Goal: Task Accomplishment & Management: Use online tool/utility

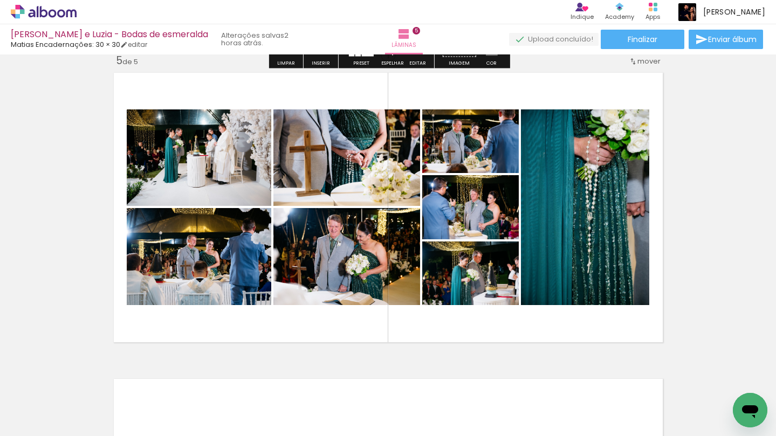
scroll to position [1244, 0]
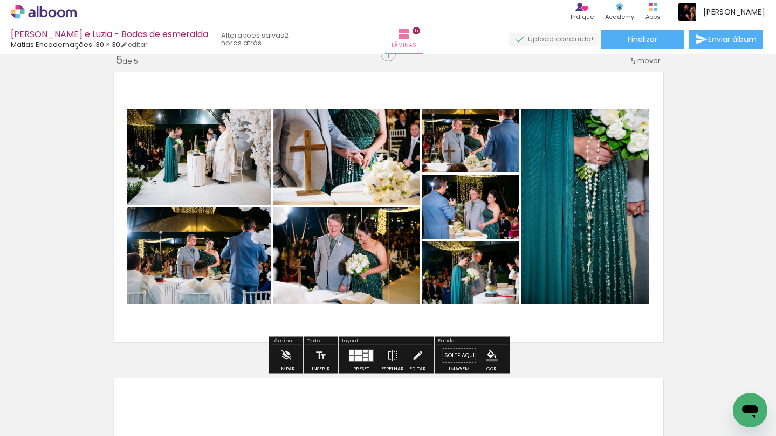
click at [397, 245] on quentale-photo at bounding box center [346, 256] width 147 height 97
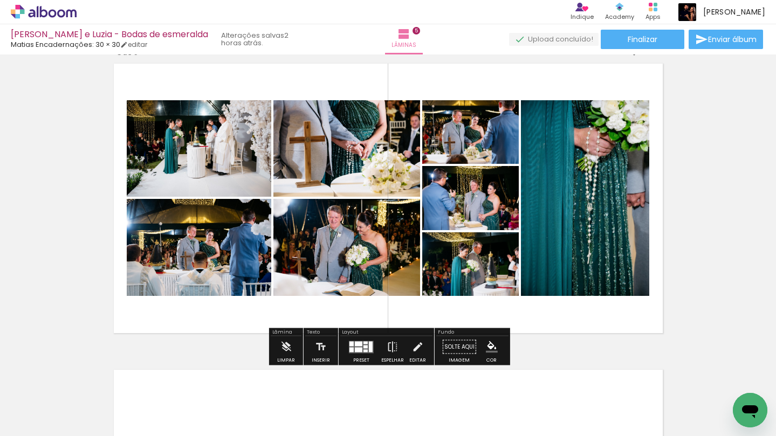
scroll to position [1253, 0]
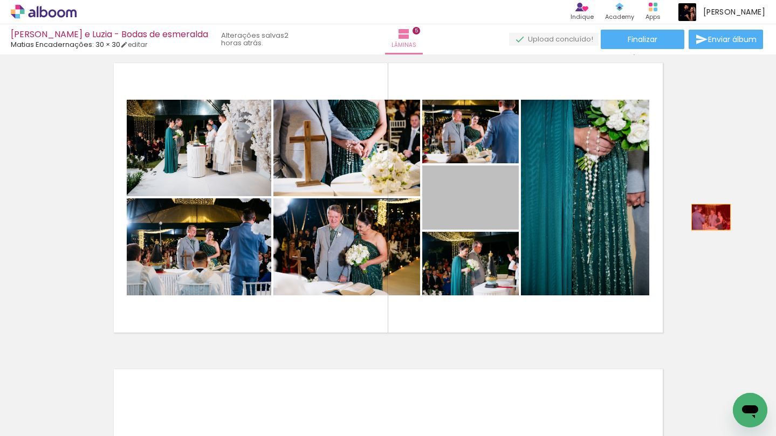
drag, startPoint x: 490, startPoint y: 209, endPoint x: 710, endPoint y: 217, distance: 220.7
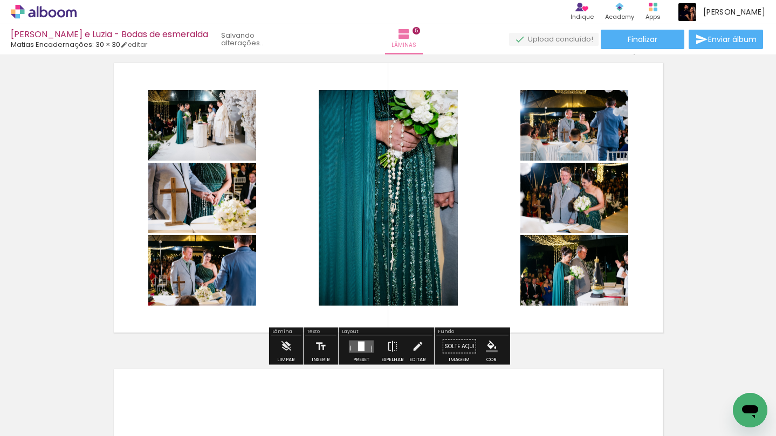
click at [358, 352] on quentale-layouter at bounding box center [361, 346] width 25 height 12
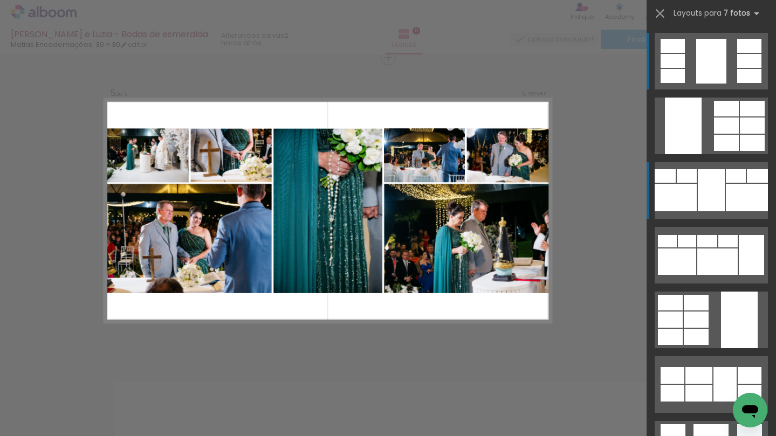
scroll to position [1239, 0]
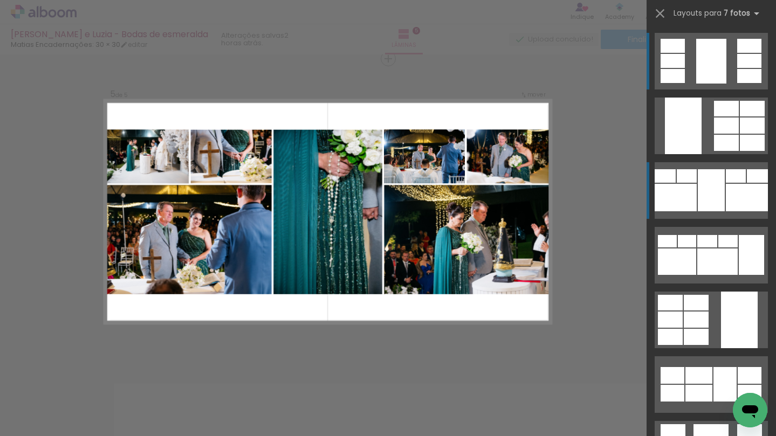
click at [707, 198] on div at bounding box center [711, 190] width 27 height 42
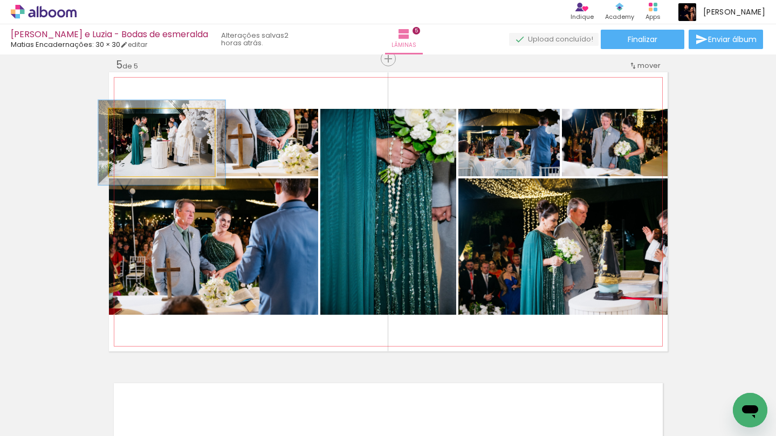
drag, startPoint x: 134, startPoint y: 122, endPoint x: 142, endPoint y: 122, distance: 8.6
type paper-slider "123"
click at [142, 122] on div at bounding box center [141, 120] width 10 height 10
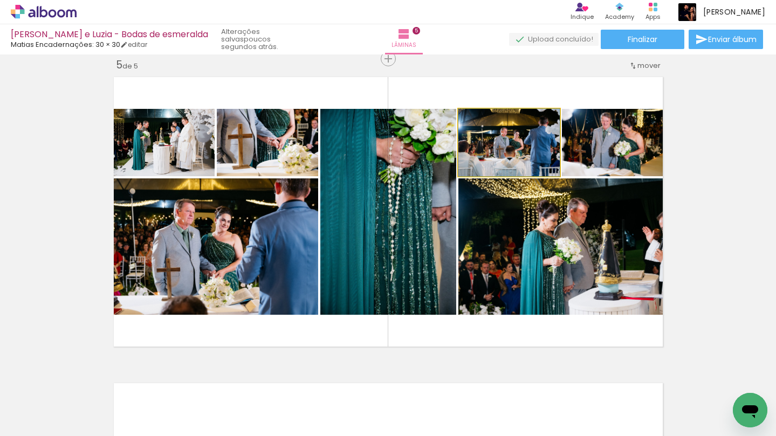
click at [516, 157] on quentale-photo at bounding box center [508, 142] width 101 height 67
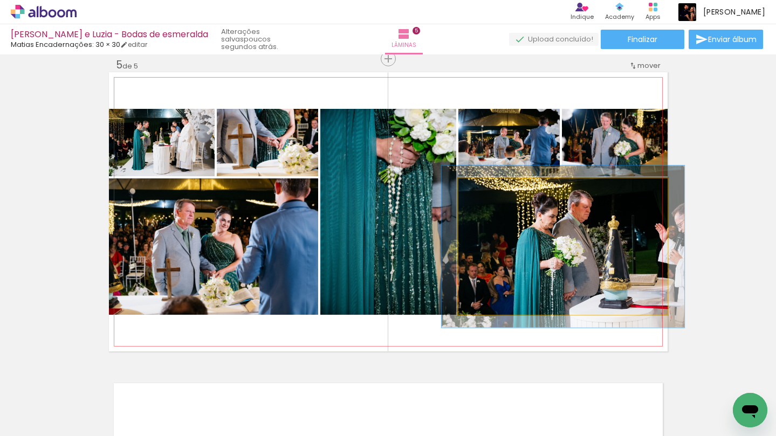
drag, startPoint x: 483, startPoint y: 190, endPoint x: 489, endPoint y: 190, distance: 5.9
type paper-slider "116"
click at [489, 190] on div at bounding box center [490, 190] width 10 height 10
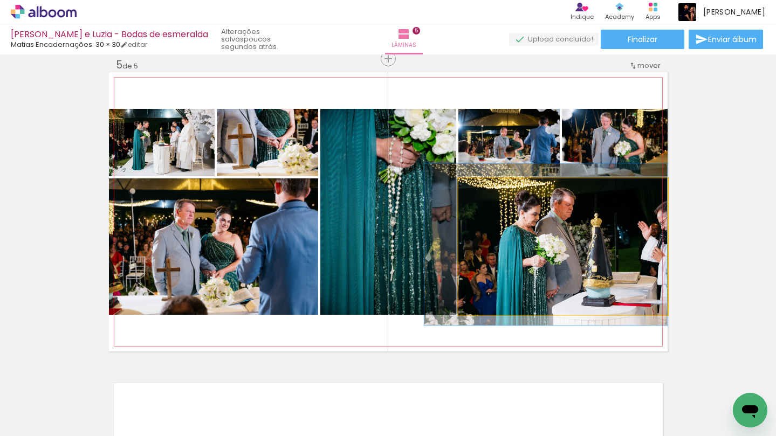
drag, startPoint x: 538, startPoint y: 235, endPoint x: 497, endPoint y: 232, distance: 41.0
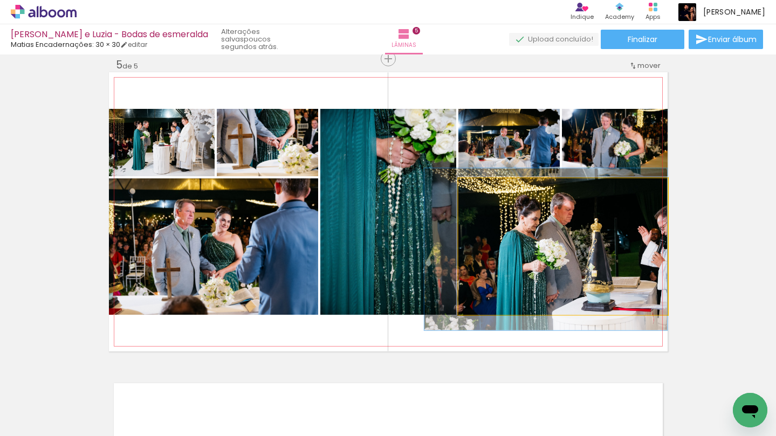
drag, startPoint x: 619, startPoint y: 234, endPoint x: 521, endPoint y: 242, distance: 97.9
click at [522, 242] on div at bounding box center [545, 249] width 243 height 162
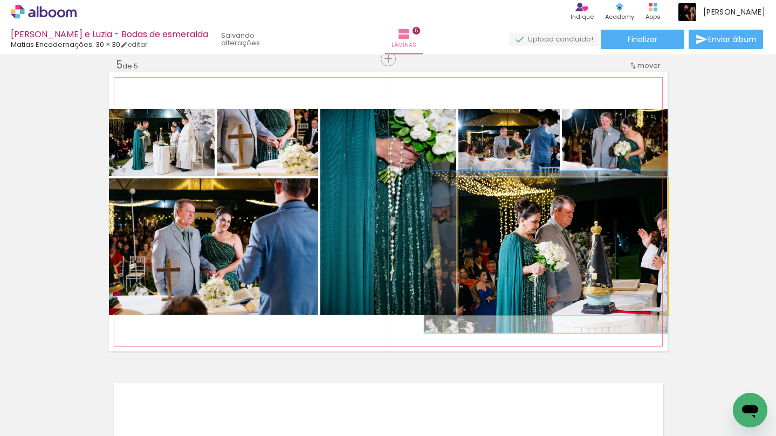
click at [518, 231] on quentale-photo at bounding box center [562, 247] width 209 height 136
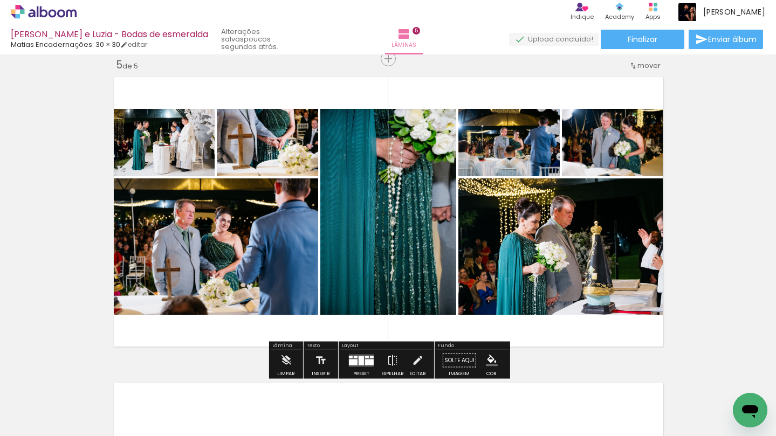
click at [518, 231] on quentale-photo at bounding box center [562, 247] width 209 height 136
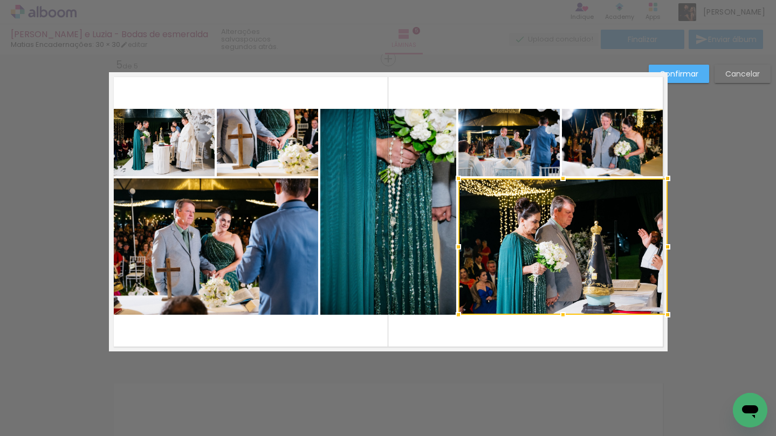
click at [521, 147] on quentale-photo at bounding box center [508, 142] width 101 height 67
click at [630, 148] on div at bounding box center [562, 212] width 209 height 206
click at [422, 139] on quentale-photo at bounding box center [388, 212] width 136 height 206
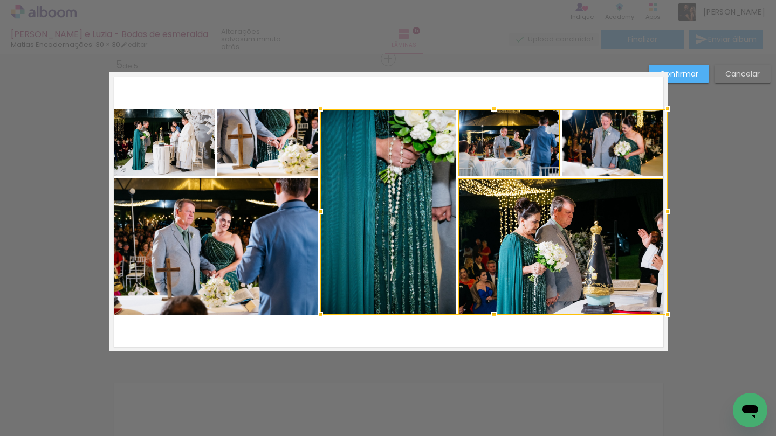
click at [189, 134] on quentale-photo at bounding box center [162, 142] width 106 height 67
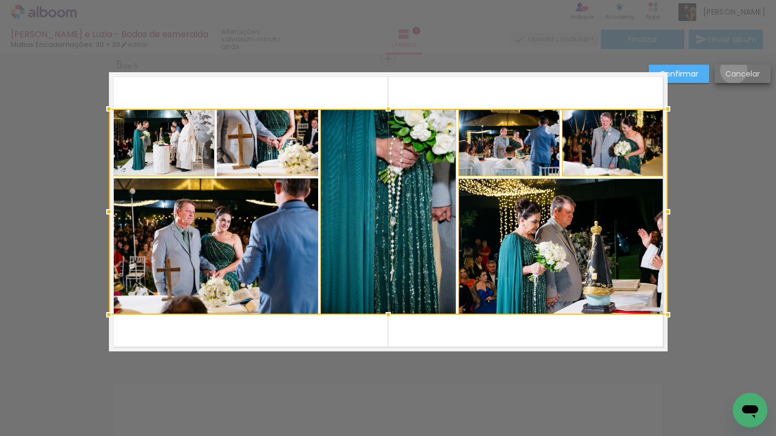
click at [0, 0] on slot "Cancelar" at bounding box center [0, 0] width 0 height 0
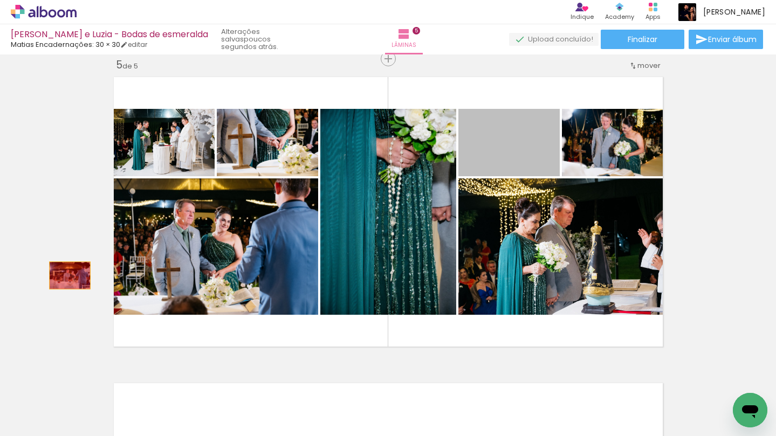
drag, startPoint x: 518, startPoint y: 161, endPoint x: 65, endPoint y: 277, distance: 467.6
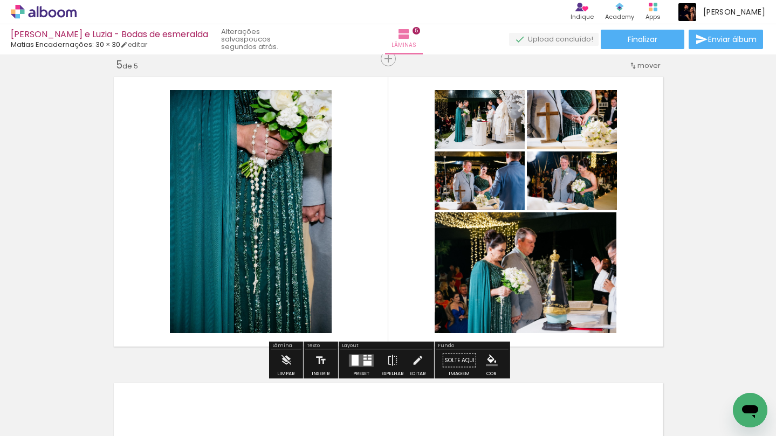
click at [368, 358] on div at bounding box center [370, 359] width 4 height 2
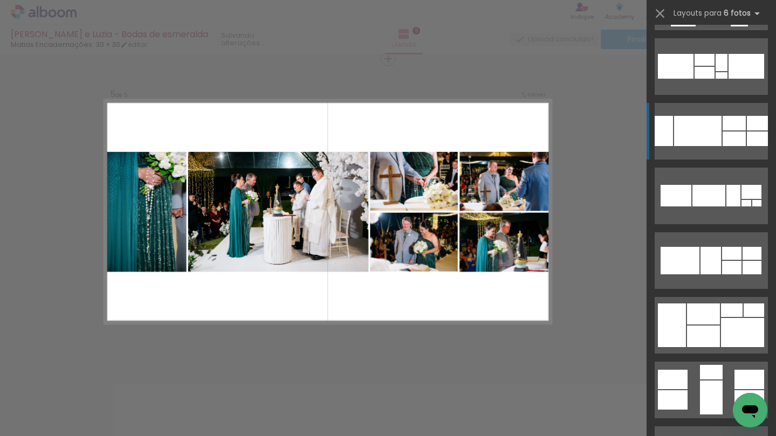
scroll to position [218, 0]
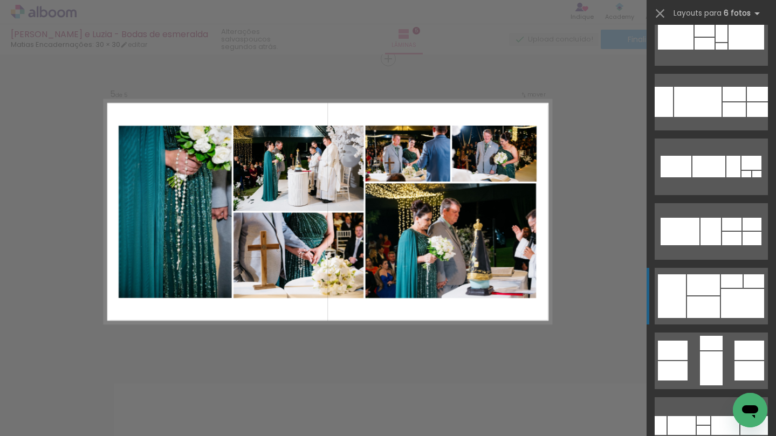
click at [707, 304] on div at bounding box center [703, 308] width 33 height 22
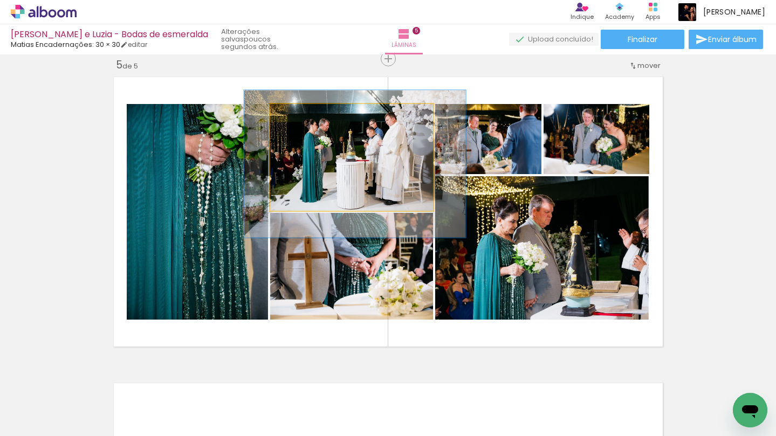
type paper-slider "136"
click at [308, 117] on div at bounding box center [311, 116] width 10 height 10
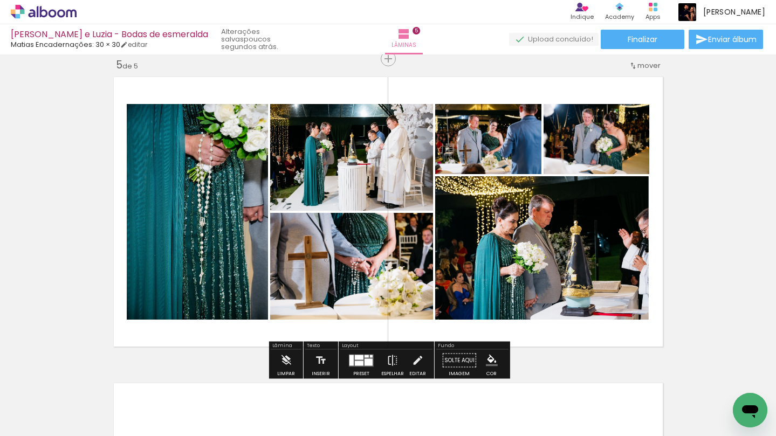
click at [187, 180] on quentale-photo at bounding box center [197, 212] width 141 height 216
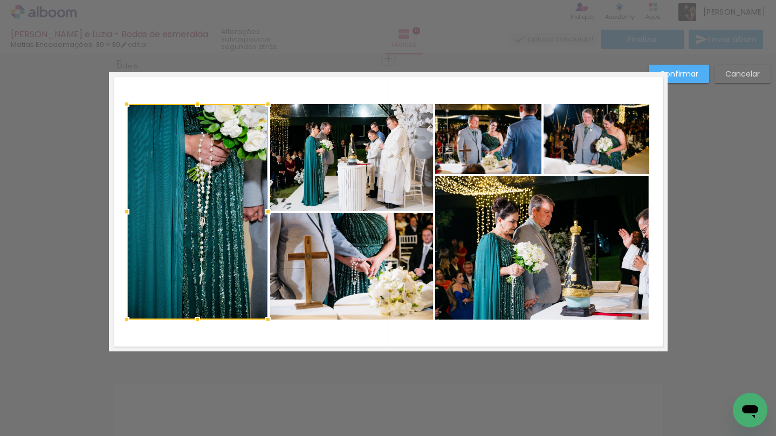
click at [340, 161] on quentale-photo at bounding box center [351, 157] width 163 height 107
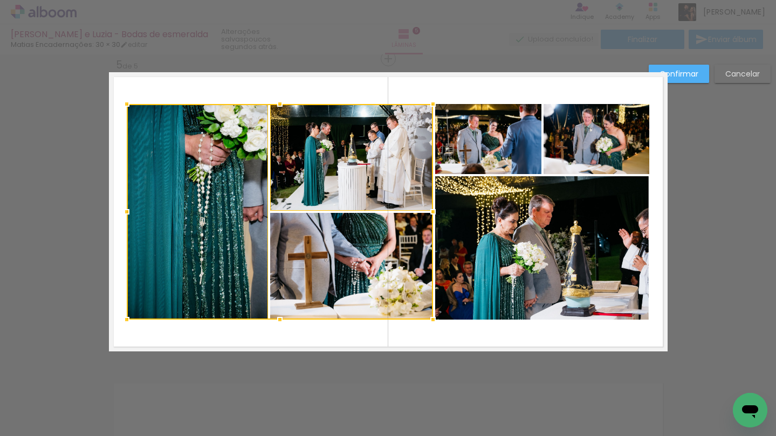
click at [348, 256] on div at bounding box center [280, 212] width 306 height 216
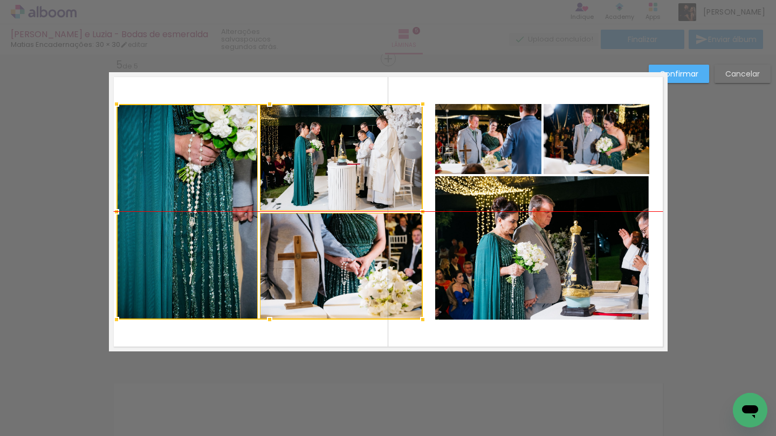
drag, startPoint x: 403, startPoint y: 270, endPoint x: 393, endPoint y: 268, distance: 10.4
click at [393, 268] on div at bounding box center [269, 212] width 306 height 216
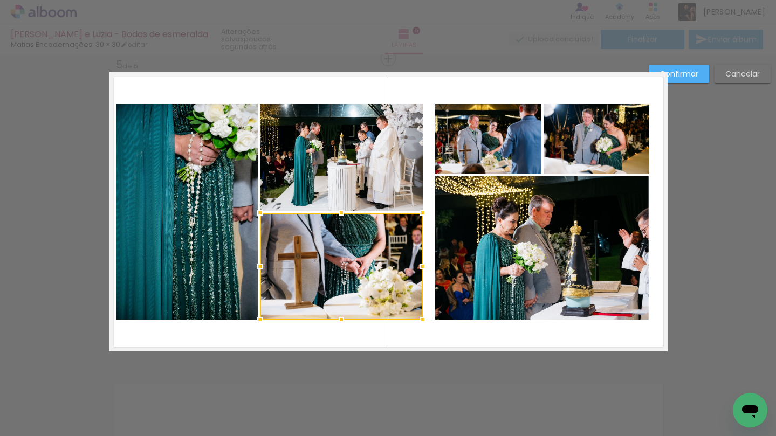
click at [374, 179] on quentale-photo at bounding box center [341, 157] width 163 height 107
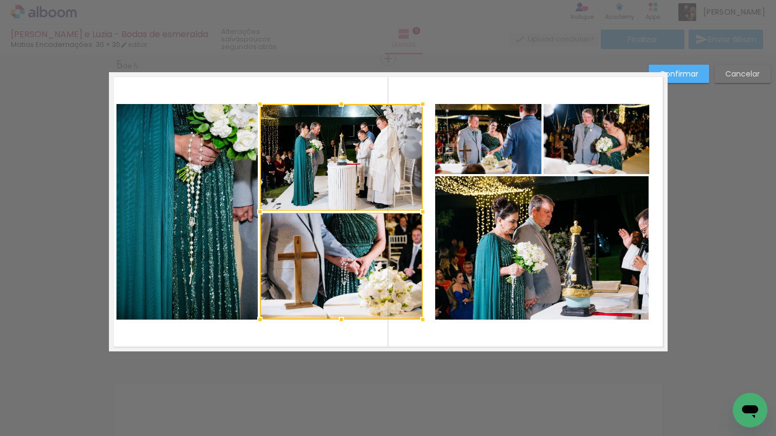
click at [254, 211] on div at bounding box center [260, 212] width 22 height 22
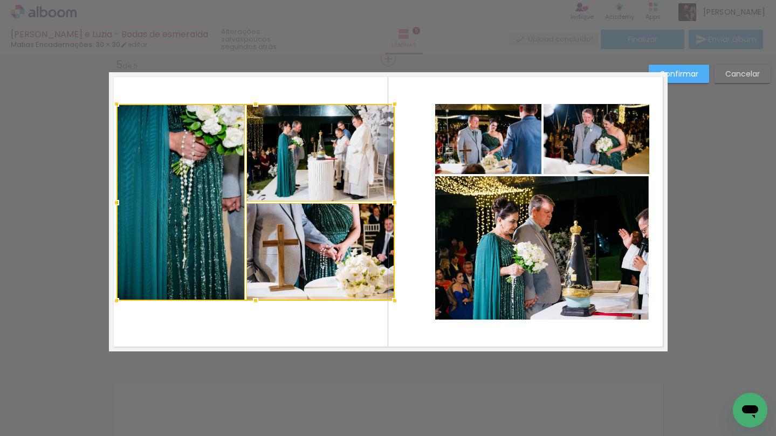
drag, startPoint x: 420, startPoint y: 318, endPoint x: 392, endPoint y: 300, distance: 32.9
click at [392, 300] on div at bounding box center [395, 301] width 22 height 22
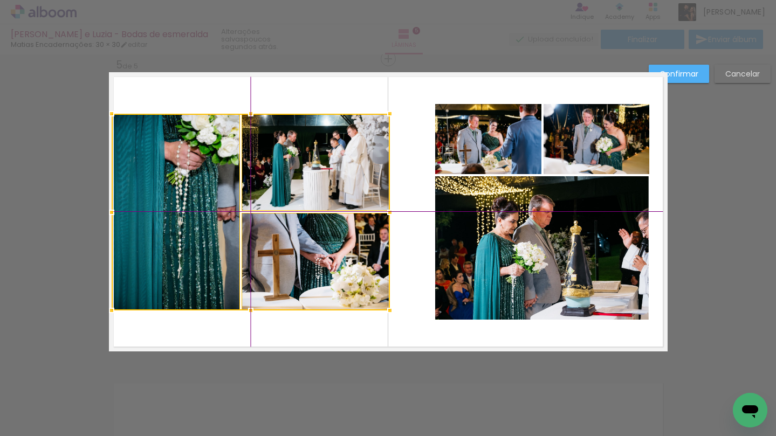
drag, startPoint x: 312, startPoint y: 171, endPoint x: 302, endPoint y: 177, distance: 11.4
click at [302, 177] on div at bounding box center [251, 212] width 278 height 197
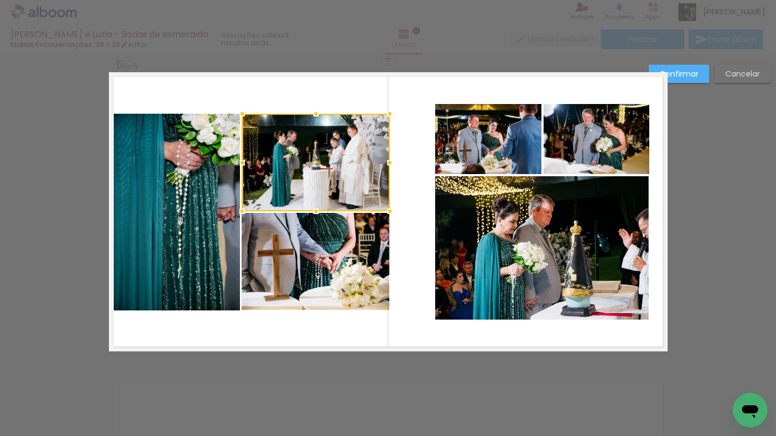
click at [692, 80] on paper-button "Confirmar" at bounding box center [679, 74] width 60 height 18
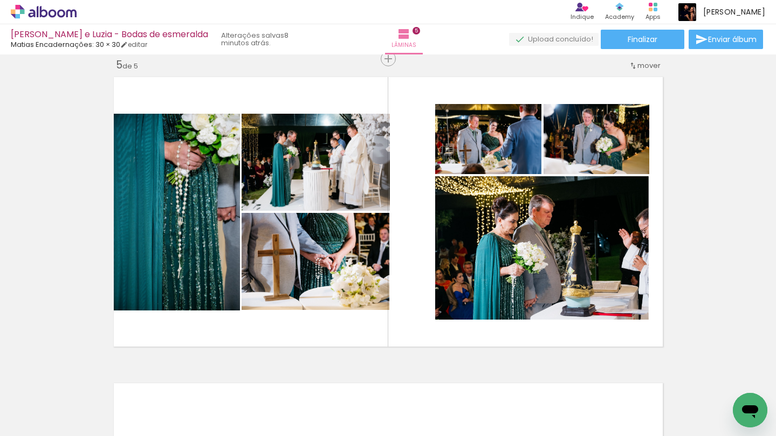
click at [310, 176] on quentale-photo at bounding box center [316, 163] width 148 height 98
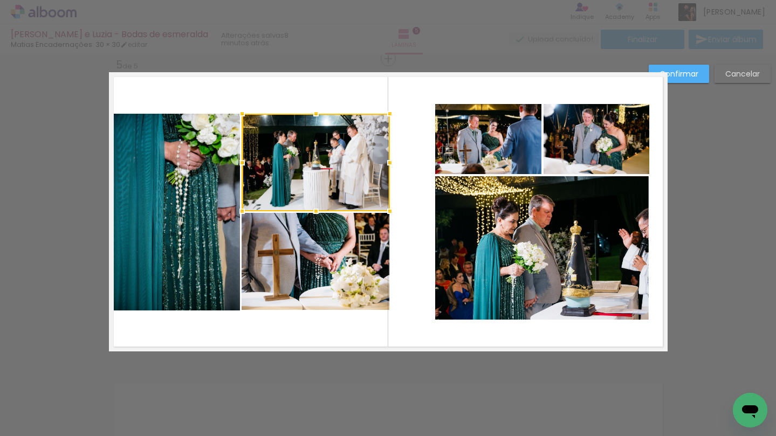
click at [304, 259] on quentale-photo at bounding box center [316, 262] width 148 height 98
click at [226, 226] on quentale-photo at bounding box center [176, 212] width 128 height 197
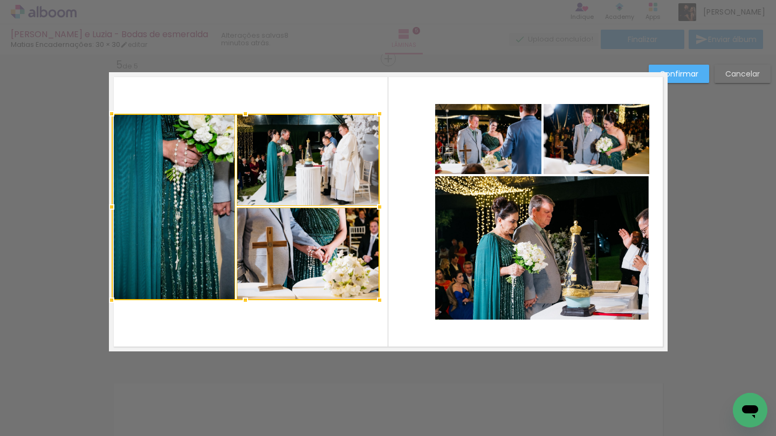
drag, startPoint x: 387, startPoint y: 310, endPoint x: 382, endPoint y: 303, distance: 8.8
click at [382, 303] on div at bounding box center [380, 301] width 22 height 22
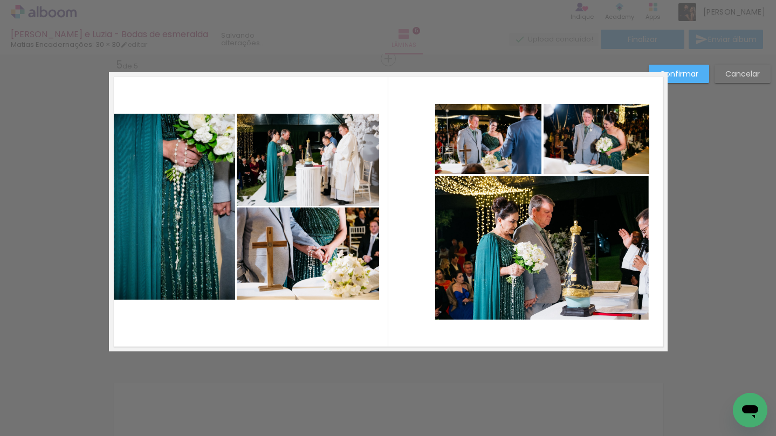
click at [332, 270] on quentale-photo at bounding box center [308, 254] width 142 height 92
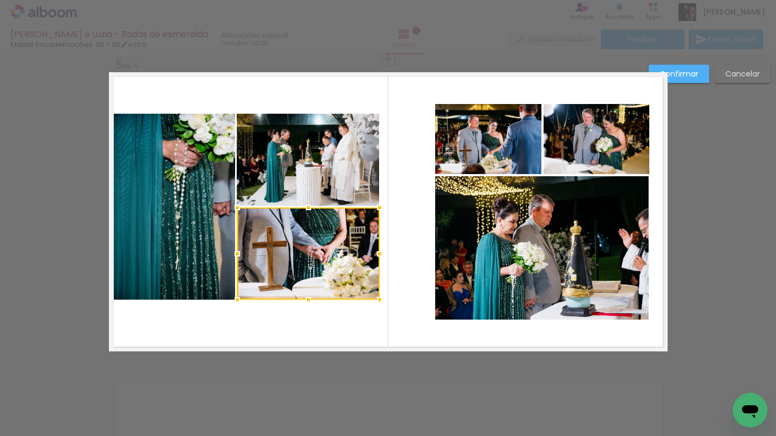
click at [332, 179] on quentale-photo at bounding box center [308, 160] width 142 height 92
click at [229, 214] on div at bounding box center [237, 207] width 22 height 22
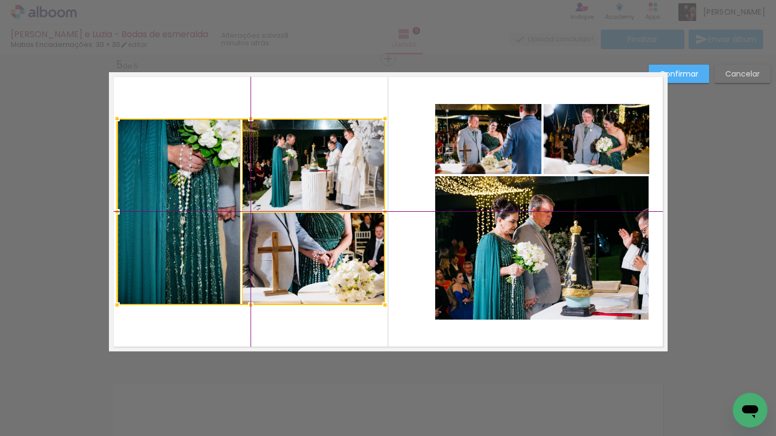
click at [278, 194] on div at bounding box center [251, 212] width 268 height 187
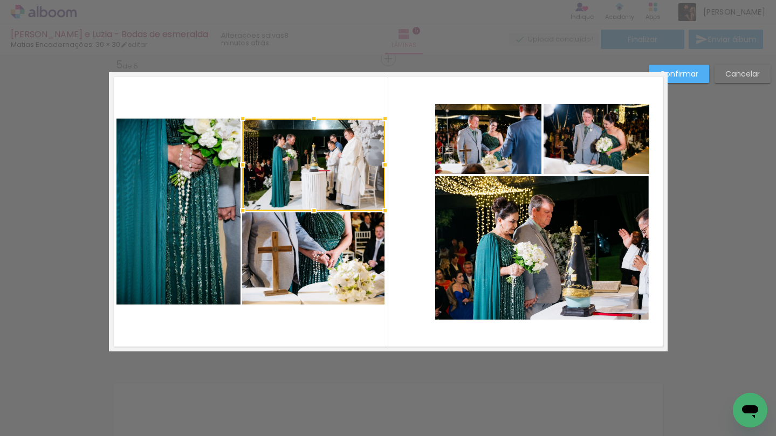
click at [527, 141] on quentale-photo at bounding box center [488, 139] width 106 height 70
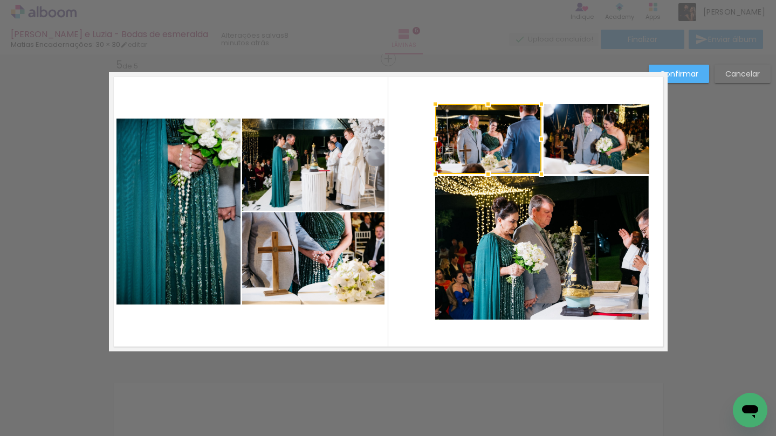
click at [565, 245] on quentale-photo at bounding box center [542, 247] width 214 height 143
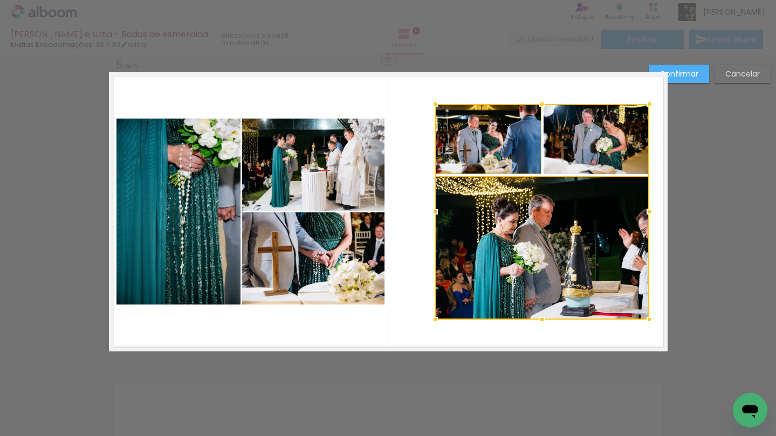
click at [579, 137] on div at bounding box center [542, 212] width 214 height 216
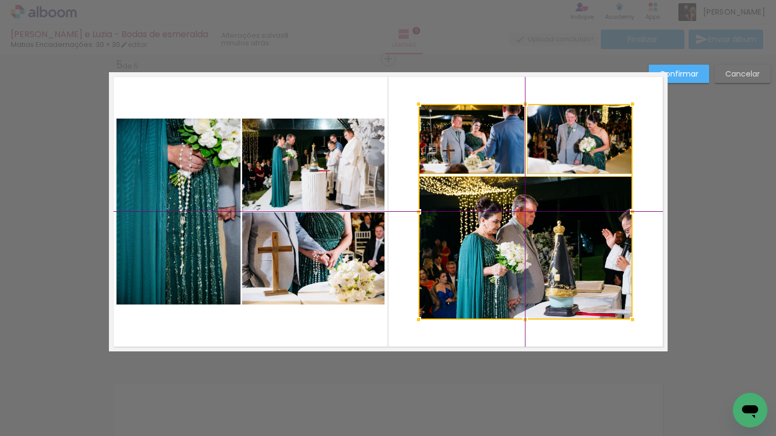
drag, startPoint x: 593, startPoint y: 263, endPoint x: 578, endPoint y: 261, distance: 15.2
click at [578, 261] on div at bounding box center [525, 212] width 214 height 216
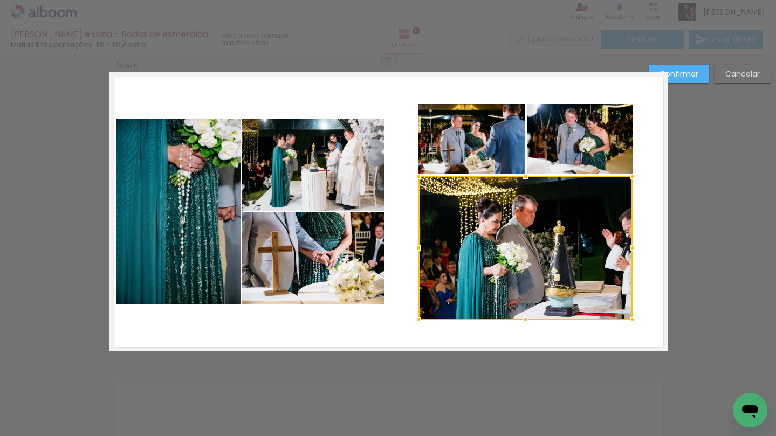
click at [517, 160] on quentale-photo at bounding box center [471, 139] width 106 height 70
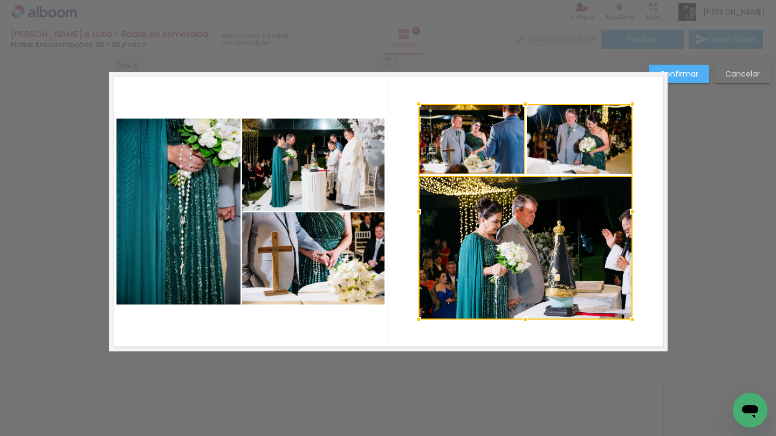
click at [548, 160] on div at bounding box center [525, 212] width 214 height 216
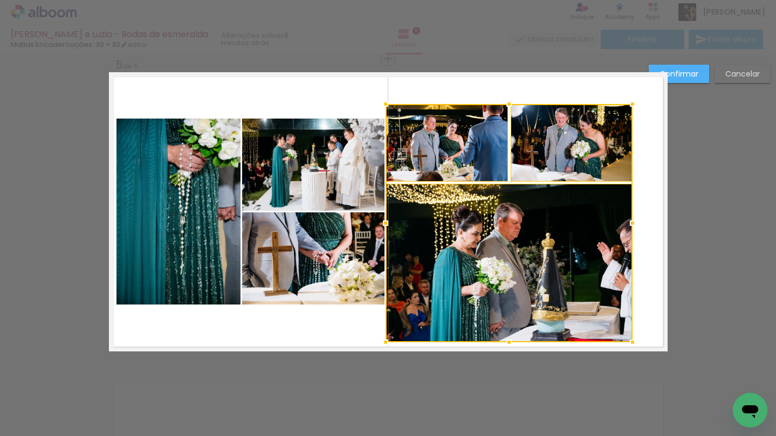
drag, startPoint x: 417, startPoint y: 317, endPoint x: 383, endPoint y: 342, distance: 42.5
click at [383, 342] on div at bounding box center [386, 343] width 22 height 22
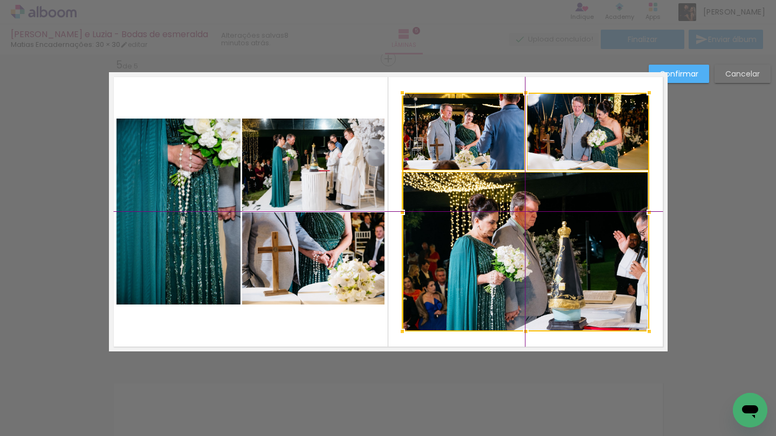
drag, startPoint x: 520, startPoint y: 223, endPoint x: 532, endPoint y: 217, distance: 13.5
click at [532, 217] on div at bounding box center [525, 212] width 247 height 239
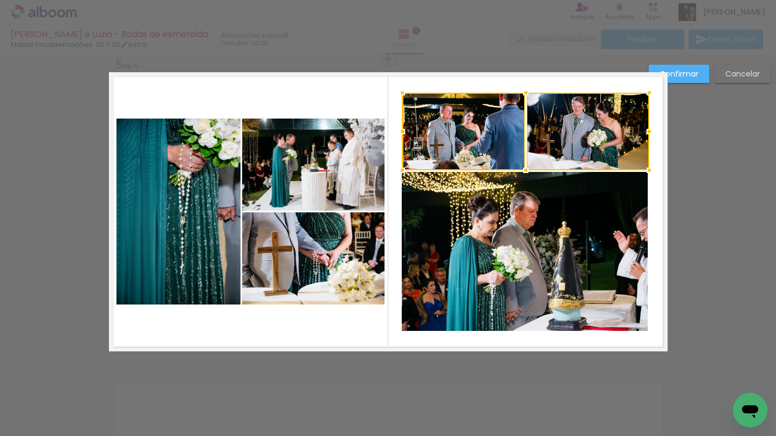
click at [502, 218] on quentale-photo at bounding box center [525, 251] width 247 height 159
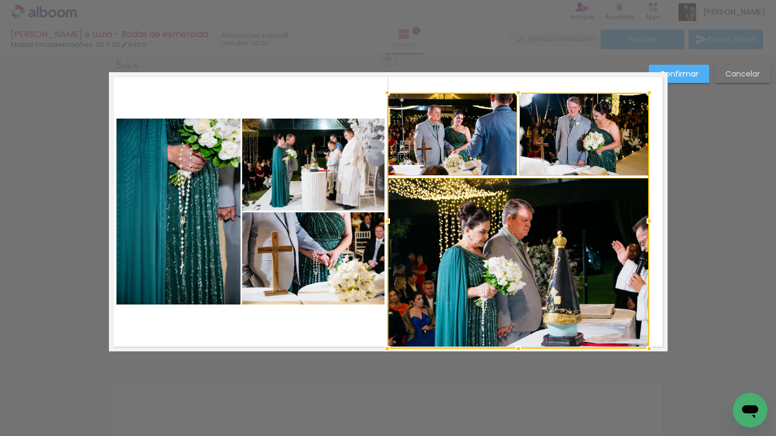
drag, startPoint x: 403, startPoint y: 330, endPoint x: 393, endPoint y: 342, distance: 15.7
click at [393, 342] on div at bounding box center [387, 349] width 22 height 22
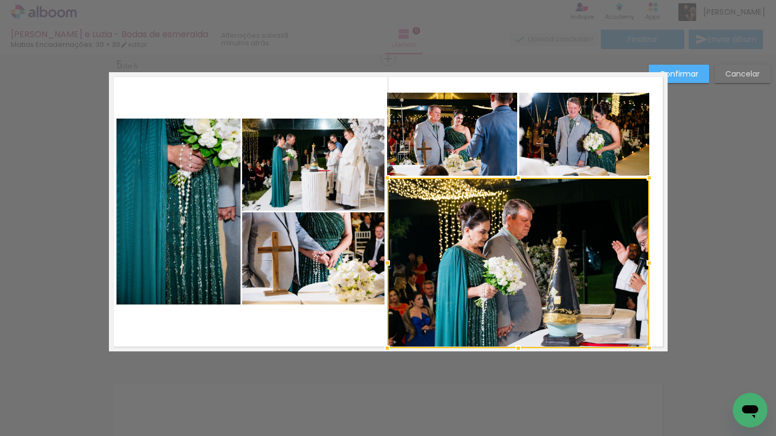
click at [494, 156] on quentale-photo at bounding box center [452, 135] width 131 height 84
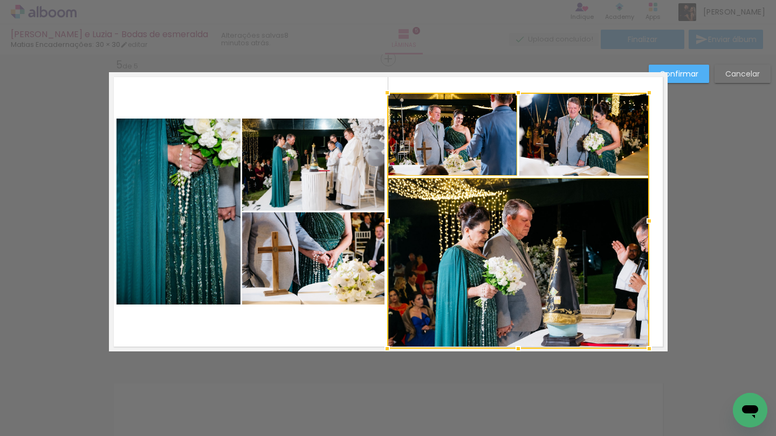
click at [547, 148] on div at bounding box center [518, 221] width 262 height 256
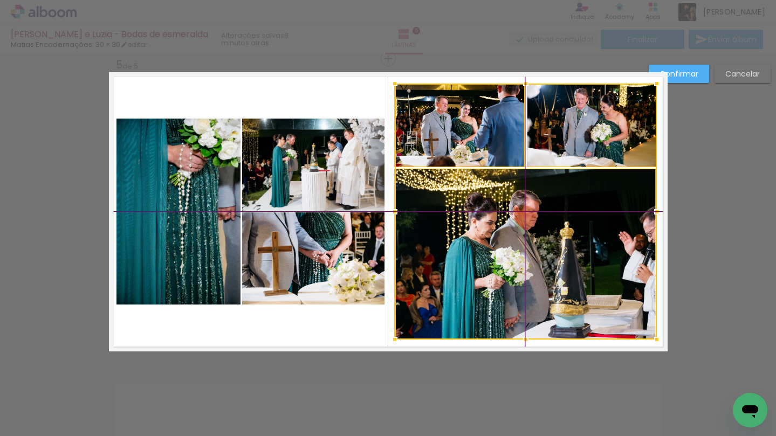
drag, startPoint x: 519, startPoint y: 237, endPoint x: 531, endPoint y: 234, distance: 12.2
click at [531, 234] on div at bounding box center [526, 212] width 262 height 256
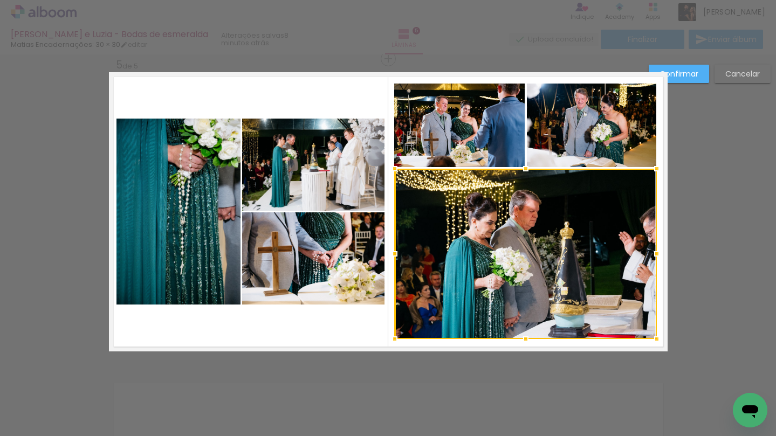
click at [0, 0] on slot "Confirmar" at bounding box center [0, 0] width 0 height 0
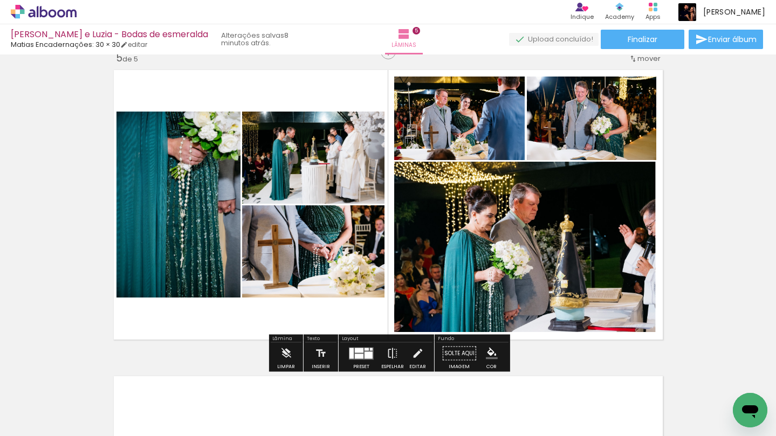
scroll to position [1247, 0]
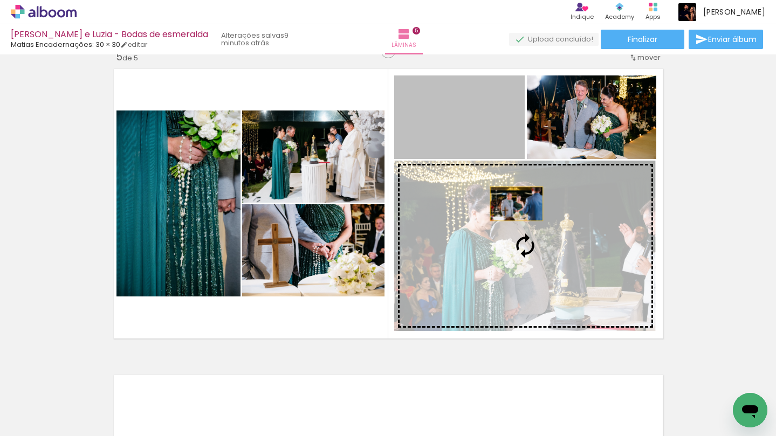
drag, startPoint x: 479, startPoint y: 127, endPoint x: 517, endPoint y: 207, distance: 87.8
click at [0, 0] on slot at bounding box center [0, 0] width 0 height 0
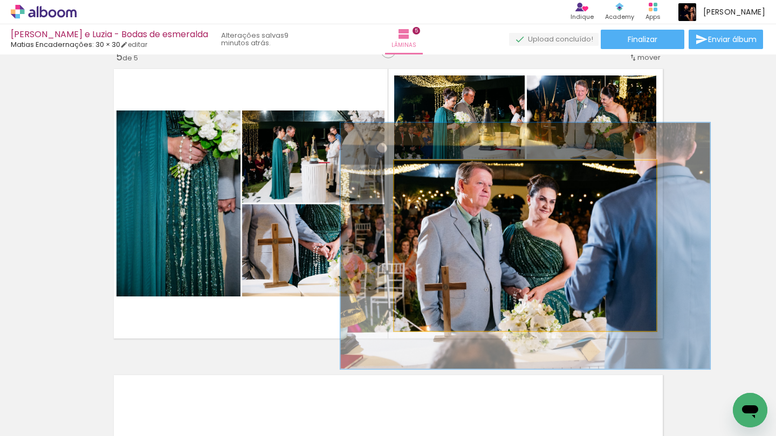
type paper-slider "139"
drag, startPoint x: 422, startPoint y: 175, endPoint x: 436, endPoint y: 177, distance: 14.7
click at [436, 177] on div at bounding box center [435, 171] width 17 height 17
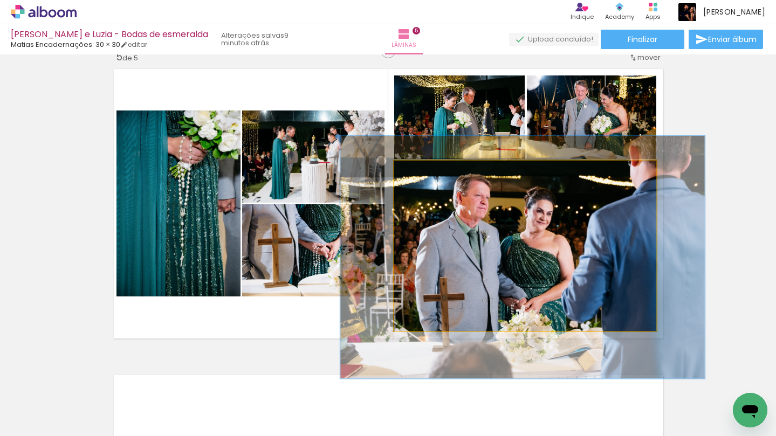
drag, startPoint x: 519, startPoint y: 246, endPoint x: 517, endPoint y: 257, distance: 11.1
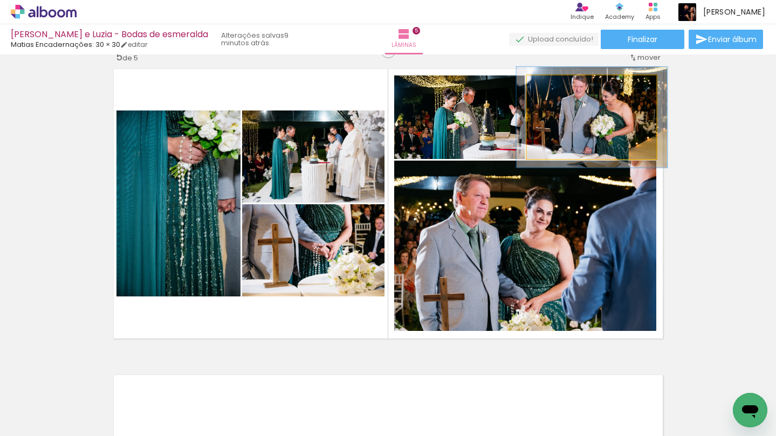
drag, startPoint x: 559, startPoint y: 88, endPoint x: 565, endPoint y: 88, distance: 5.9
type paper-slider "116"
click at [565, 88] on div at bounding box center [558, 86] width 17 height 17
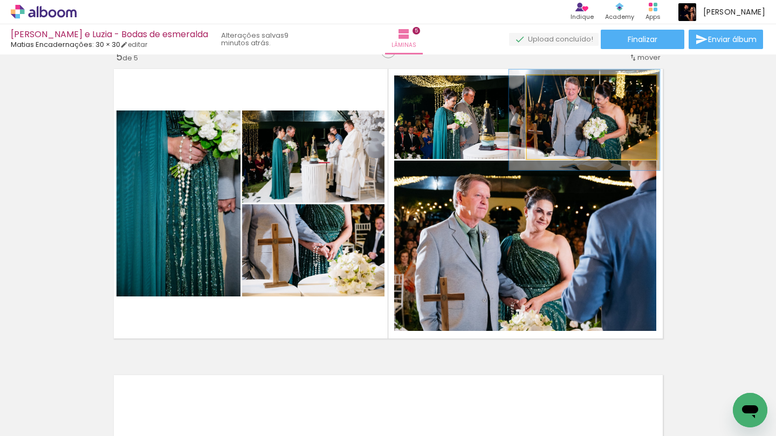
drag, startPoint x: 608, startPoint y: 134, endPoint x: 601, endPoint y: 136, distance: 8.0
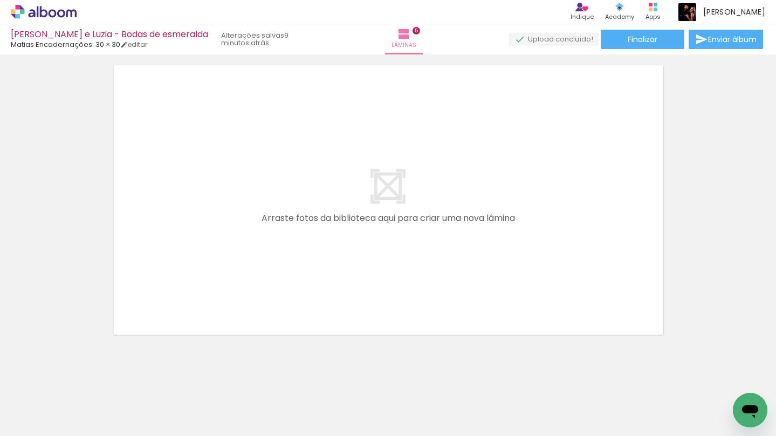
scroll to position [1560, 0]
click at [266, 269] on quentale-workspace at bounding box center [388, 218] width 776 height 436
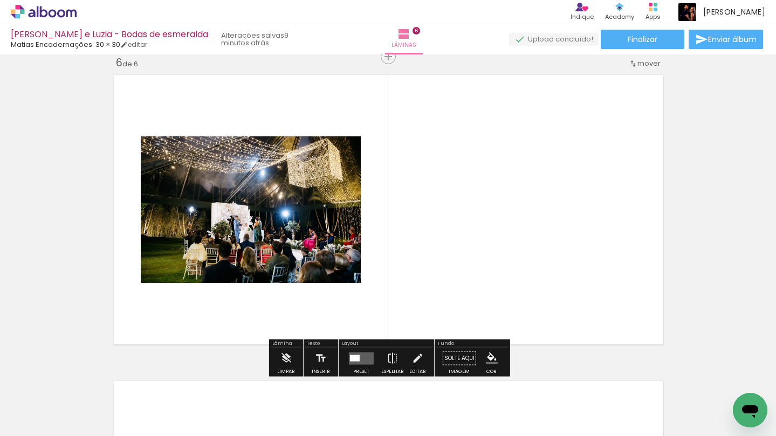
scroll to position [1545, 0]
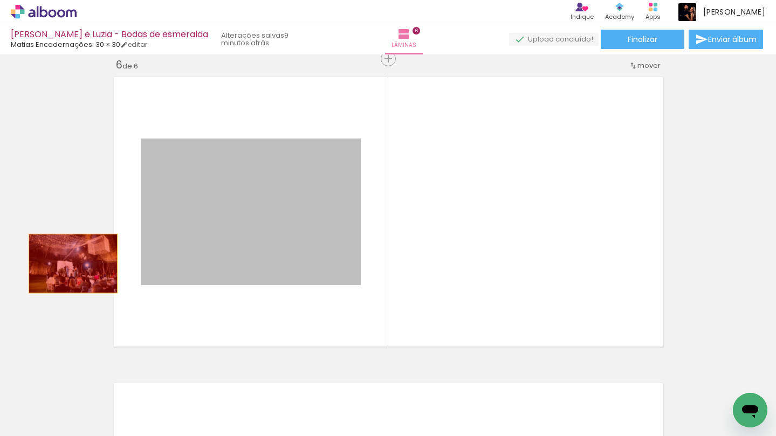
drag, startPoint x: 290, startPoint y: 245, endPoint x: 73, endPoint y: 264, distance: 218.1
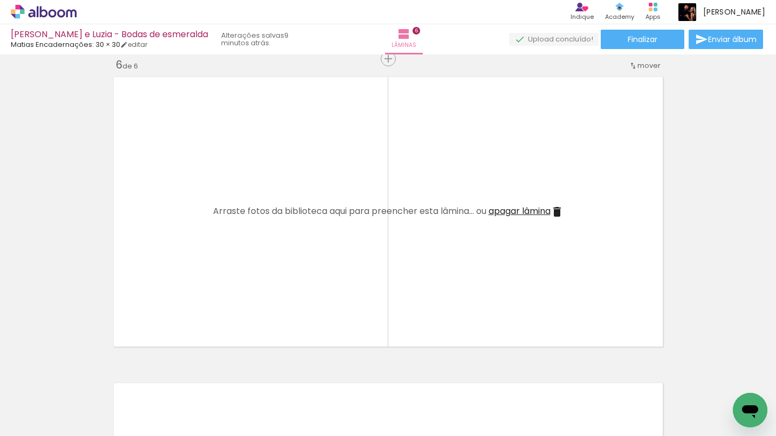
click at [76, 383] on iron-icon at bounding box center [72, 378] width 11 height 11
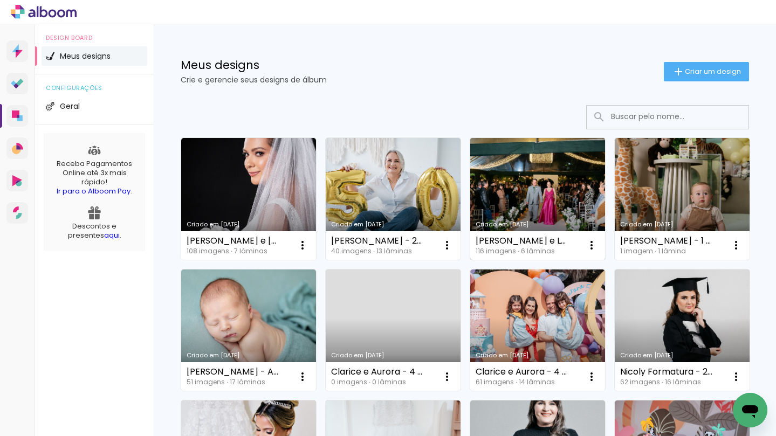
click at [552, 193] on link "Criado em [DATE]" at bounding box center [537, 199] width 135 height 122
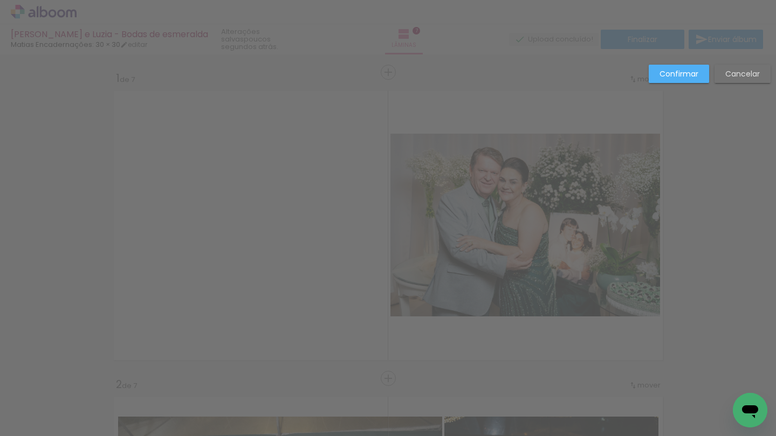
scroll to position [1593, 0]
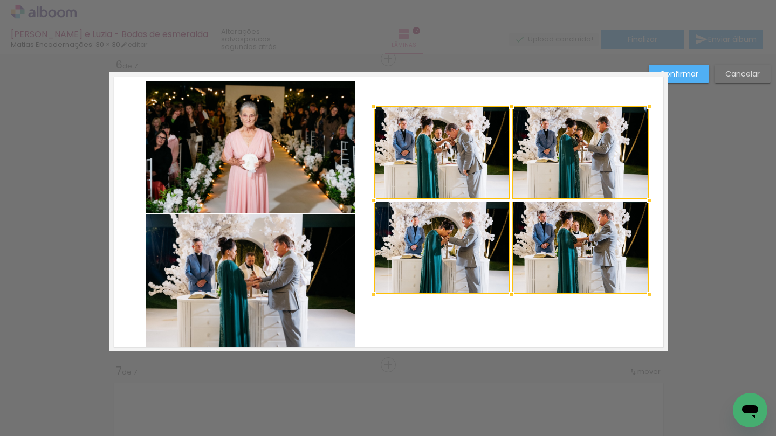
drag, startPoint x: 401, startPoint y: 127, endPoint x: 371, endPoint y: 92, distance: 46.3
click at [371, 92] on album-spread "6 de 7" at bounding box center [388, 211] width 559 height 279
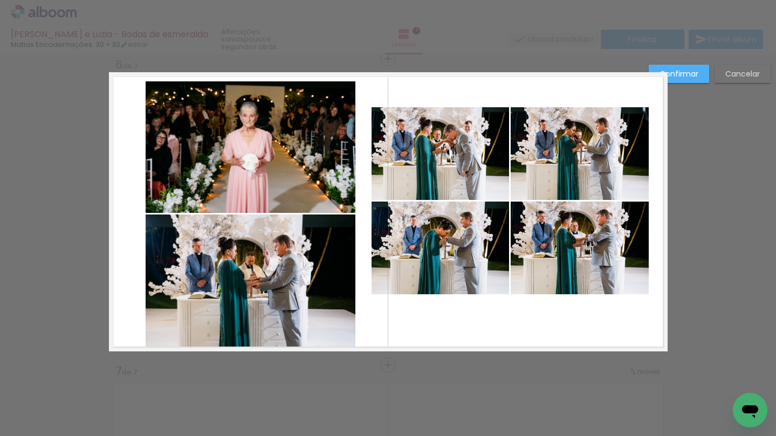
click at [469, 171] on quentale-photo at bounding box center [441, 153] width 138 height 93
click at [462, 231] on quentale-photo at bounding box center [441, 248] width 138 height 93
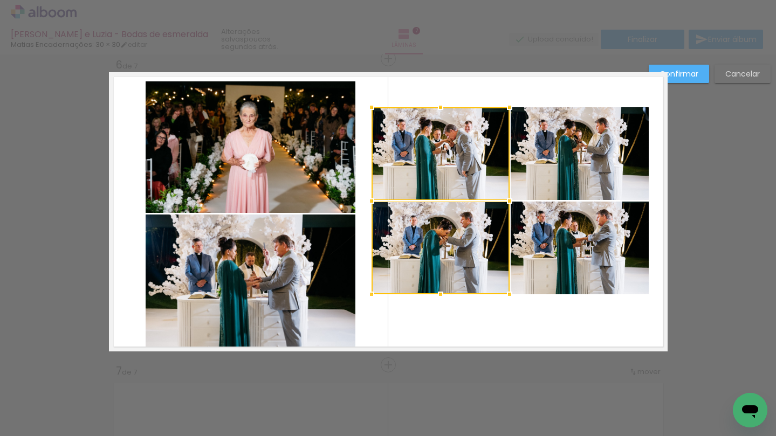
click at [561, 252] on quentale-photo at bounding box center [580, 248] width 138 height 93
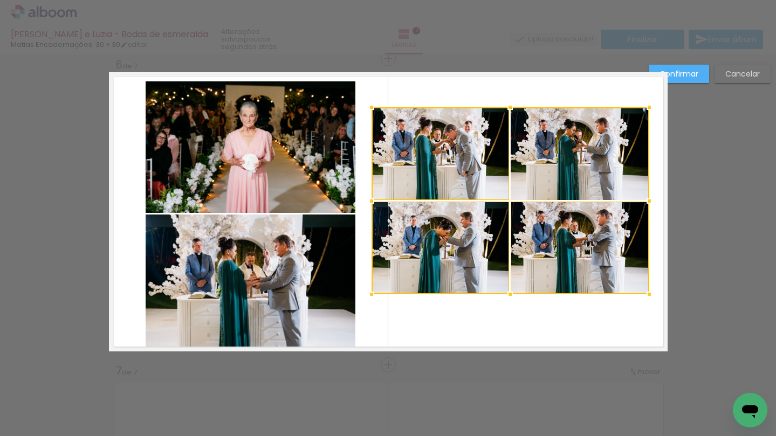
click at [559, 168] on div at bounding box center [511, 200] width 278 height 187
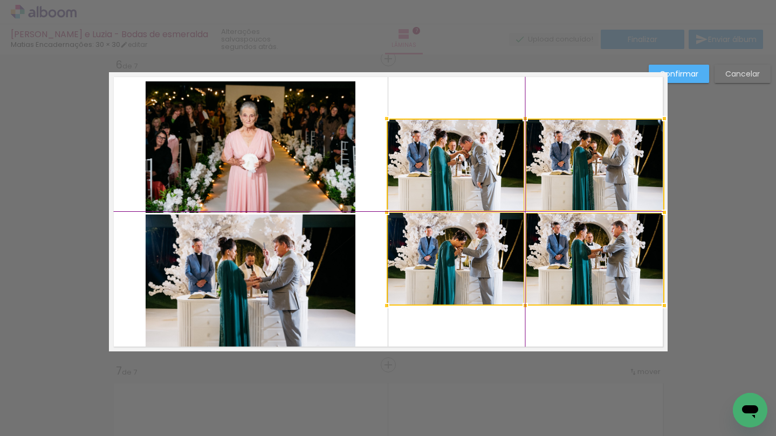
drag, startPoint x: 485, startPoint y: 186, endPoint x: 509, endPoint y: 192, distance: 24.6
click at [509, 192] on div at bounding box center [526, 212] width 278 height 187
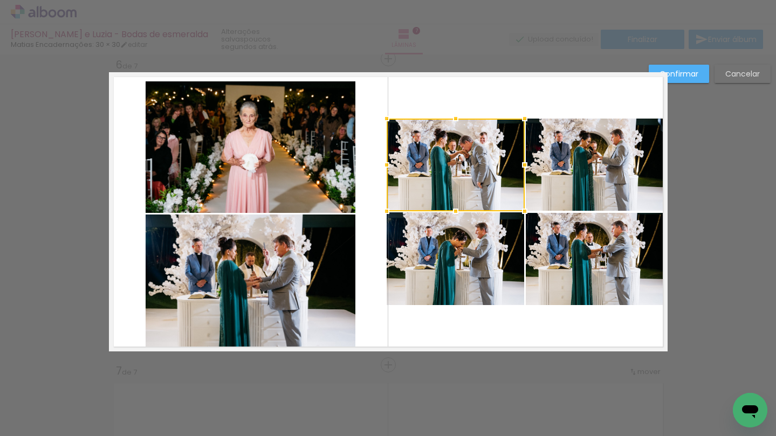
click at [583, 230] on quentale-photo at bounding box center [595, 259] width 138 height 93
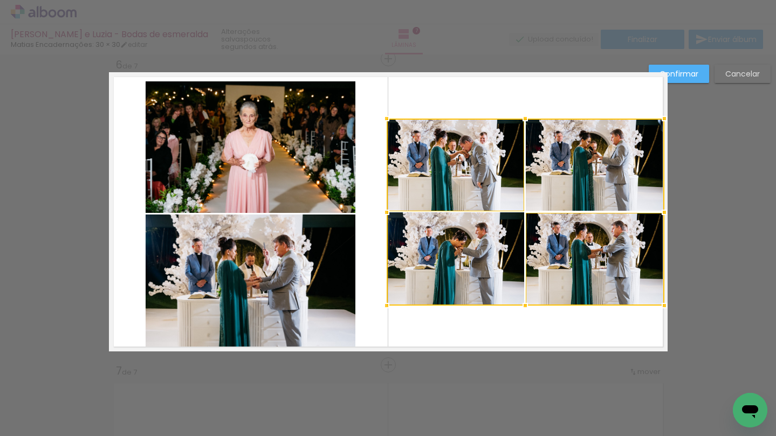
click at [587, 176] on div at bounding box center [526, 212] width 278 height 187
click at [484, 268] on div at bounding box center [526, 212] width 278 height 187
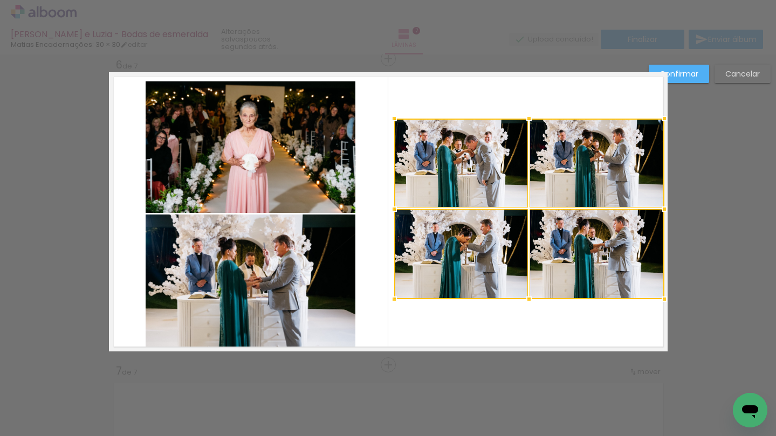
click at [385, 303] on div at bounding box center [394, 300] width 22 height 22
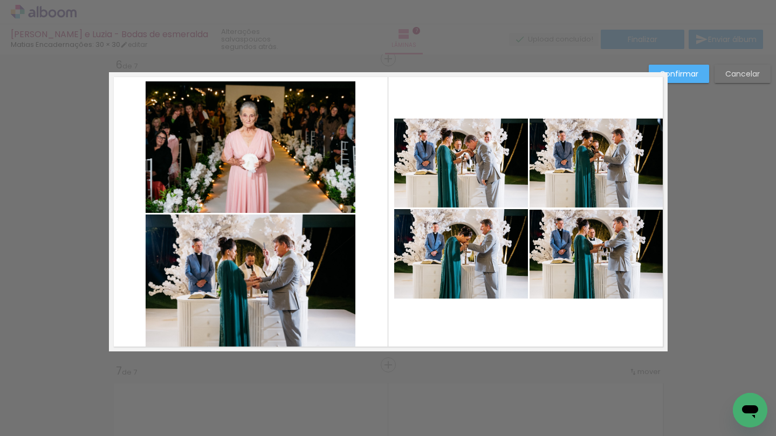
click at [455, 206] on quentale-photo at bounding box center [461, 163] width 134 height 89
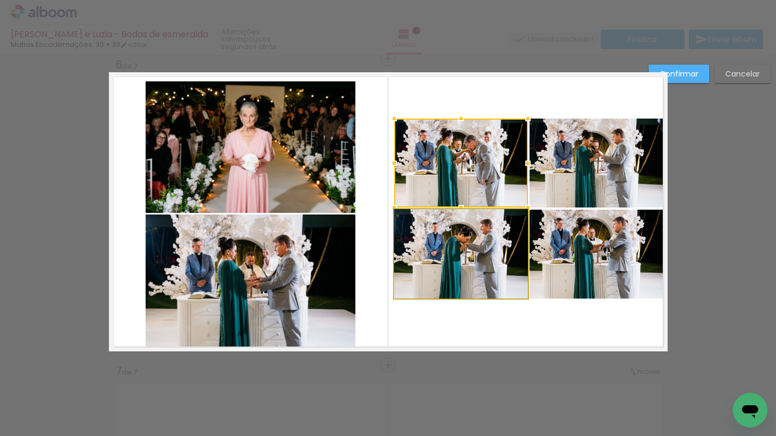
click at [450, 236] on quentale-photo at bounding box center [461, 254] width 134 height 90
click at [582, 211] on quentale-photo at bounding box center [597, 254] width 134 height 89
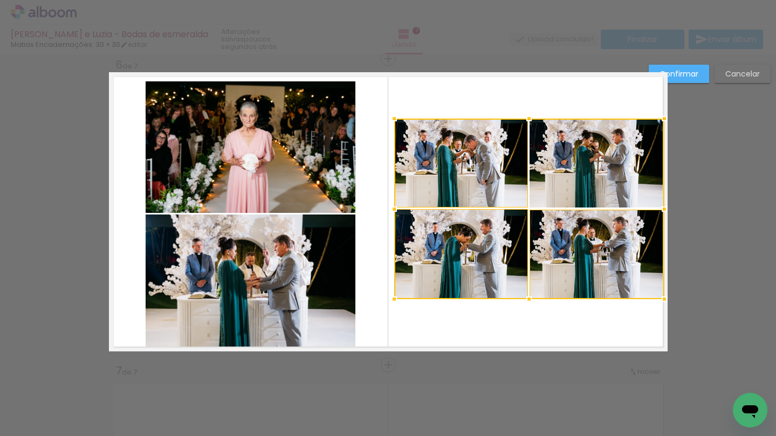
click at [581, 171] on div at bounding box center [529, 209] width 270 height 181
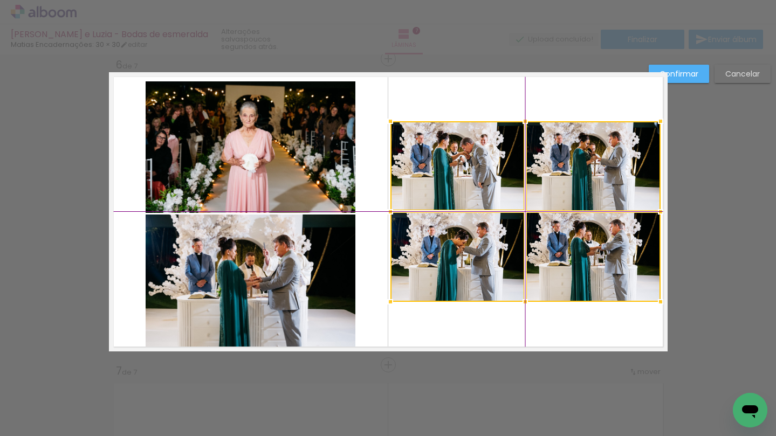
drag, startPoint x: 537, startPoint y: 238, endPoint x: 529, endPoint y: 238, distance: 8.1
click at [529, 238] on div at bounding box center [525, 211] width 270 height 181
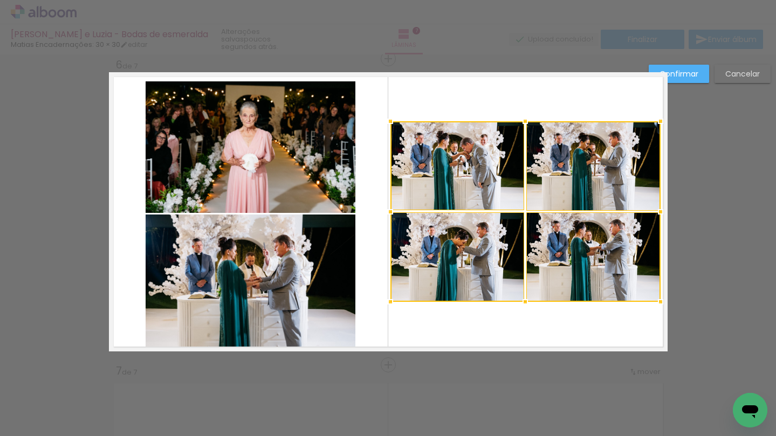
click at [0, 0] on slot "Confirmar" at bounding box center [0, 0] width 0 height 0
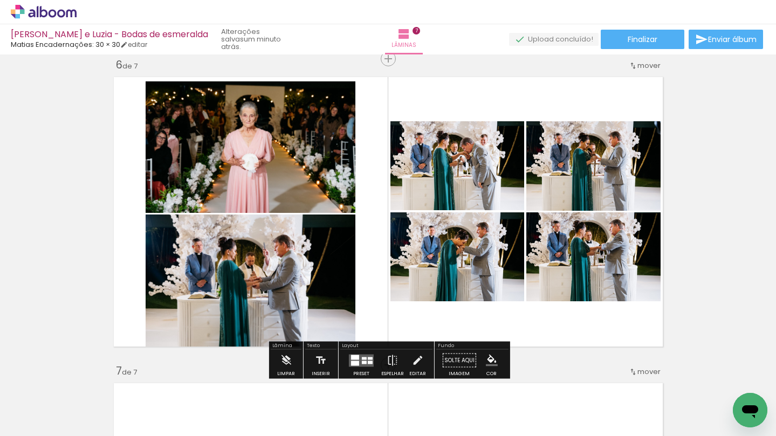
click at [301, 150] on quentale-photo at bounding box center [251, 147] width 210 height 132
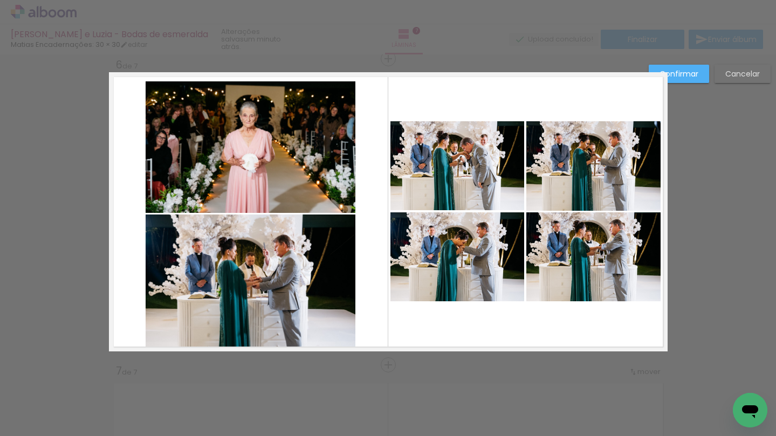
click at [301, 150] on quentale-photo at bounding box center [251, 147] width 210 height 132
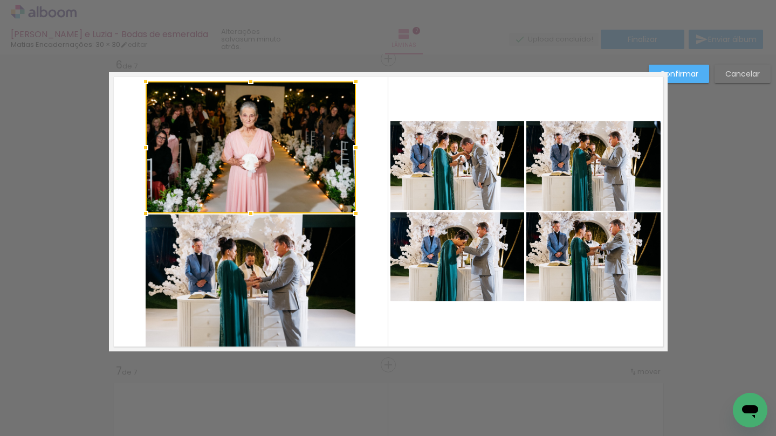
click at [301, 150] on div at bounding box center [251, 147] width 210 height 132
click at [304, 235] on quentale-photo at bounding box center [251, 281] width 210 height 132
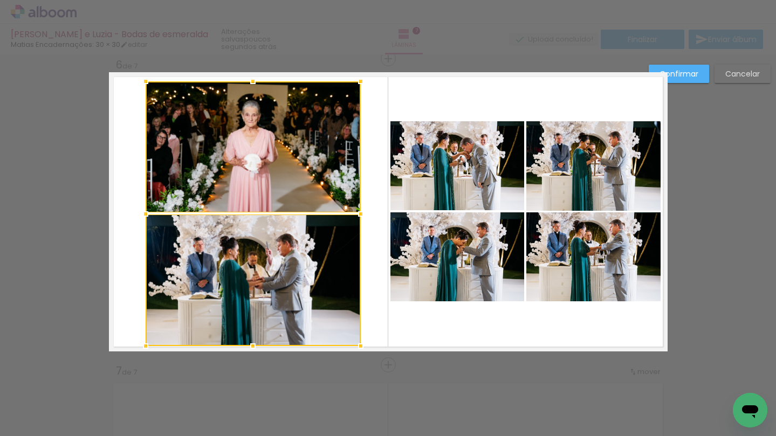
drag, startPoint x: 354, startPoint y: 344, endPoint x: 363, endPoint y: 346, distance: 9.4
click at [363, 346] on div at bounding box center [361, 346] width 22 height 22
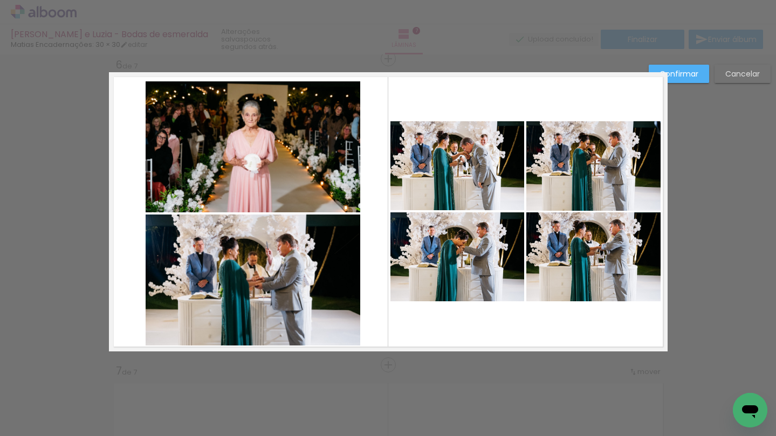
click at [333, 271] on quentale-photo at bounding box center [253, 281] width 215 height 132
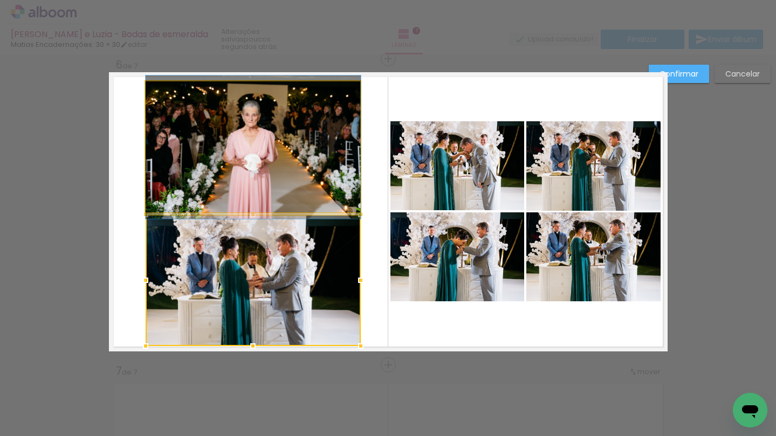
click at [337, 167] on quentale-photo at bounding box center [253, 147] width 215 height 132
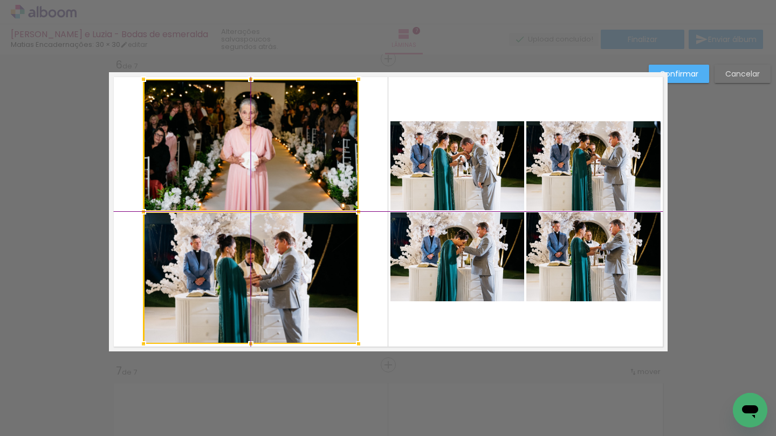
click at [292, 262] on div at bounding box center [250, 211] width 215 height 265
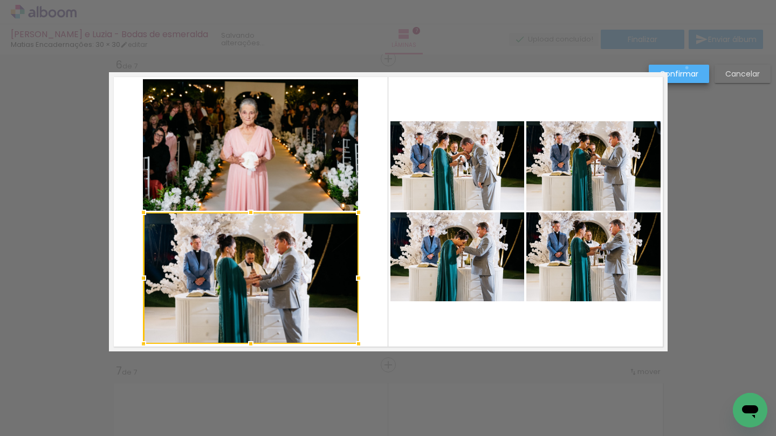
click at [687, 68] on paper-button "Confirmar" at bounding box center [679, 74] width 60 height 18
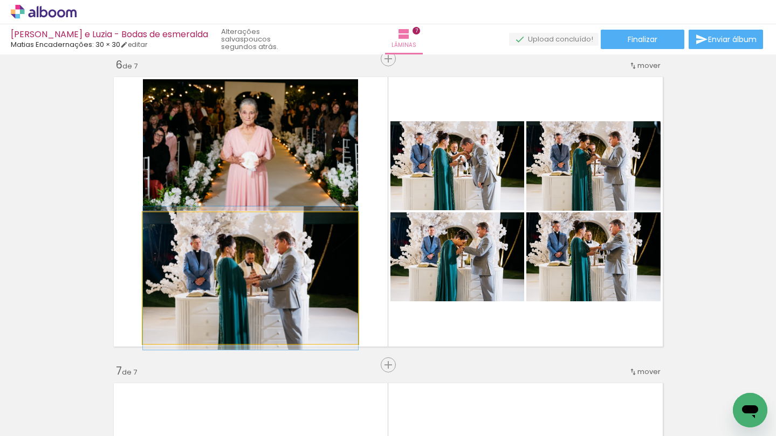
type paper-slider "100"
click at [168, 225] on div at bounding box center [168, 224] width 10 height 10
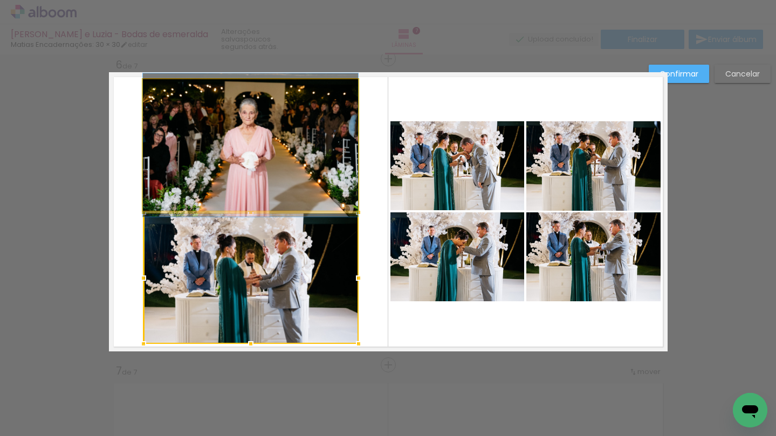
click at [291, 160] on quentale-photo at bounding box center [250, 145] width 215 height 132
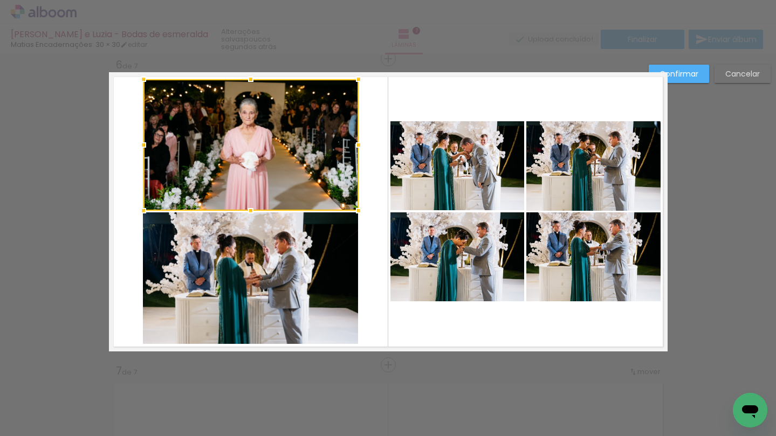
click at [0, 0] on slot "Confirmar" at bounding box center [0, 0] width 0 height 0
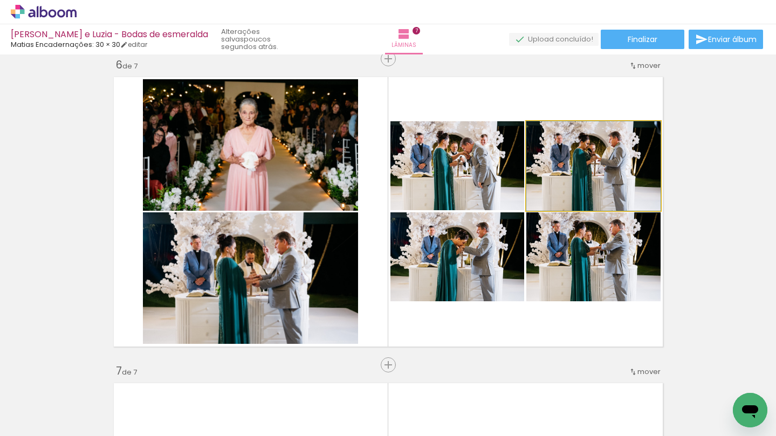
drag, startPoint x: 636, startPoint y: 174, endPoint x: 618, endPoint y: 164, distance: 20.5
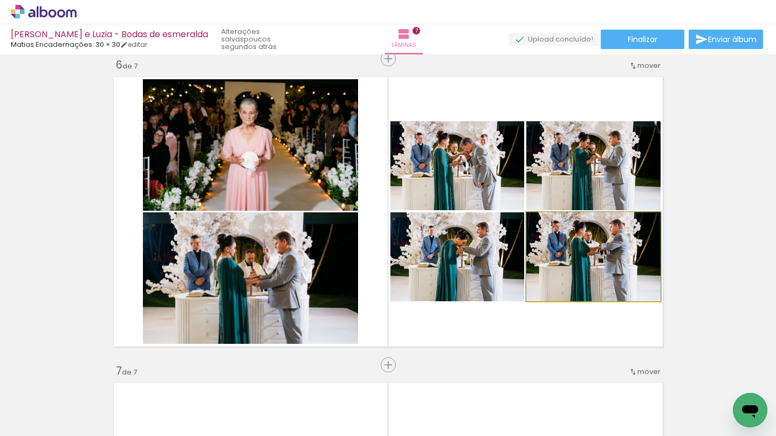
drag, startPoint x: 583, startPoint y: 274, endPoint x: 576, endPoint y: 274, distance: 7.5
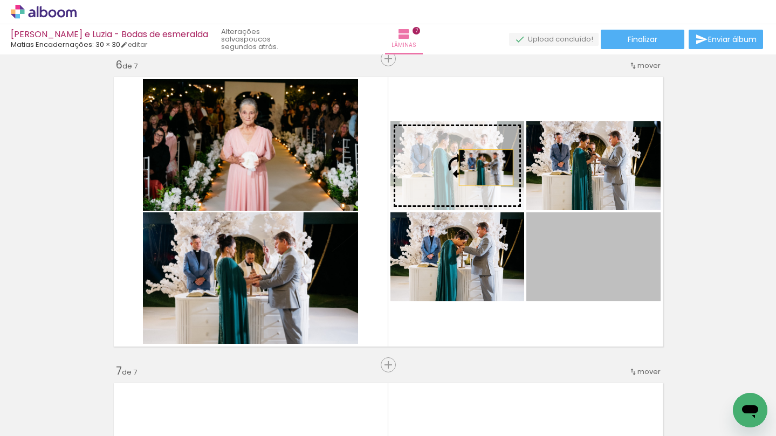
drag, startPoint x: 606, startPoint y: 263, endPoint x: 485, endPoint y: 168, distance: 154.0
click at [0, 0] on slot at bounding box center [0, 0] width 0 height 0
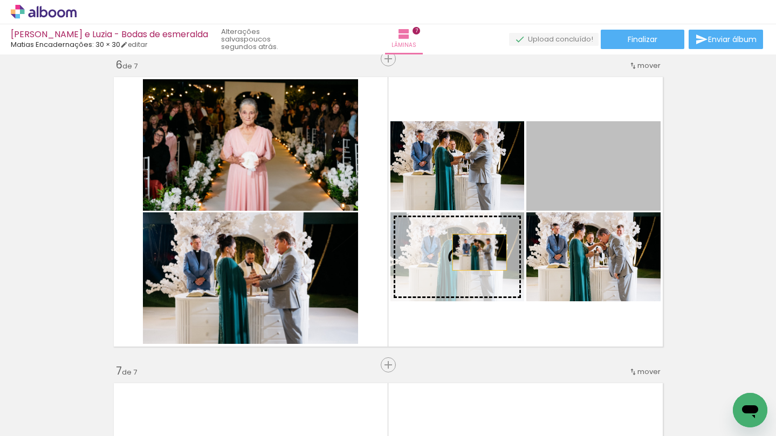
drag, startPoint x: 608, startPoint y: 176, endPoint x: 477, endPoint y: 254, distance: 152.8
click at [0, 0] on slot at bounding box center [0, 0] width 0 height 0
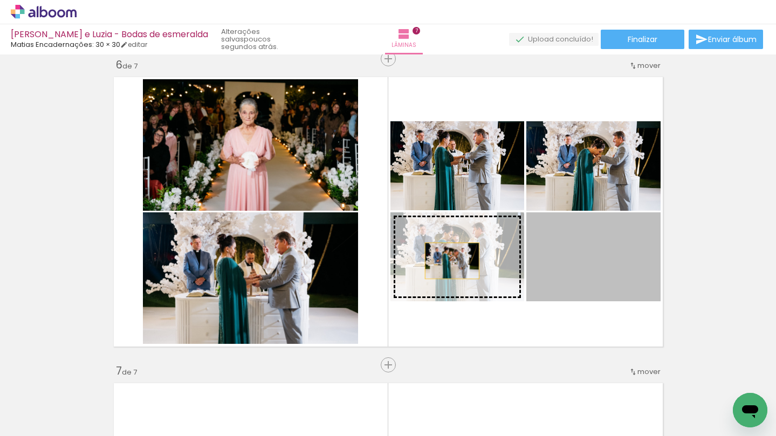
drag, startPoint x: 584, startPoint y: 262, endPoint x: 430, endPoint y: 251, distance: 154.6
click at [0, 0] on slot at bounding box center [0, 0] width 0 height 0
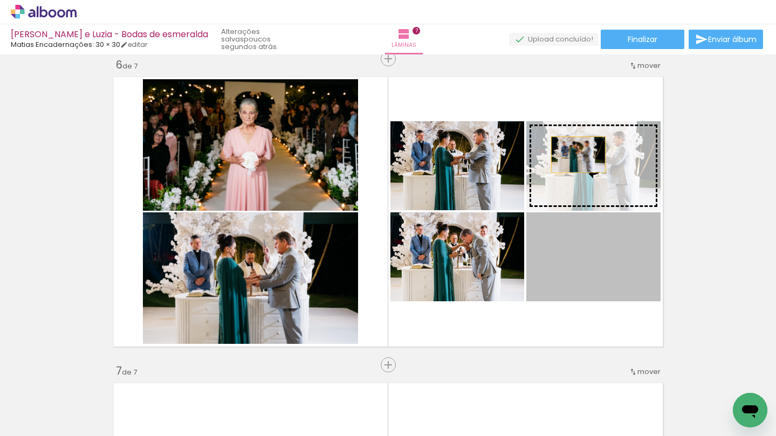
drag, startPoint x: 567, startPoint y: 266, endPoint x: 580, endPoint y: 150, distance: 116.7
click at [0, 0] on slot at bounding box center [0, 0] width 0 height 0
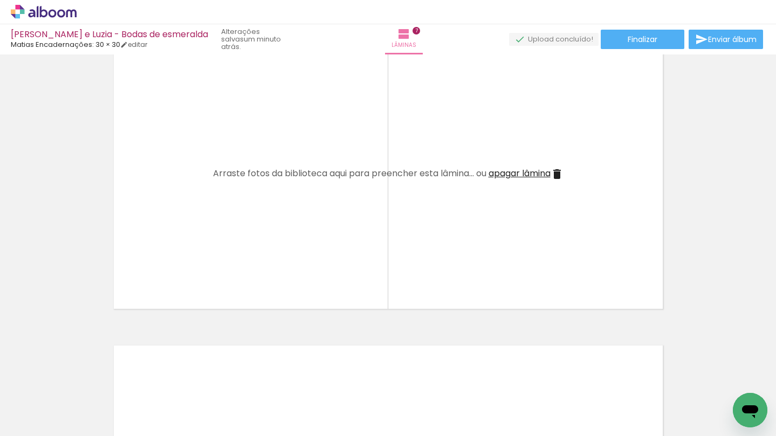
scroll to position [1891, 0]
click at [85, 380] on iron-icon at bounding box center [84, 378] width 11 height 11
drag, startPoint x: 118, startPoint y: 403, endPoint x: 354, endPoint y: 246, distance: 283.7
click at [350, 246] on quentale-workspace at bounding box center [388, 218] width 776 height 436
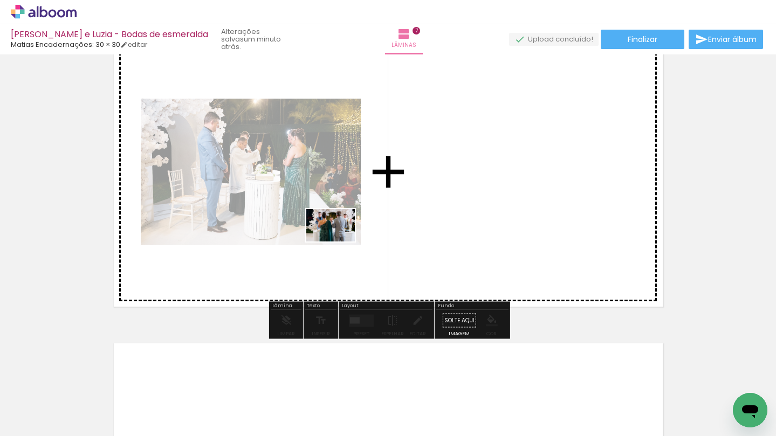
click at [460, 231] on quentale-workspace at bounding box center [388, 218] width 776 height 436
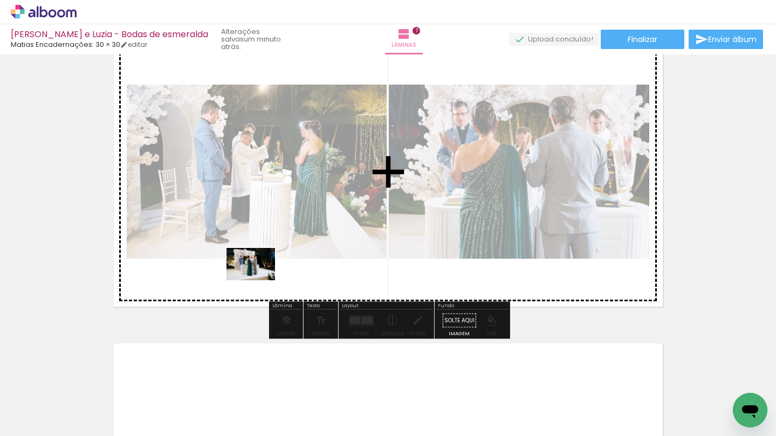
drag, startPoint x: 108, startPoint y: 403, endPoint x: 259, endPoint y: 280, distance: 194.7
click at [259, 280] on quentale-workspace at bounding box center [388, 218] width 776 height 436
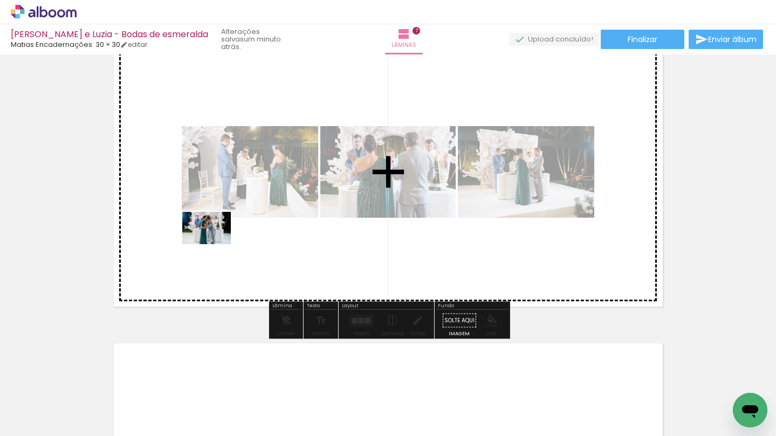
drag, startPoint x: 177, startPoint y: 405, endPoint x: 215, endPoint y: 244, distance: 165.0
click at [215, 244] on quentale-workspace at bounding box center [388, 218] width 776 height 436
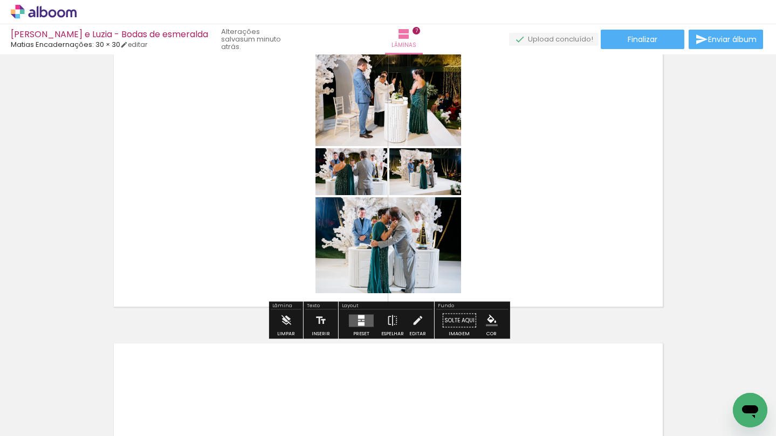
drag, startPoint x: 114, startPoint y: 412, endPoint x: 195, endPoint y: 236, distance: 193.5
click at [195, 236] on quentale-workspace at bounding box center [388, 218] width 776 height 436
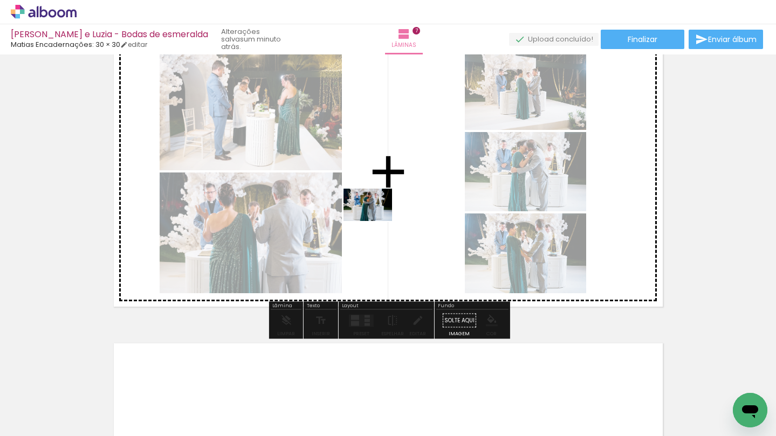
drag, startPoint x: 116, startPoint y: 400, endPoint x: 376, endPoint y: 221, distance: 315.2
click at [376, 221] on quentale-workspace at bounding box center [388, 218] width 776 height 436
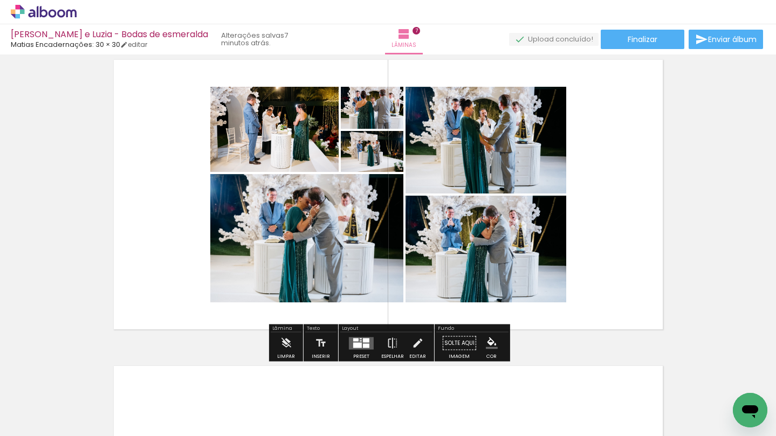
scroll to position [1854, 0]
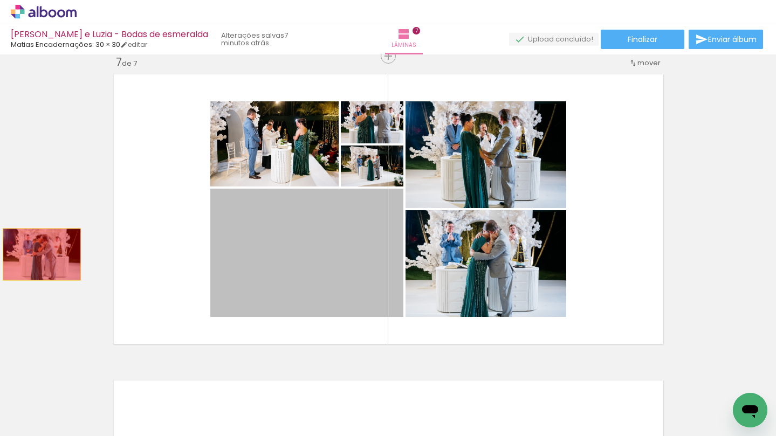
drag, startPoint x: 330, startPoint y: 234, endPoint x: 44, endPoint y: 253, distance: 287.0
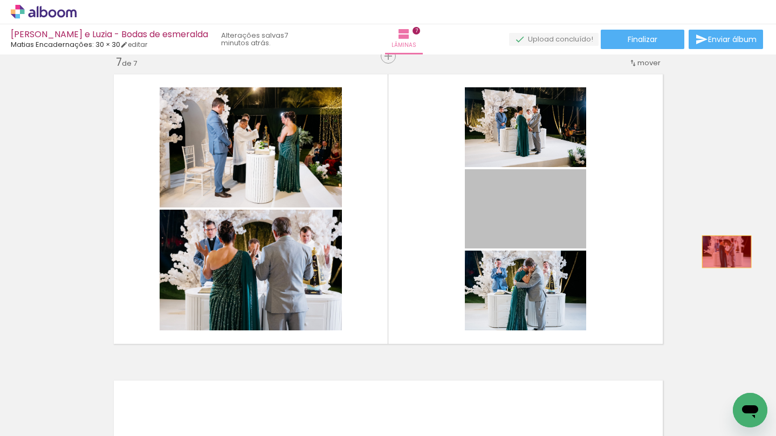
drag, startPoint x: 528, startPoint y: 222, endPoint x: 726, endPoint y: 251, distance: 200.0
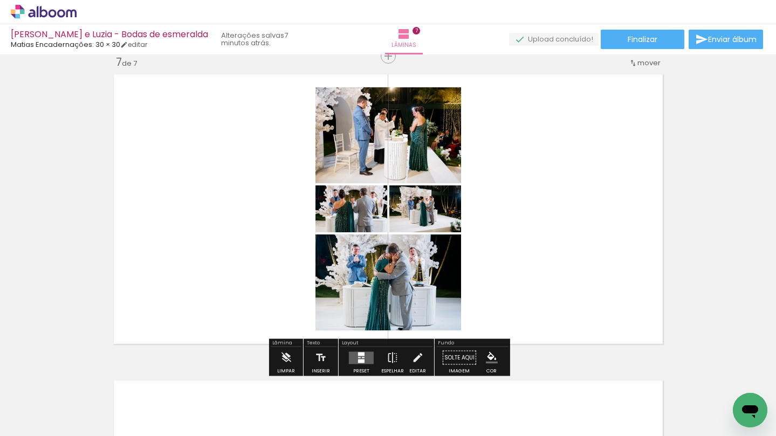
scroll to position [0, 78]
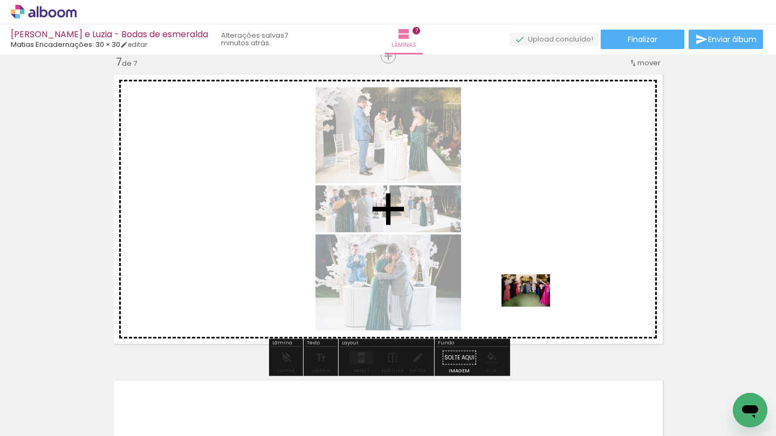
drag, startPoint x: 523, startPoint y: 414, endPoint x: 536, endPoint y: 298, distance: 116.6
click at [536, 298] on quentale-workspace at bounding box center [388, 218] width 776 height 436
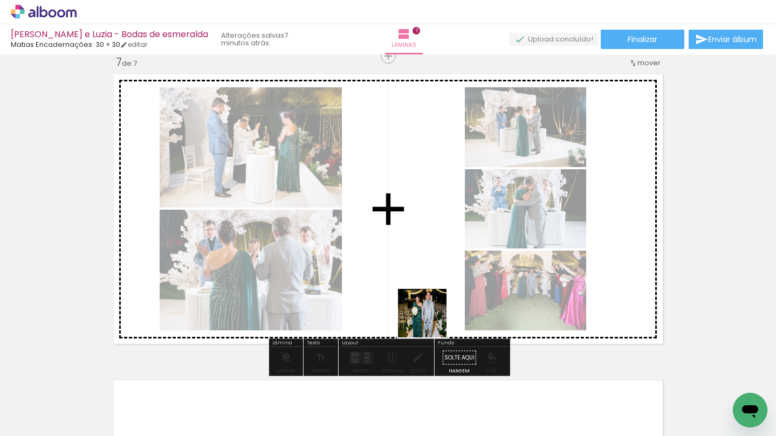
drag, startPoint x: 457, startPoint y: 412, endPoint x: 413, endPoint y: 278, distance: 140.9
click at [413, 278] on quentale-workspace at bounding box center [388, 218] width 776 height 436
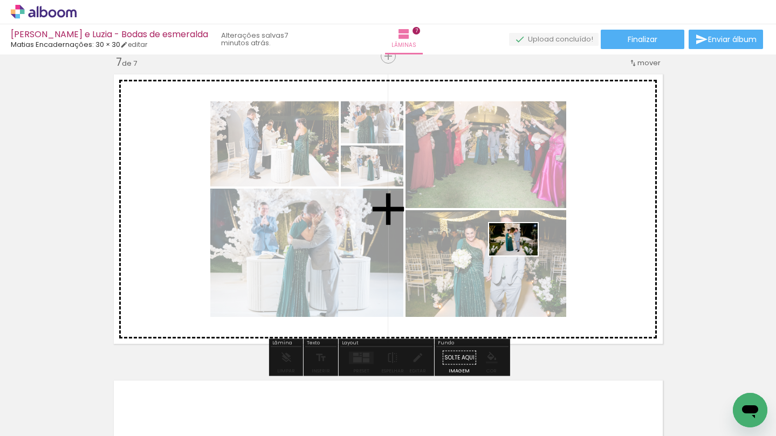
drag, startPoint x: 349, startPoint y: 411, endPoint x: 525, endPoint y: 252, distance: 237.5
click at [525, 252] on quentale-workspace at bounding box center [388, 218] width 776 height 436
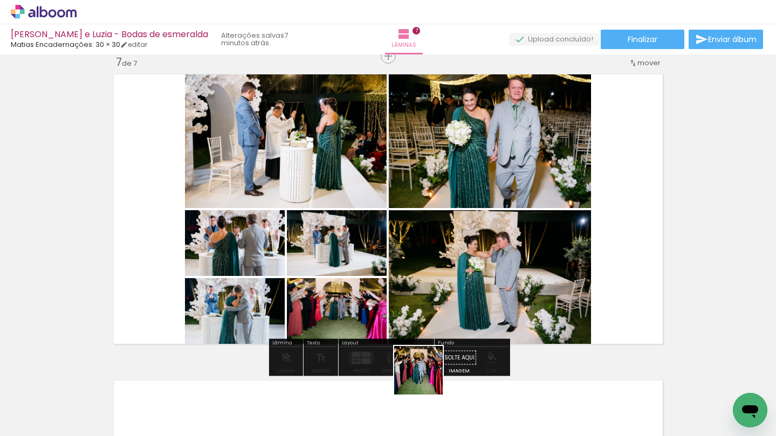
drag, startPoint x: 394, startPoint y: 408, endPoint x: 566, endPoint y: 287, distance: 210.2
click at [565, 289] on quentale-workspace at bounding box center [388, 218] width 776 height 436
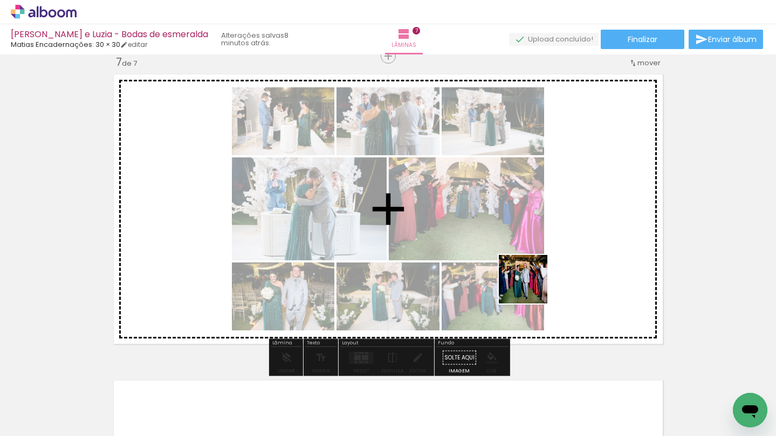
drag, startPoint x: 466, startPoint y: 418, endPoint x: 575, endPoint y: 231, distance: 216.5
click at [575, 231] on quentale-workspace at bounding box center [388, 218] width 776 height 436
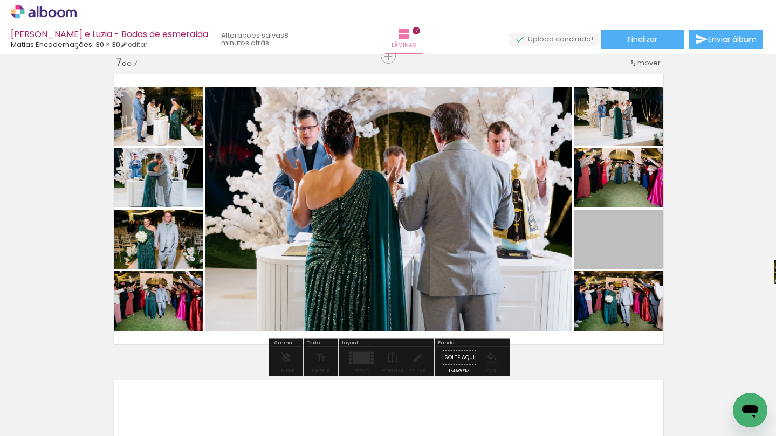
scroll to position [1854, 35]
drag, startPoint x: 587, startPoint y: 238, endPoint x: 749, endPoint y: 249, distance: 162.7
click at [749, 249] on div "Inserir lâmina 1 de 7 Inserir lâmina 2 de 7 Inserir lâmina 3 de 7 Inserir lâmin…" at bounding box center [388, 245] width 776 height 382
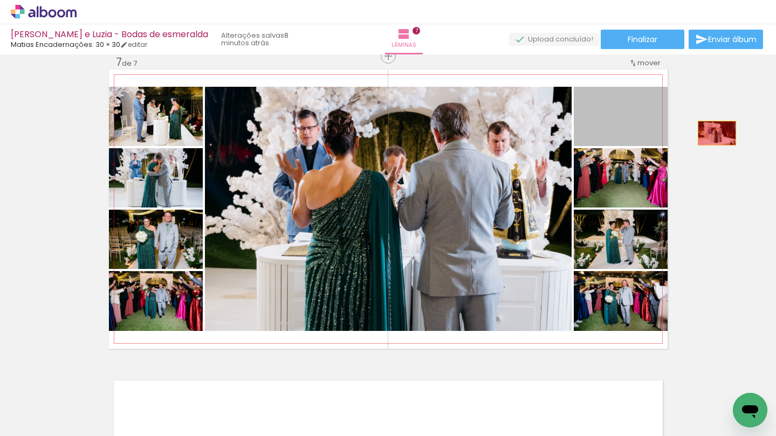
drag, startPoint x: 627, startPoint y: 114, endPoint x: 717, endPoint y: 133, distance: 92.1
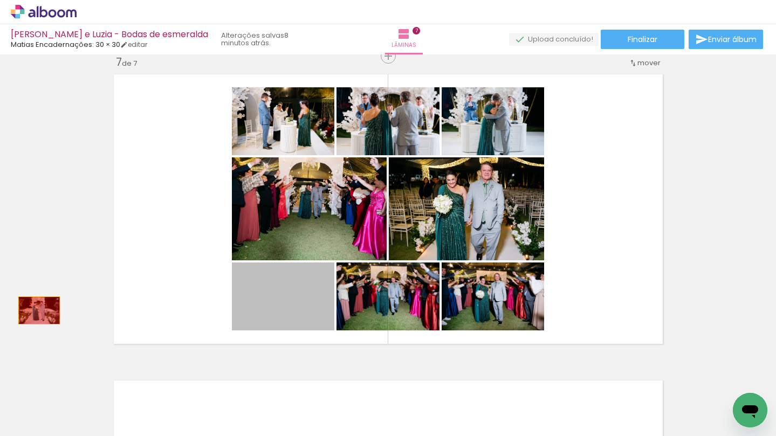
drag, startPoint x: 318, startPoint y: 305, endPoint x: 39, endPoint y: 311, distance: 278.9
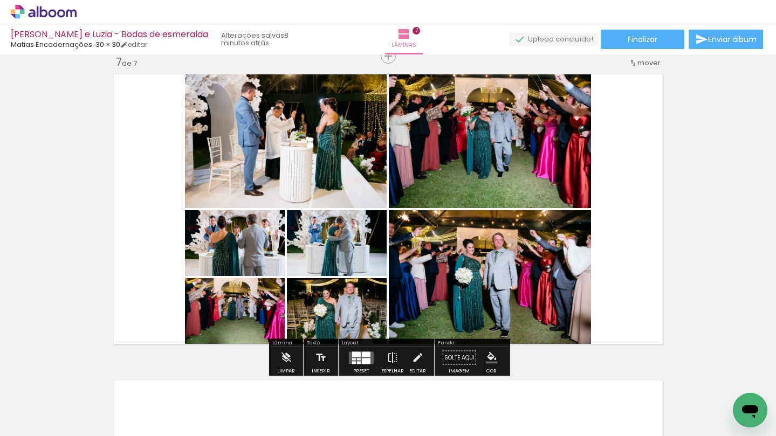
click at [365, 359] on div at bounding box center [366, 361] width 9 height 6
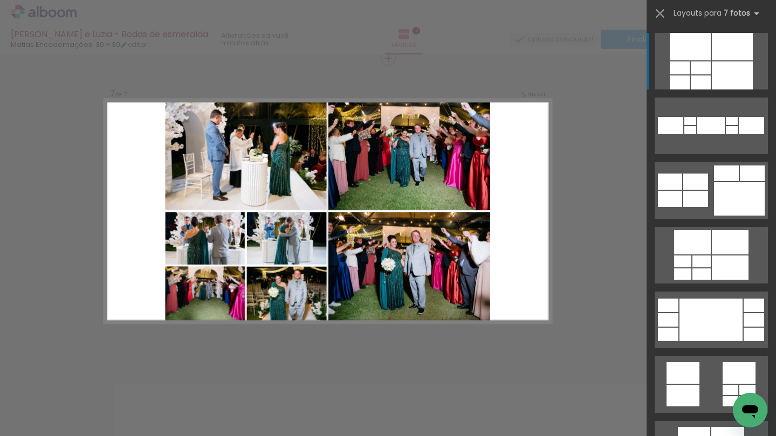
scroll to position [1851, 0]
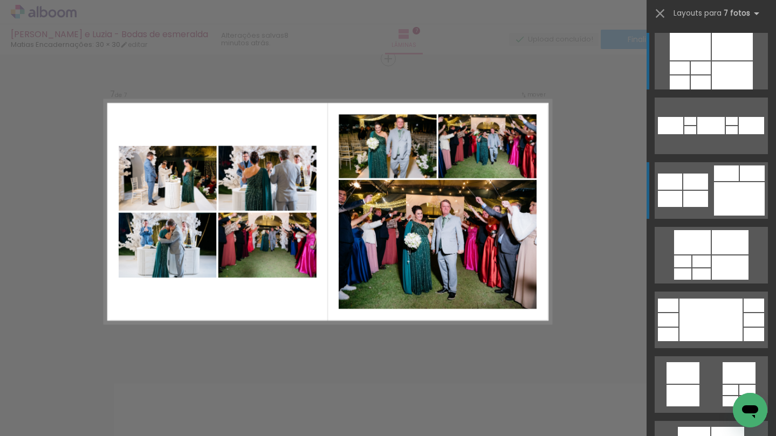
click at [738, 200] on div at bounding box center [739, 198] width 51 height 33
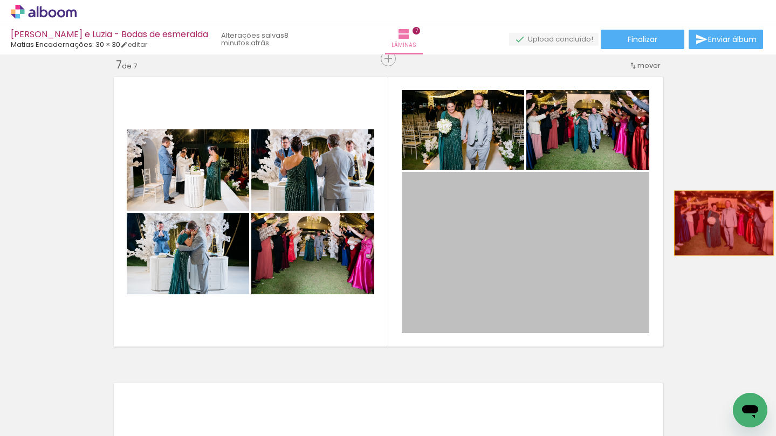
drag, startPoint x: 511, startPoint y: 263, endPoint x: 724, endPoint y: 223, distance: 216.7
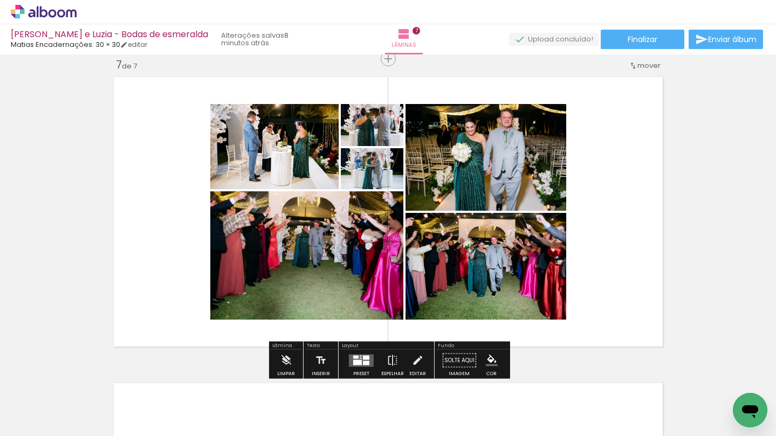
click at [353, 365] on div at bounding box center [357, 362] width 9 height 5
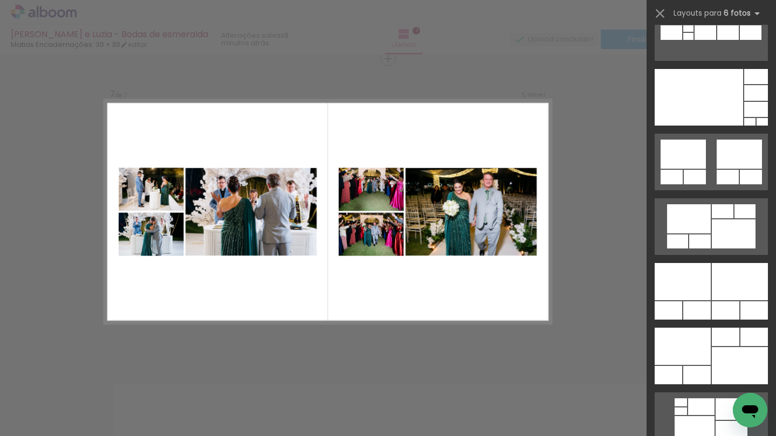
scroll to position [553, 0]
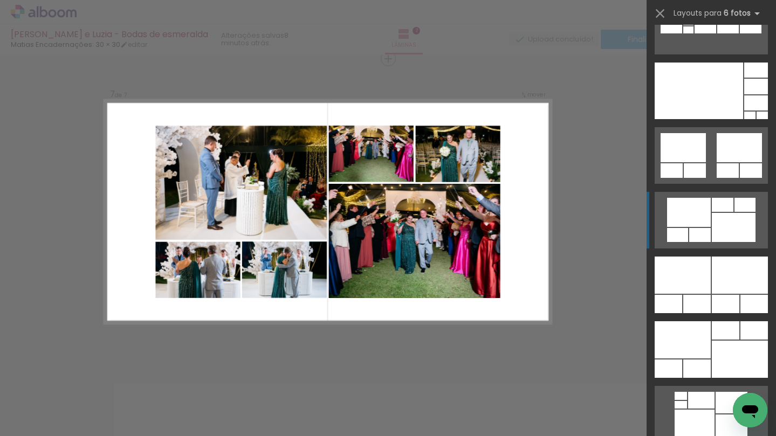
click at [706, 219] on div at bounding box center [689, 212] width 44 height 29
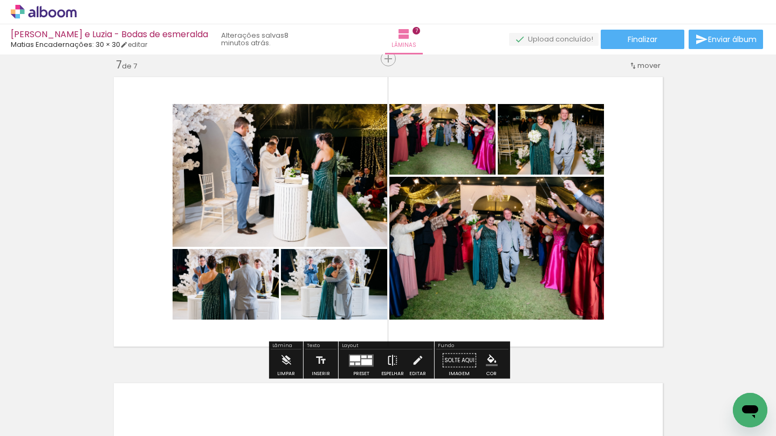
click at [394, 355] on iron-icon at bounding box center [393, 361] width 12 height 22
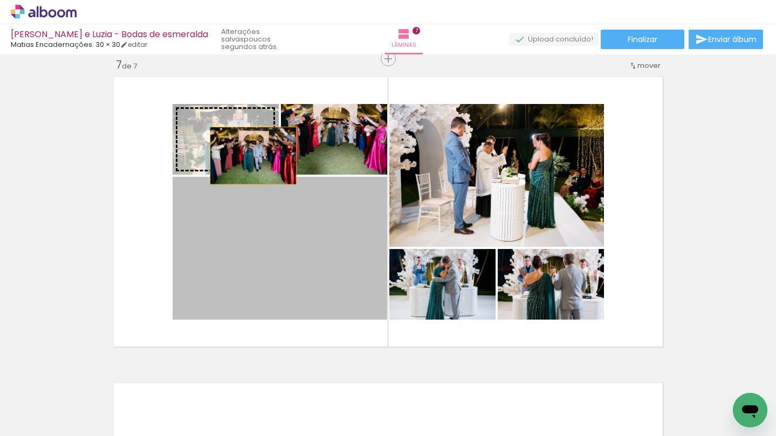
drag, startPoint x: 275, startPoint y: 274, endPoint x: 250, endPoint y: 145, distance: 132.4
click at [0, 0] on slot at bounding box center [0, 0] width 0 height 0
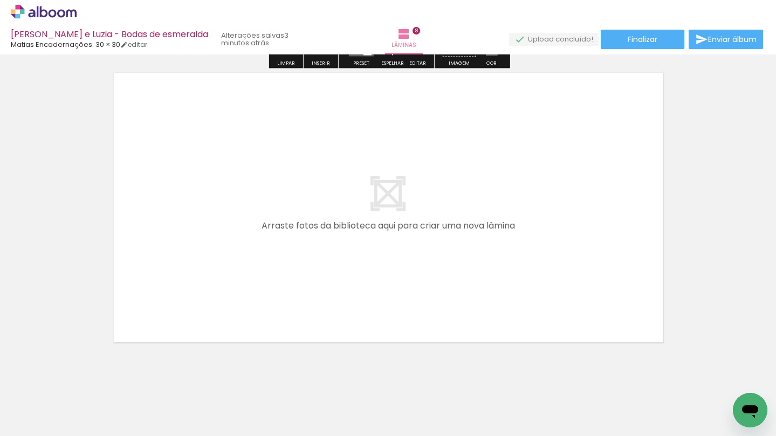
scroll to position [2469, 0]
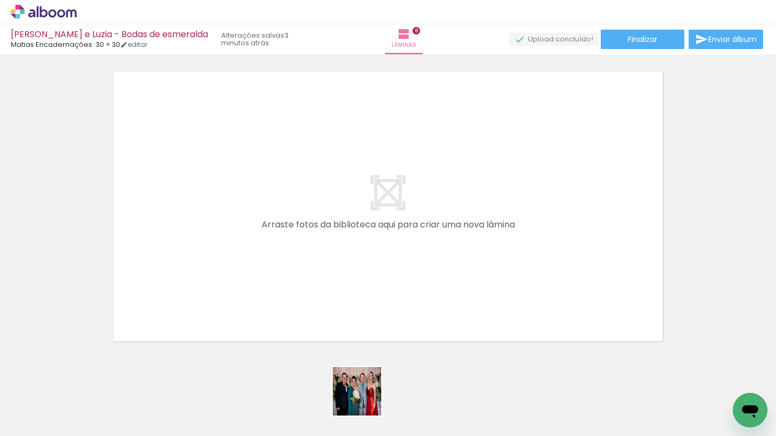
click at [374, 273] on quentale-workspace at bounding box center [388, 218] width 776 height 436
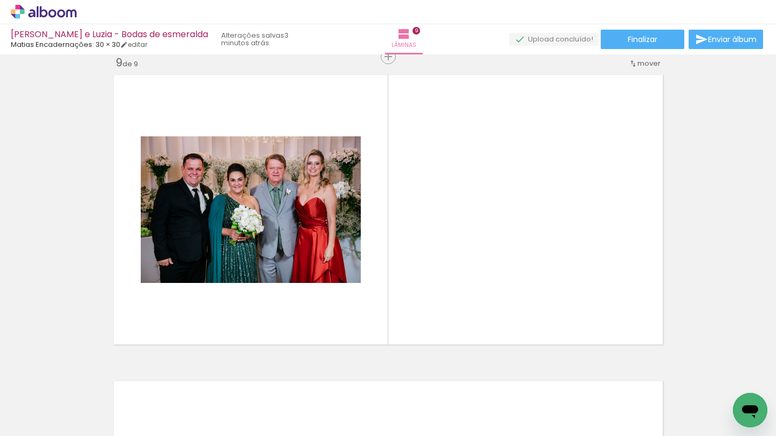
scroll to position [2464, 0]
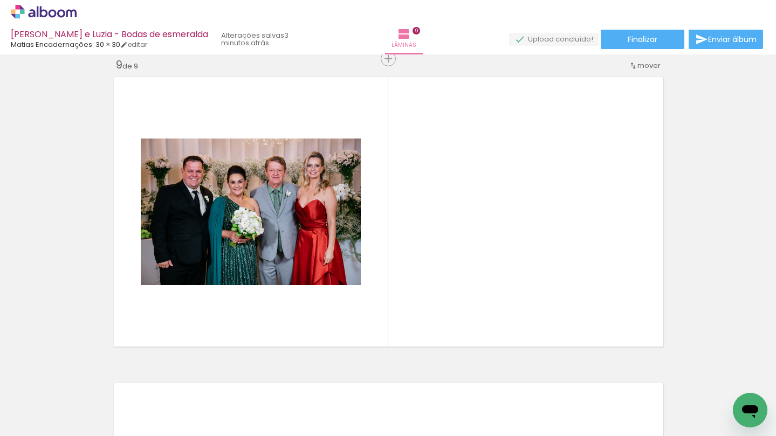
click at [270, 385] on div at bounding box center [289, 400] width 53 height 36
click at [268, 377] on iron-icon at bounding box center [265, 378] width 11 height 11
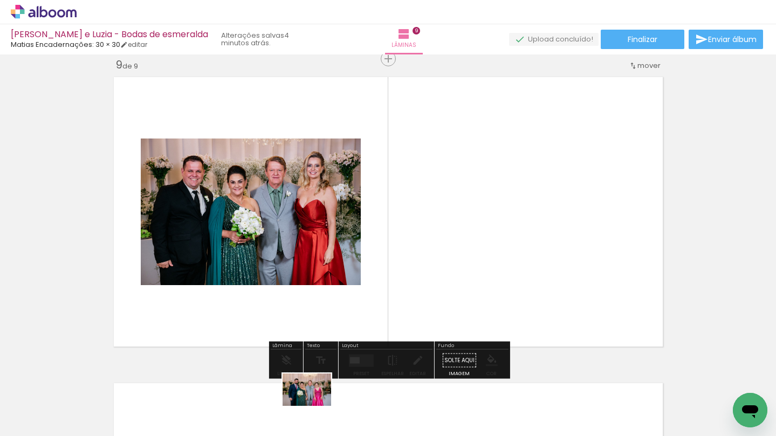
drag, startPoint x: 306, startPoint y: 402, endPoint x: 307, endPoint y: 426, distance: 23.8
click at [307, 418] on iron-image at bounding box center [289, 400] width 56 height 38
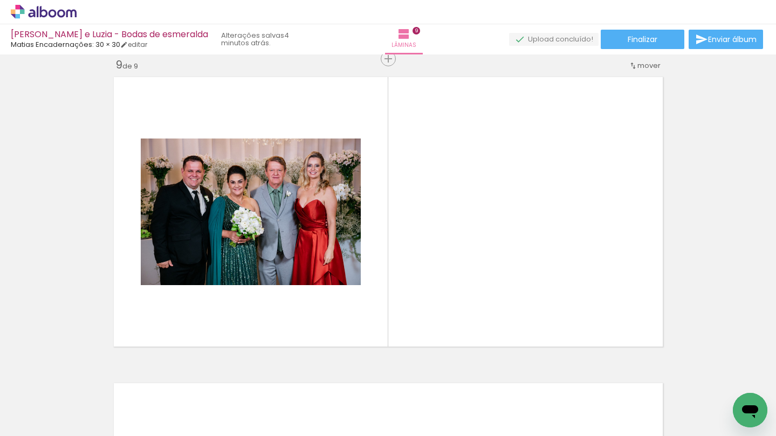
scroll to position [0, 170]
drag, startPoint x: 472, startPoint y: 408, endPoint x: 472, endPoint y: 273, distance: 135.4
click at [472, 273] on quentale-workspace at bounding box center [388, 218] width 776 height 436
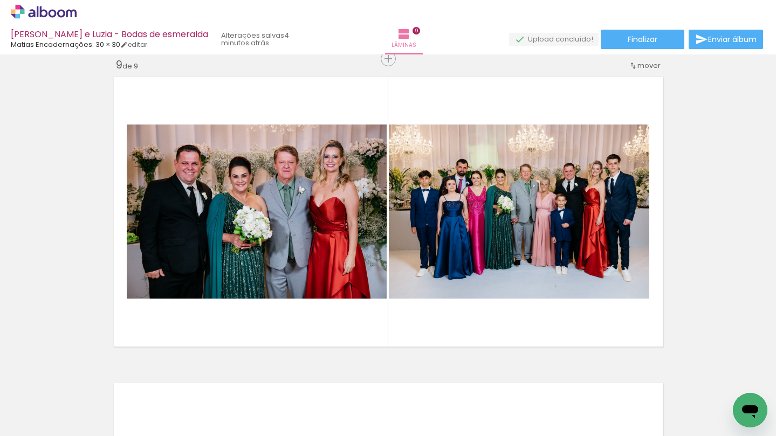
scroll to position [0, 996]
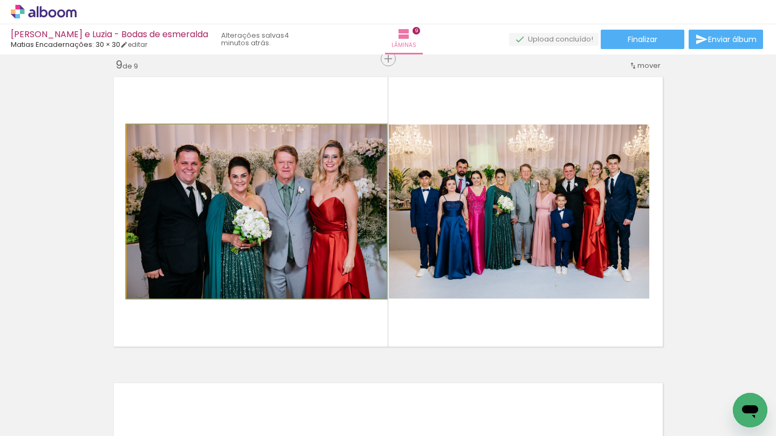
drag, startPoint x: 327, startPoint y: 223, endPoint x: 98, endPoint y: 240, distance: 229.8
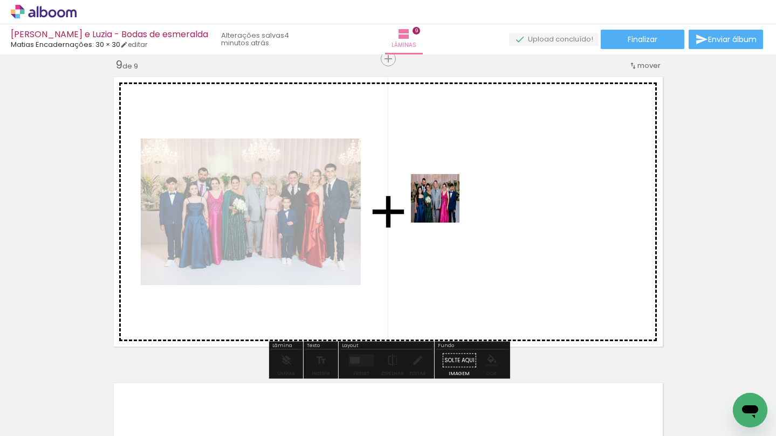
click at [444, 204] on quentale-workspace at bounding box center [388, 218] width 776 height 436
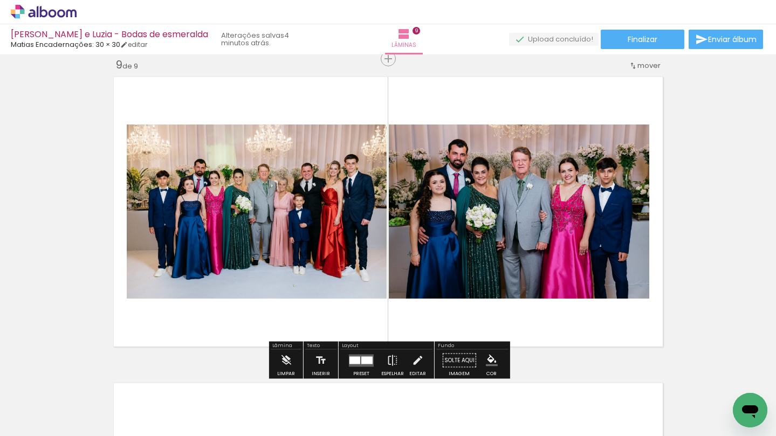
drag, startPoint x: 386, startPoint y: 402, endPoint x: 387, endPoint y: 235, distance: 167.2
click at [387, 235] on quentale-workspace at bounding box center [388, 218] width 776 height 436
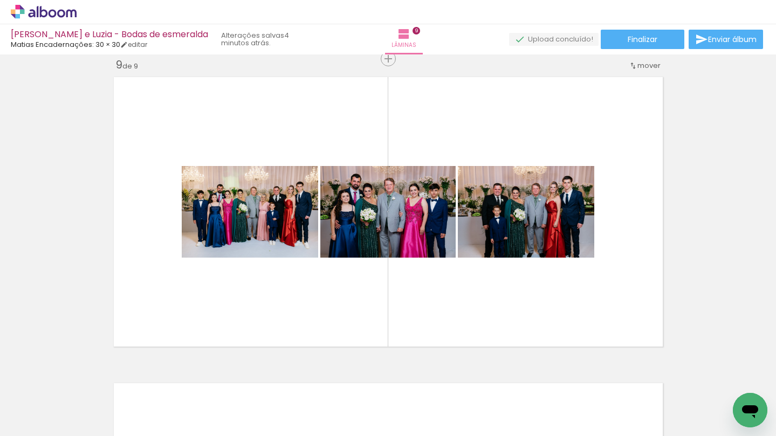
drag, startPoint x: 240, startPoint y: 412, endPoint x: 299, endPoint y: 357, distance: 80.5
click at [299, 357] on quentale-workspace at bounding box center [388, 218] width 776 height 436
drag, startPoint x: 252, startPoint y: 408, endPoint x: 352, endPoint y: 280, distance: 162.9
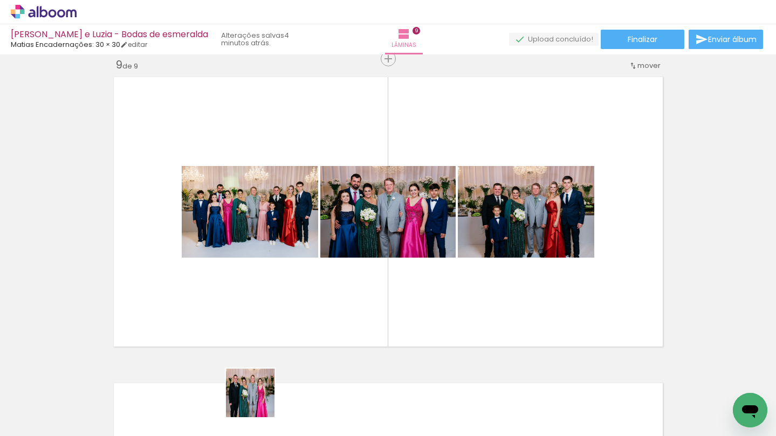
click at [352, 280] on quentale-workspace at bounding box center [388, 218] width 776 height 436
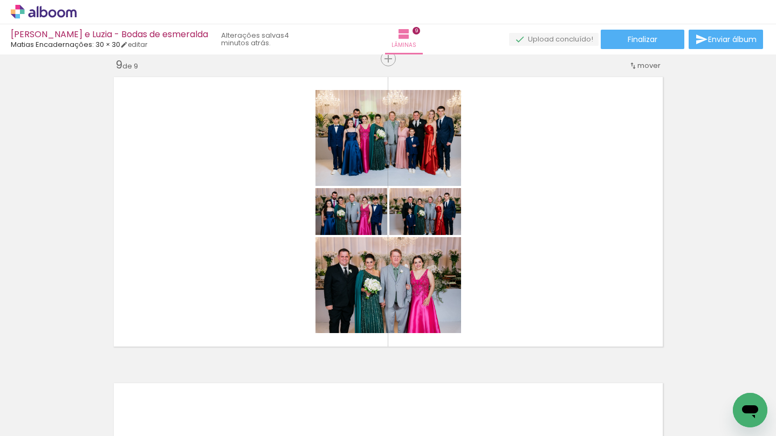
scroll to position [0, 356]
drag, startPoint x: 239, startPoint y: 410, endPoint x: 285, endPoint y: 235, distance: 180.6
click at [285, 235] on quentale-workspace at bounding box center [388, 218] width 776 height 436
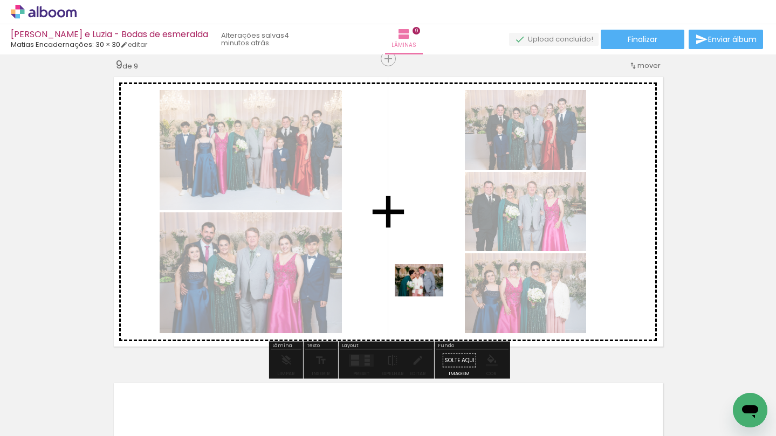
drag, startPoint x: 186, startPoint y: 411, endPoint x: 427, endPoint y: 297, distance: 266.8
click at [427, 297] on quentale-workspace at bounding box center [388, 218] width 776 height 436
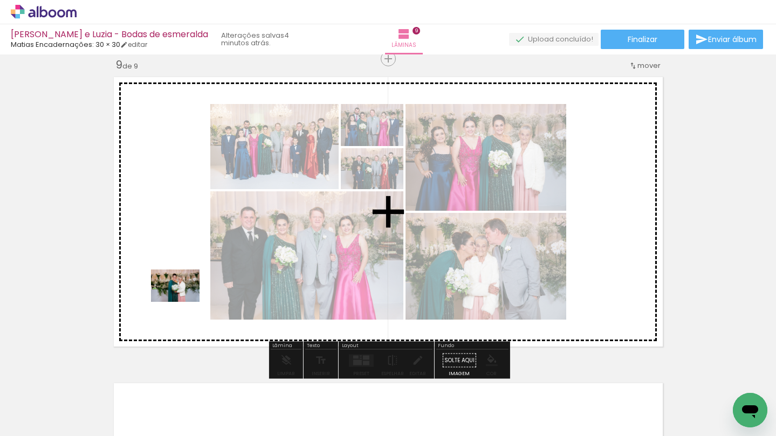
drag, startPoint x: 173, startPoint y: 409, endPoint x: 183, endPoint y: 302, distance: 107.9
click at [183, 302] on quentale-workspace at bounding box center [388, 218] width 776 height 436
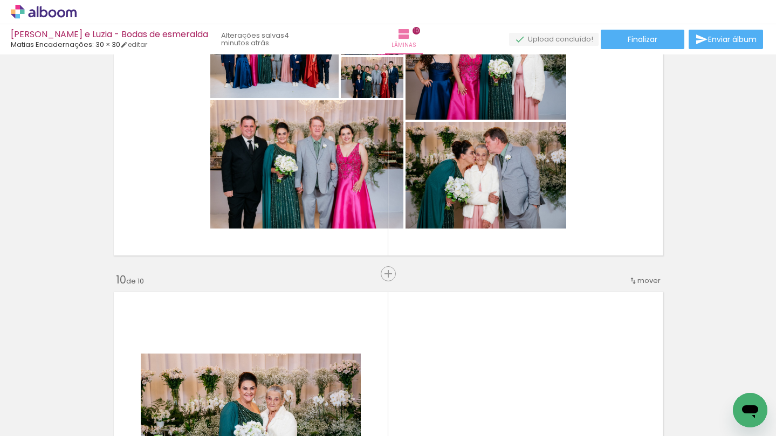
scroll to position [2553, 0]
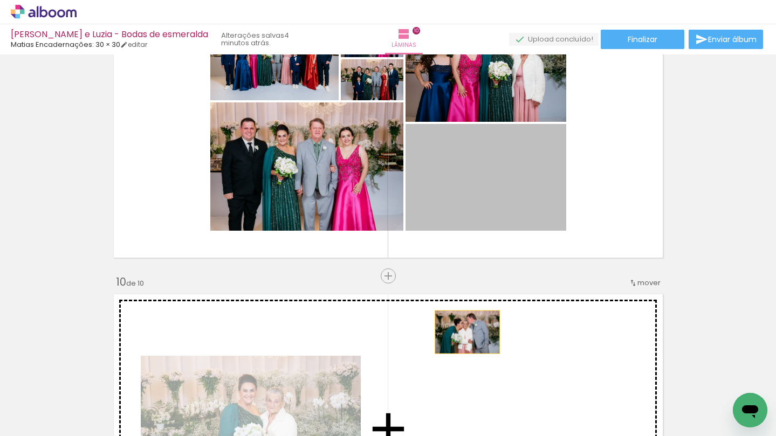
drag, startPoint x: 483, startPoint y: 189, endPoint x: 466, endPoint y: 332, distance: 143.9
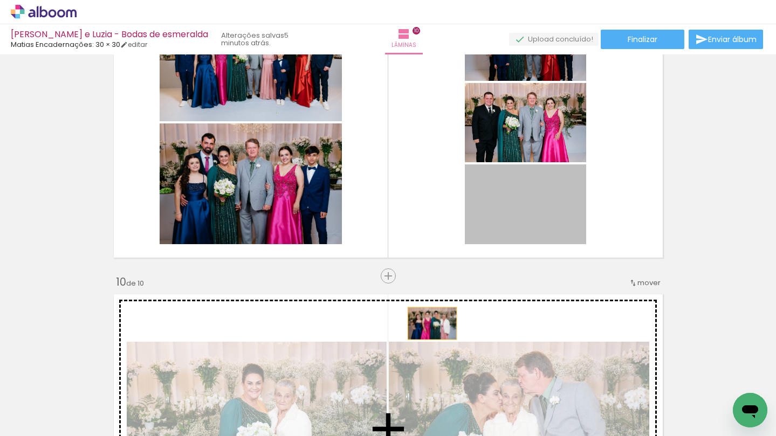
drag, startPoint x: 545, startPoint y: 207, endPoint x: 430, endPoint y: 326, distance: 165.9
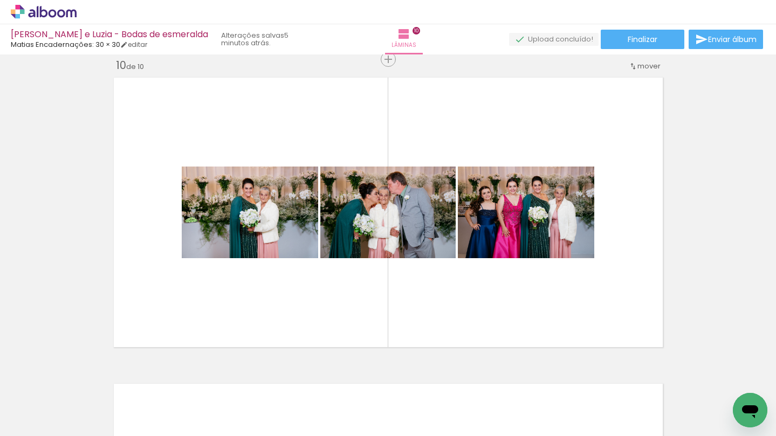
scroll to position [2768, 0]
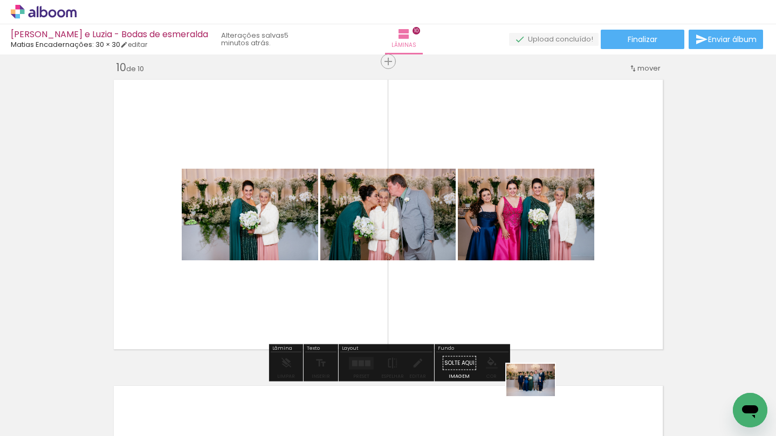
drag, startPoint x: 532, startPoint y: 408, endPoint x: 528, endPoint y: 433, distance: 25.1
click at [88, 433] on iron-horizontal-list at bounding box center [78, 402] width 22 height 67
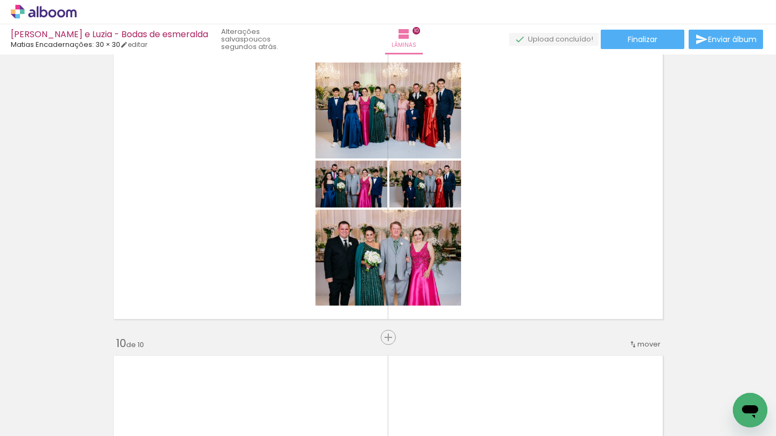
scroll to position [2473, 0]
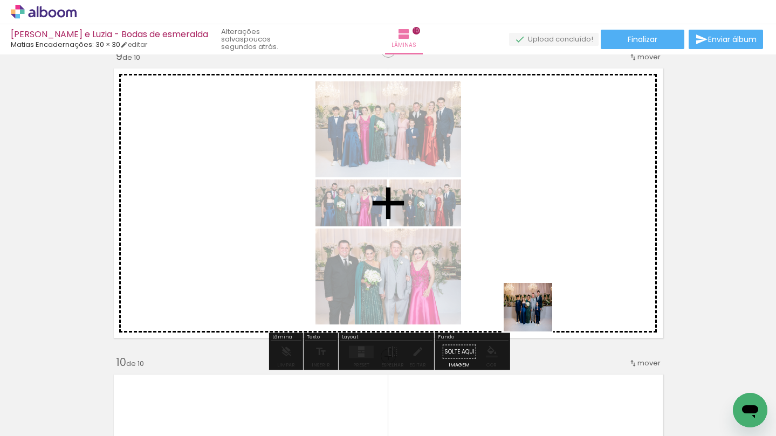
click at [538, 259] on quentale-workspace at bounding box center [388, 218] width 776 height 436
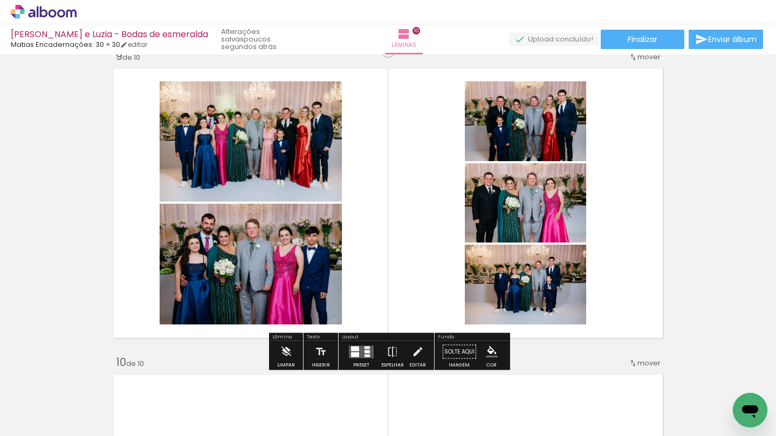
click at [367, 355] on div at bounding box center [367, 355] width 5 height 3
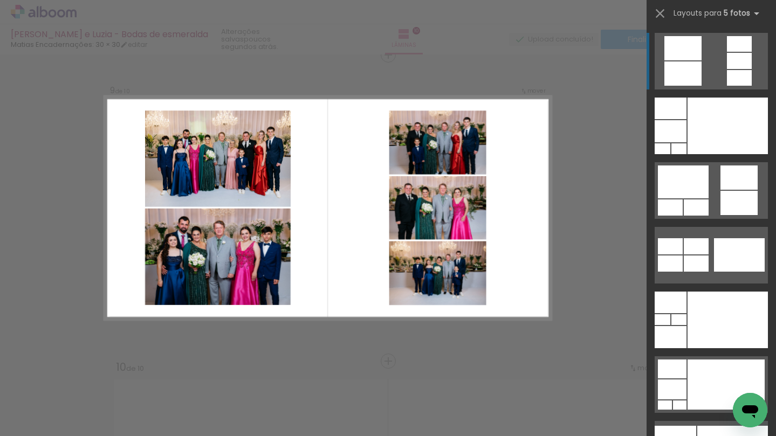
scroll to position [2464, 0]
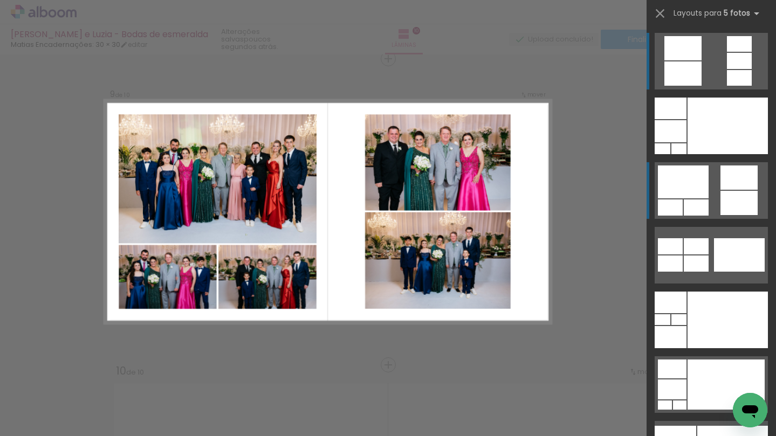
click at [681, 198] on div at bounding box center [683, 182] width 51 height 33
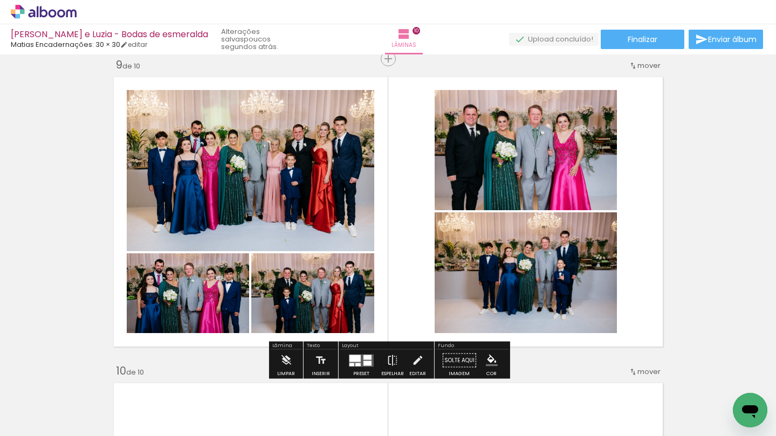
click at [259, 186] on quentale-photo at bounding box center [251, 170] width 248 height 161
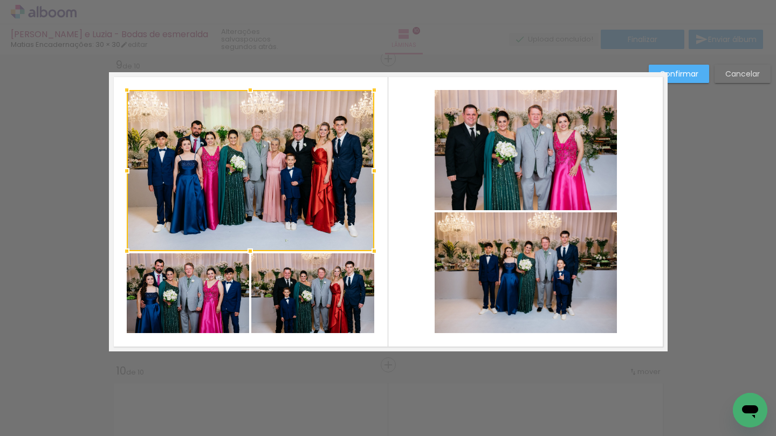
click at [176, 314] on quentale-photo at bounding box center [188, 293] width 122 height 80
click at [347, 278] on div at bounding box center [251, 211] width 248 height 243
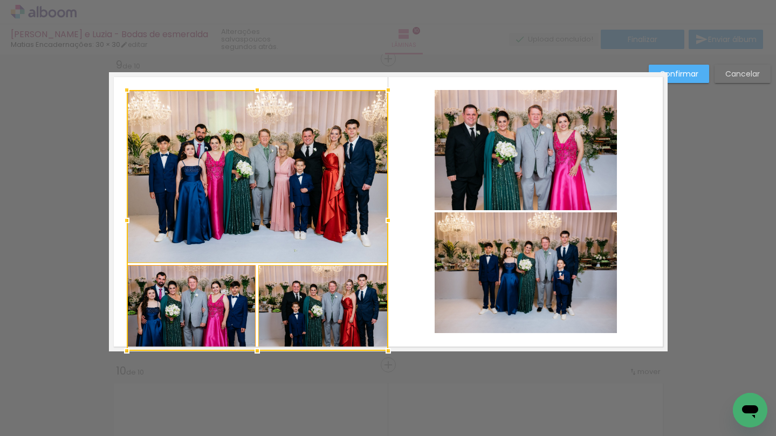
drag, startPoint x: 375, startPoint y: 336, endPoint x: 218, endPoint y: 300, distance: 161.0
click at [386, 352] on div at bounding box center [388, 351] width 22 height 22
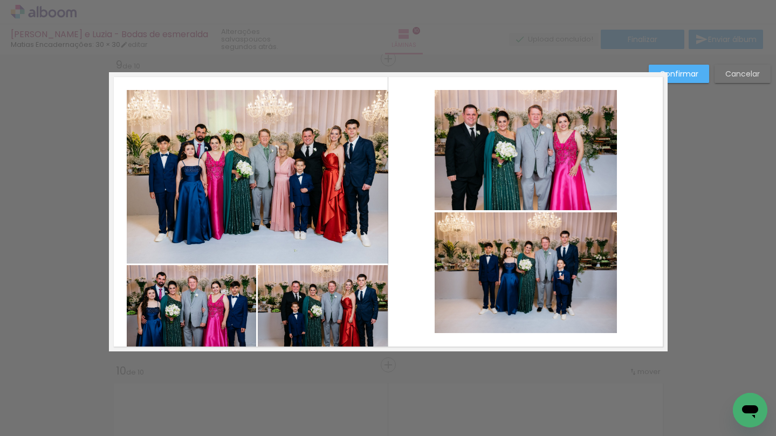
click at [299, 236] on quentale-photo at bounding box center [258, 177] width 262 height 174
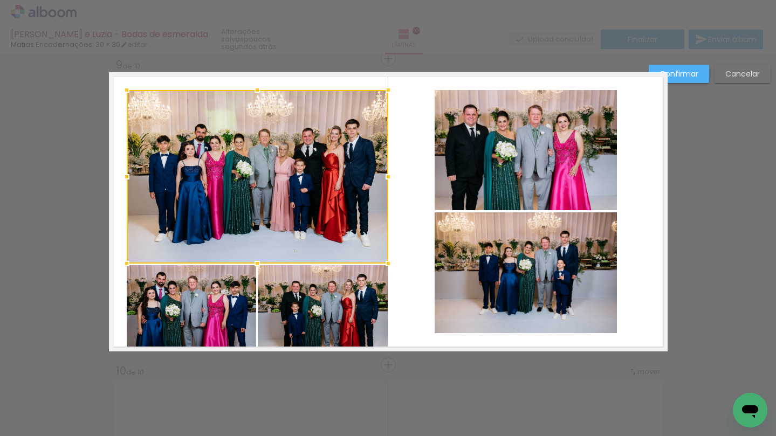
click at [297, 290] on quentale-photo at bounding box center [323, 308] width 130 height 86
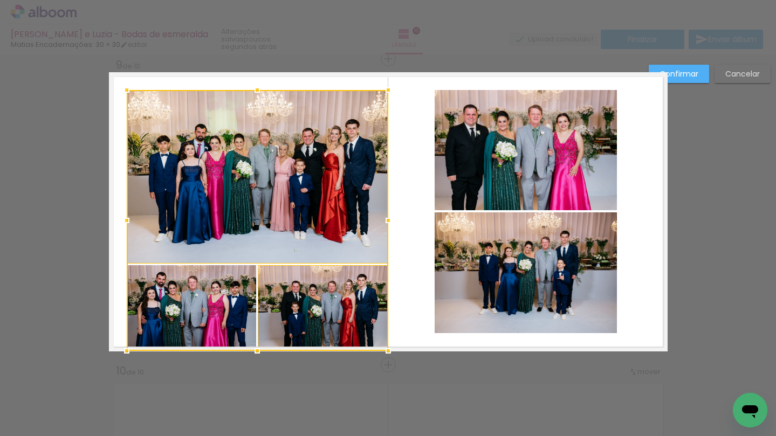
click at [186, 273] on div at bounding box center [258, 220] width 262 height 261
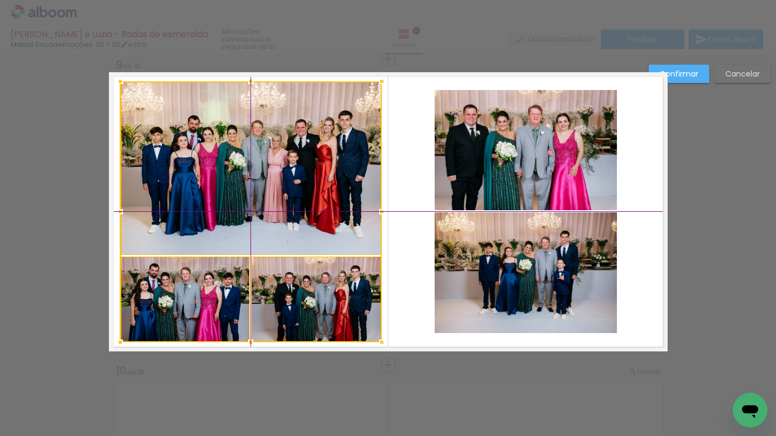
drag, startPoint x: 259, startPoint y: 222, endPoint x: 255, endPoint y: 211, distance: 11.6
click at [255, 211] on div at bounding box center [251, 211] width 262 height 261
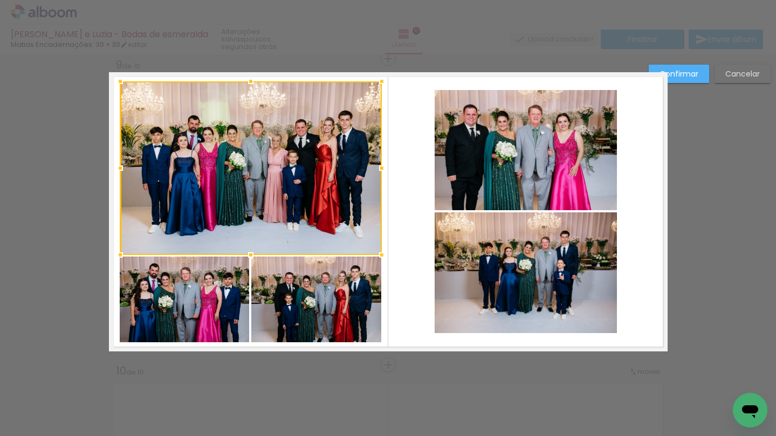
click at [513, 170] on quentale-photo at bounding box center [526, 150] width 182 height 120
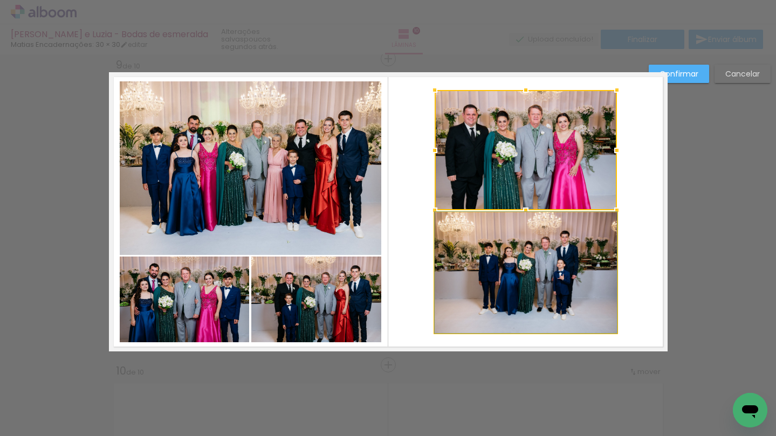
click at [511, 256] on quentale-photo at bounding box center [526, 272] width 182 height 121
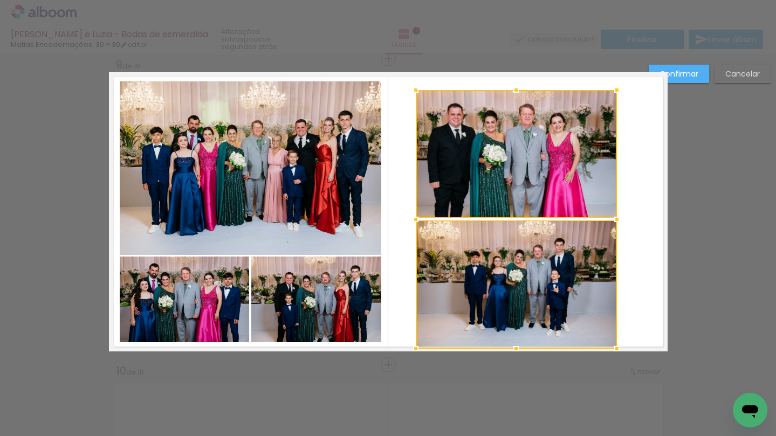
drag, startPoint x: 433, startPoint y: 334, endPoint x: 412, endPoint y: 353, distance: 28.3
click at [412, 353] on div at bounding box center [416, 349] width 22 height 22
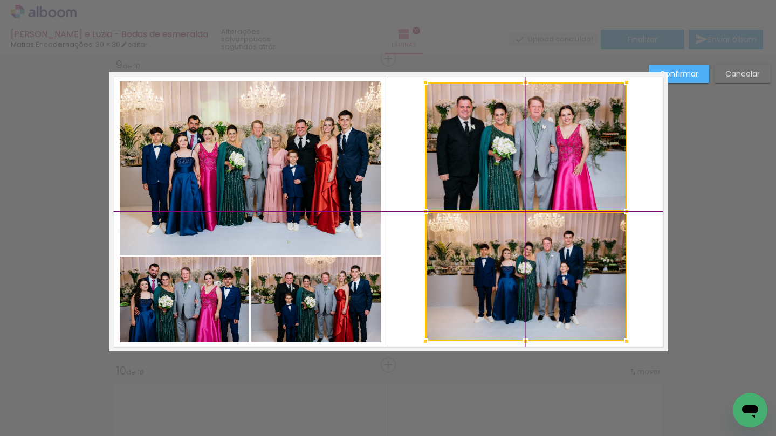
drag, startPoint x: 507, startPoint y: 195, endPoint x: 512, endPoint y: 190, distance: 6.9
click at [512, 190] on div at bounding box center [525, 212] width 201 height 259
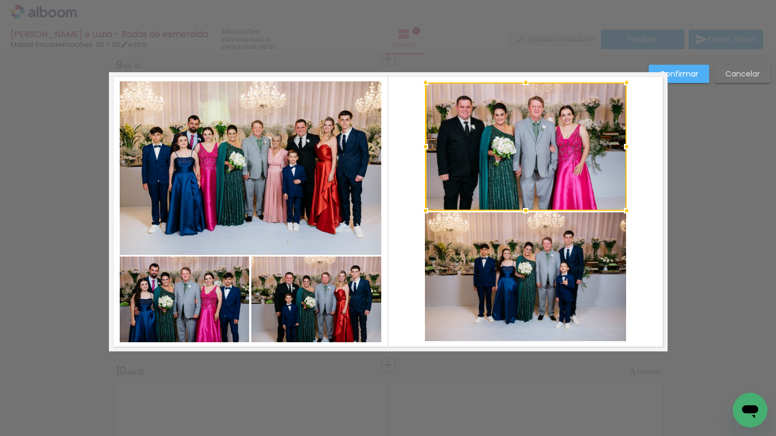
click at [0, 0] on slot "Confirmar" at bounding box center [0, 0] width 0 height 0
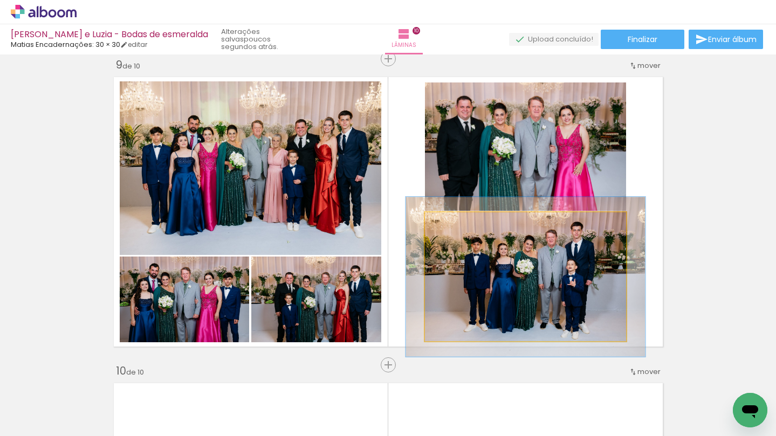
drag, startPoint x: 454, startPoint y: 225, endPoint x: 461, endPoint y: 225, distance: 7.0
type paper-slider "119"
click at [461, 225] on div at bounding box center [457, 223] width 17 height 17
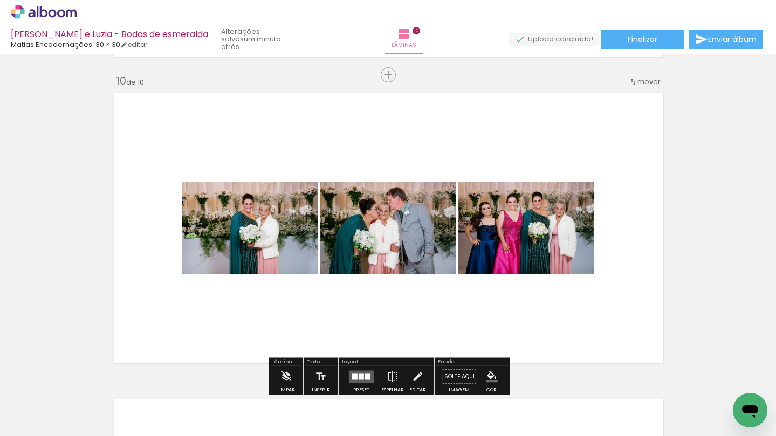
click at [274, 236] on quentale-photo at bounding box center [250, 228] width 136 height 92
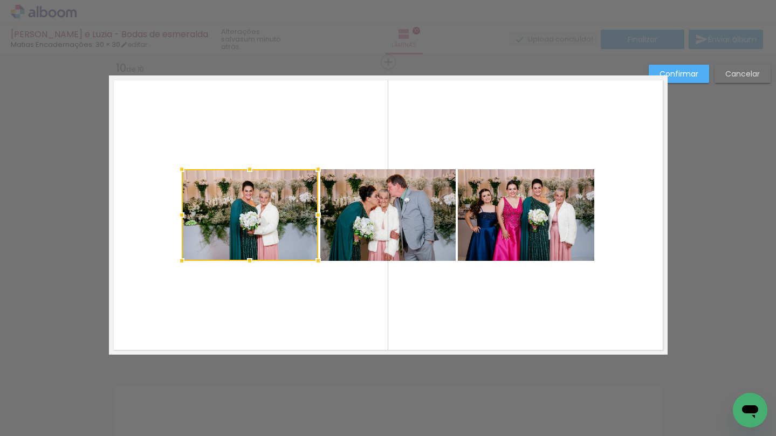
scroll to position [2770, 0]
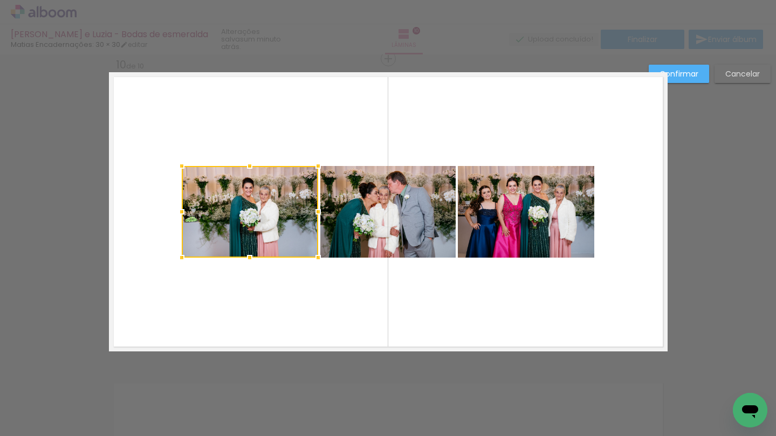
click at [683, 67] on paper-button "Confirmar" at bounding box center [679, 74] width 60 height 18
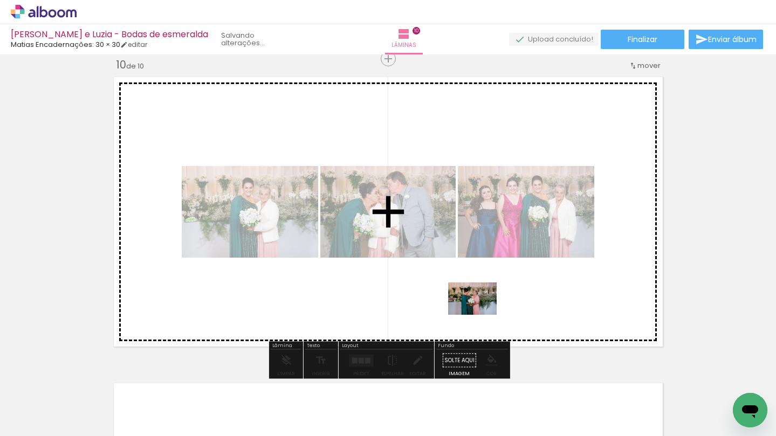
drag, startPoint x: 480, startPoint y: 404, endPoint x: 480, endPoint y: 315, distance: 89.5
click at [480, 315] on quentale-workspace at bounding box center [388, 218] width 776 height 436
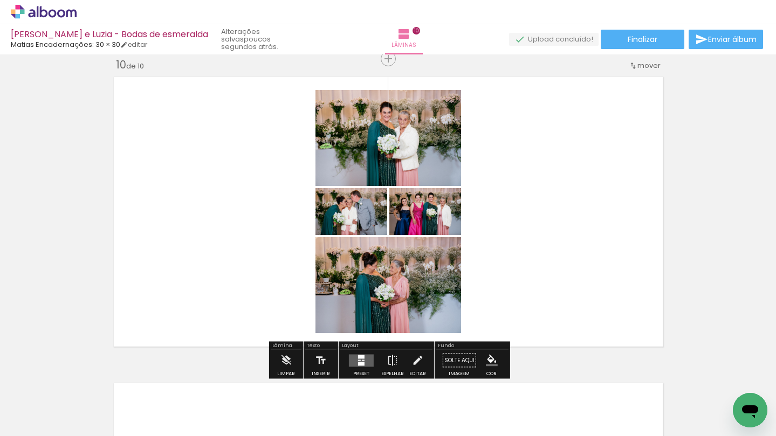
scroll to position [0, 274]
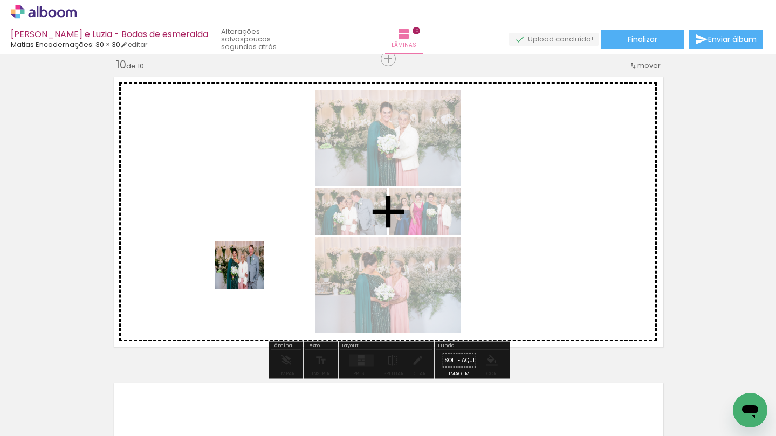
drag, startPoint x: 187, startPoint y: 402, endPoint x: 248, endPoint y: 273, distance: 141.8
click at [248, 273] on quentale-workspace at bounding box center [388, 218] width 776 height 436
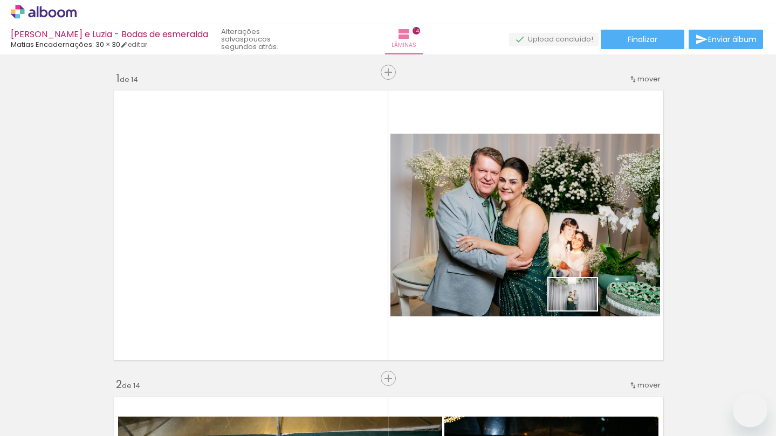
click at [610, 286] on quentale-workspace at bounding box center [388, 218] width 776 height 436
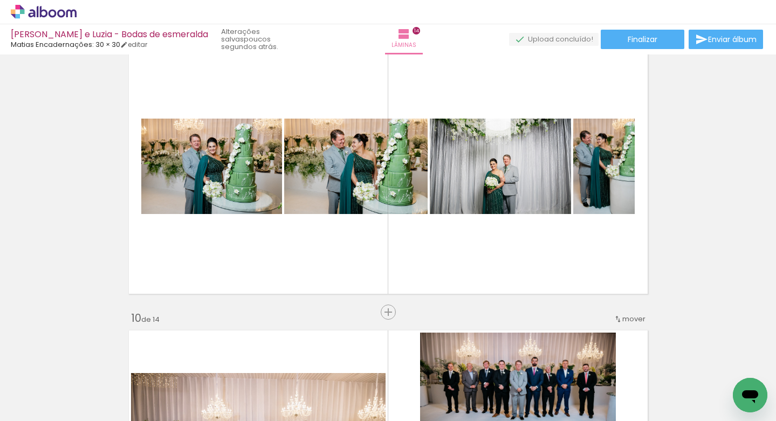
scroll to position [2374, 0]
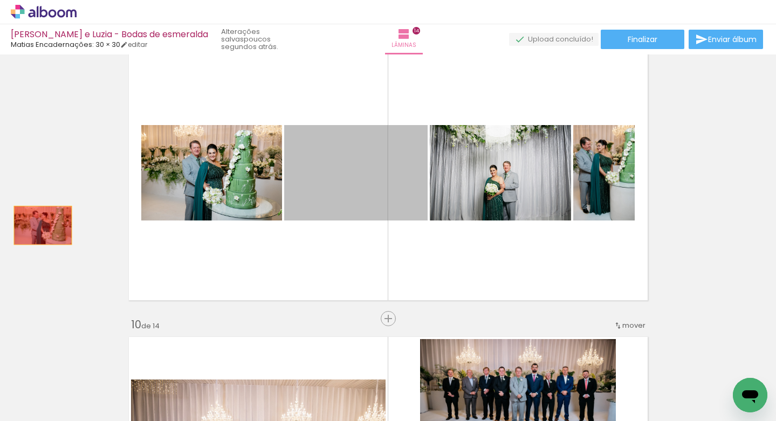
drag, startPoint x: 382, startPoint y: 189, endPoint x: 44, endPoint y: 225, distance: 339.5
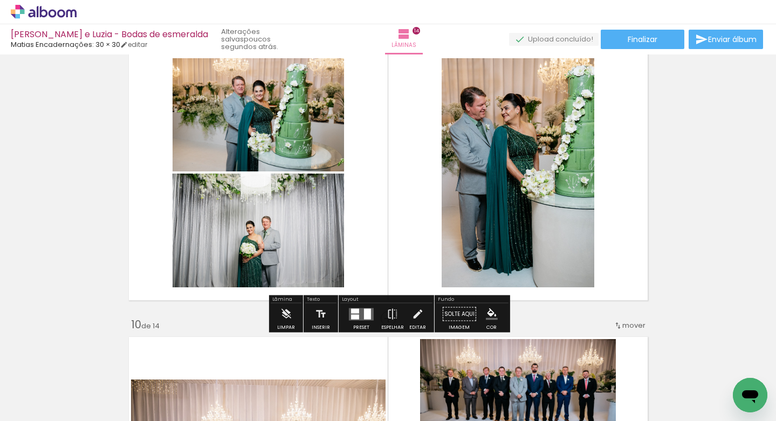
click at [364, 312] on div at bounding box center [367, 313] width 7 height 11
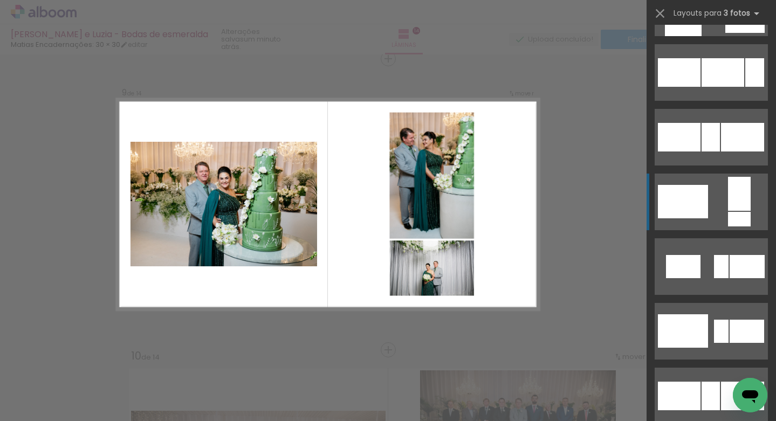
scroll to position [1025, 0]
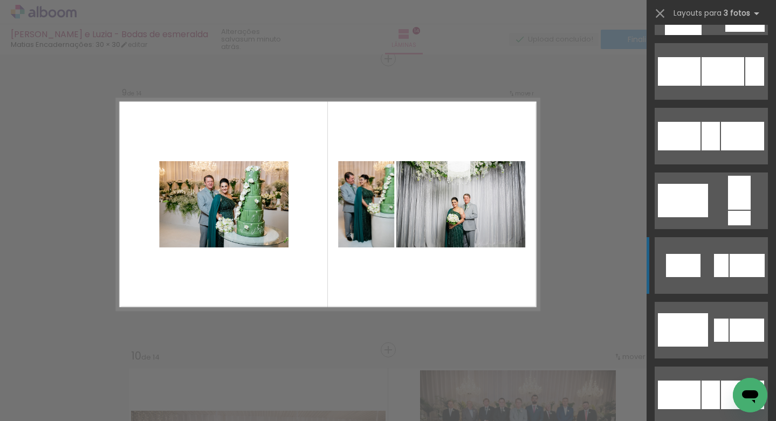
click at [702, 258] on quentale-layouter at bounding box center [711, 265] width 113 height 57
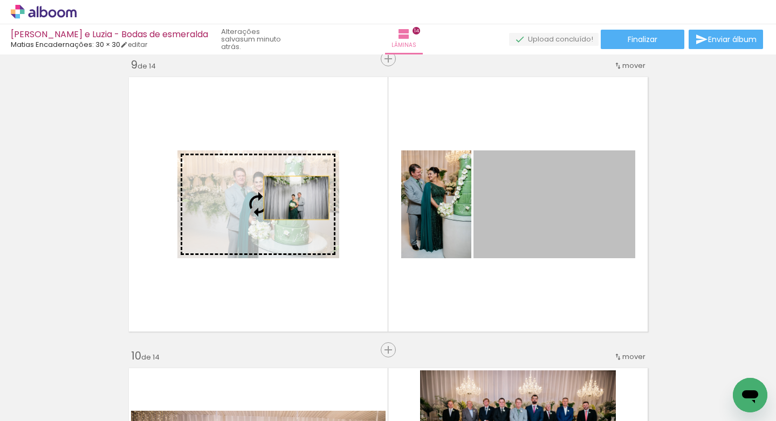
drag, startPoint x: 566, startPoint y: 203, endPoint x: 263, endPoint y: 193, distance: 303.8
click at [0, 0] on slot at bounding box center [0, 0] width 0 height 0
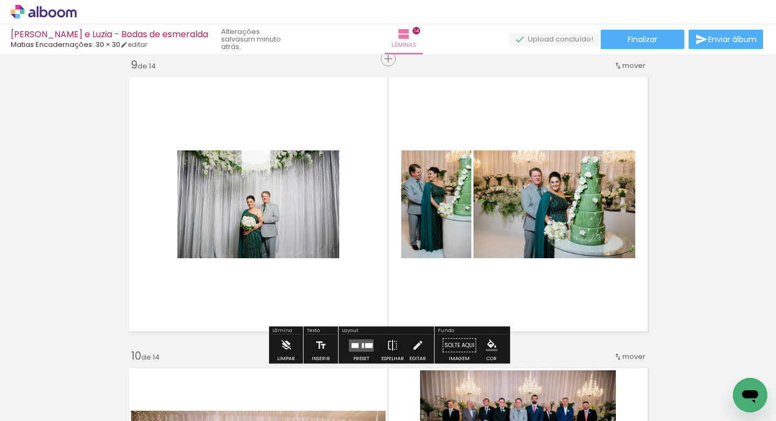
click at [265, 188] on quentale-photo at bounding box center [258, 204] width 162 height 108
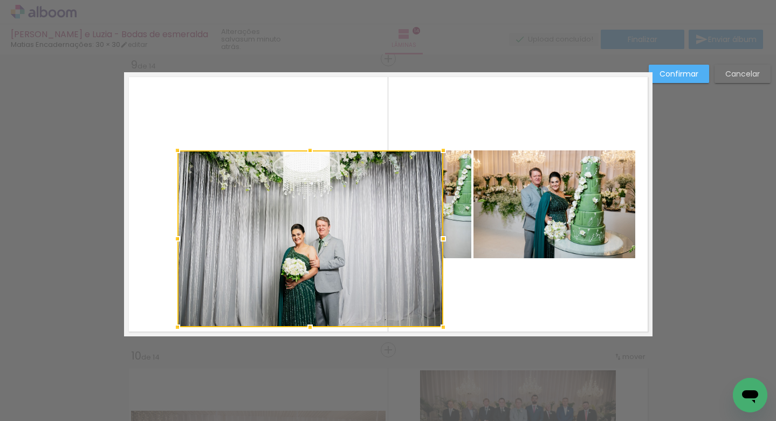
drag, startPoint x: 337, startPoint y: 256, endPoint x: 440, endPoint y: 329, distance: 126.0
click at [440, 329] on div at bounding box center [443, 328] width 22 height 22
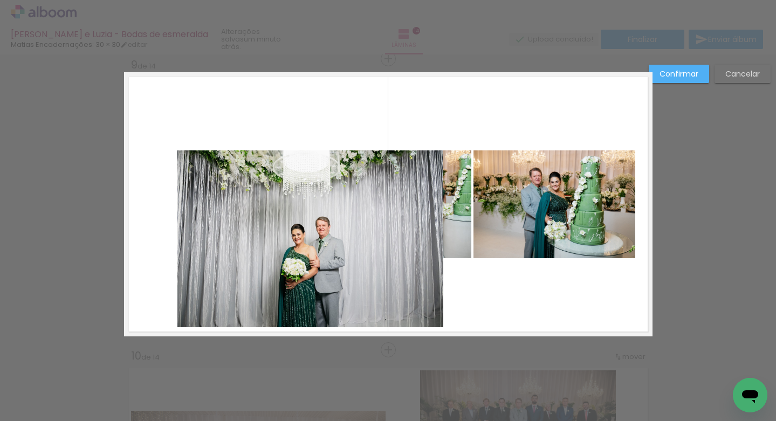
click at [346, 228] on quentale-photo at bounding box center [310, 238] width 266 height 177
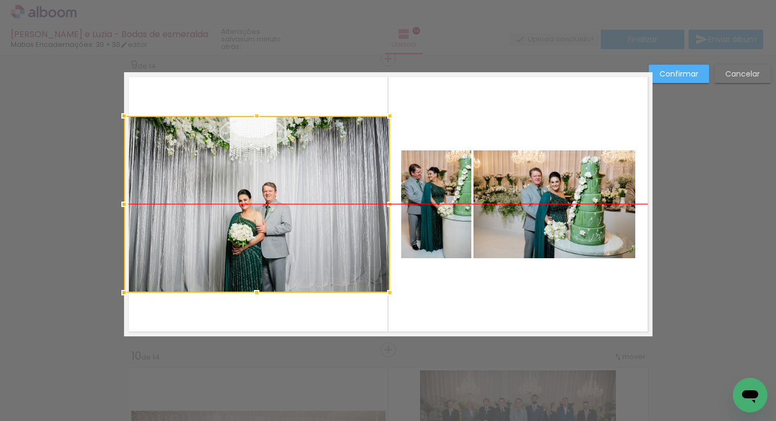
drag, startPoint x: 326, startPoint y: 221, endPoint x: 270, endPoint y: 187, distance: 65.8
click at [269, 187] on div at bounding box center [257, 204] width 266 height 177
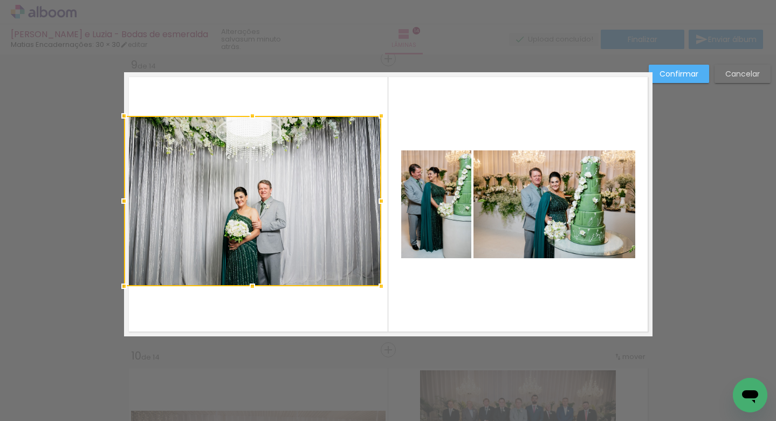
drag, startPoint x: 387, startPoint y: 291, endPoint x: 382, endPoint y: 284, distance: 8.5
click at [382, 284] on div at bounding box center [381, 287] width 22 height 22
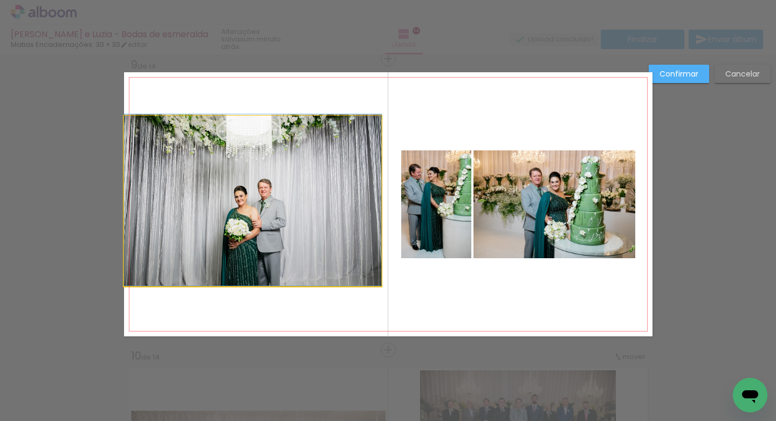
drag, startPoint x: 270, startPoint y: 217, endPoint x: 282, endPoint y: 214, distance: 12.2
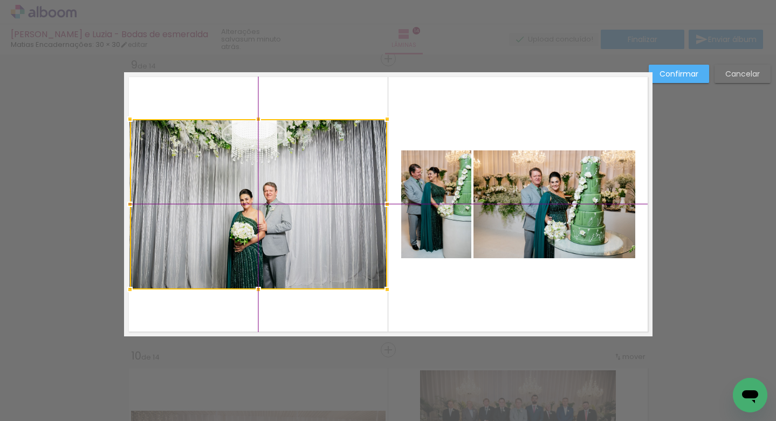
drag, startPoint x: 242, startPoint y: 200, endPoint x: 251, endPoint y: 198, distance: 9.2
click at [251, 198] on div at bounding box center [258, 204] width 257 height 170
click at [429, 293] on quentale-layouter at bounding box center [388, 204] width 528 height 264
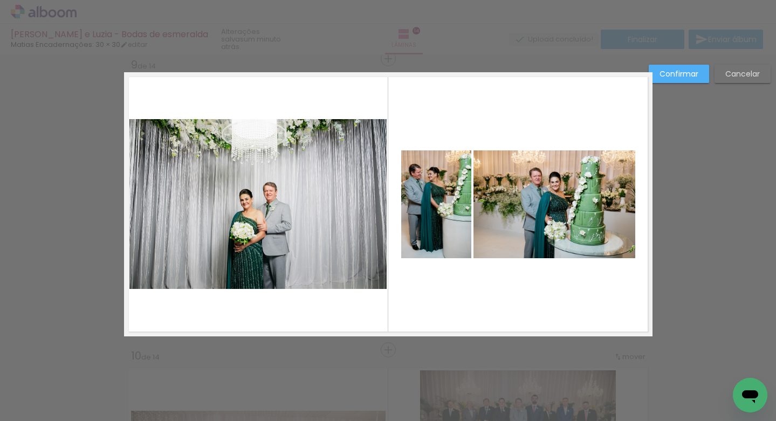
click at [314, 221] on quentale-photo at bounding box center [257, 204] width 257 height 170
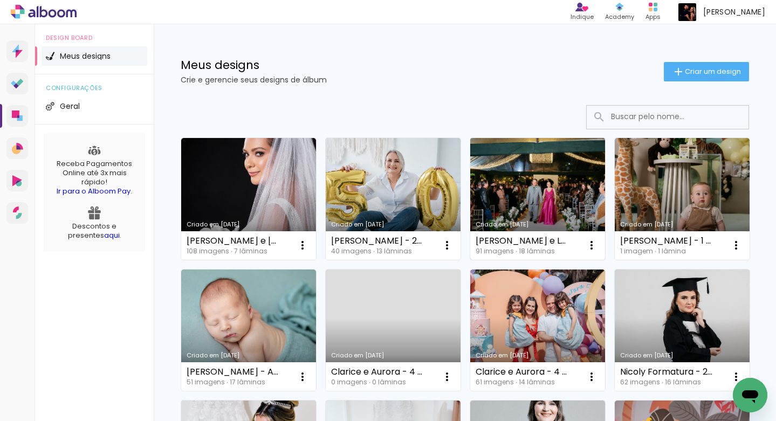
click at [515, 176] on link "Criado em [DATE]" at bounding box center [537, 199] width 135 height 122
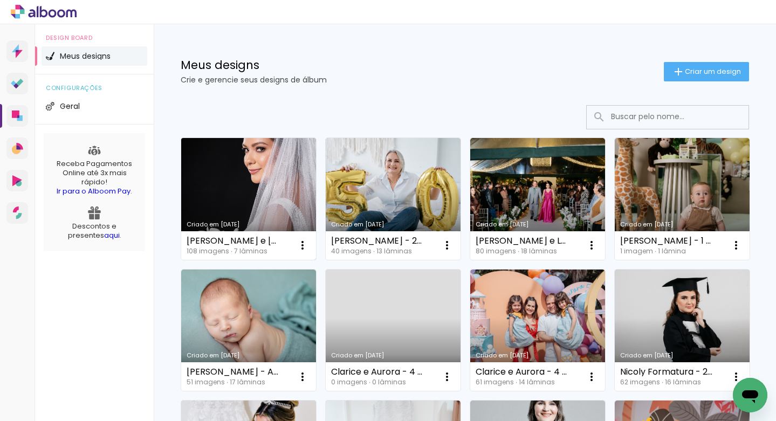
click at [277, 192] on link "Criado em [DATE]" at bounding box center [248, 199] width 135 height 122
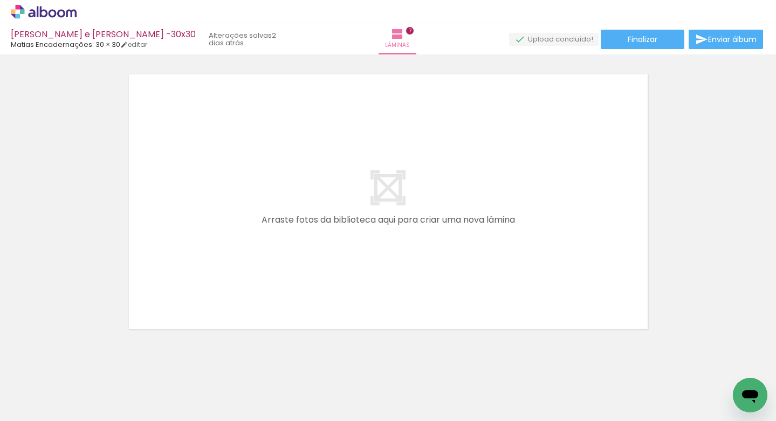
scroll to position [0, 481]
click at [49, 388] on input "Todas as fotos" at bounding box center [30, 388] width 41 height 9
click at [0, 0] on slot "Não utilizadas" at bounding box center [0, 0] width 0 height 0
type input "Não utilizadas"
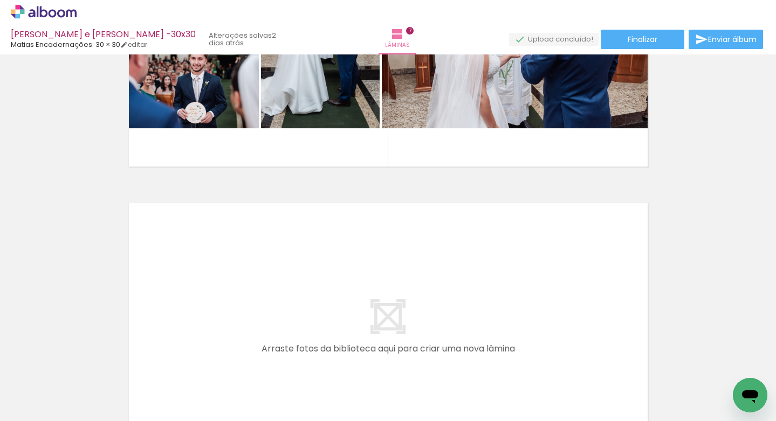
scroll to position [1928, 0]
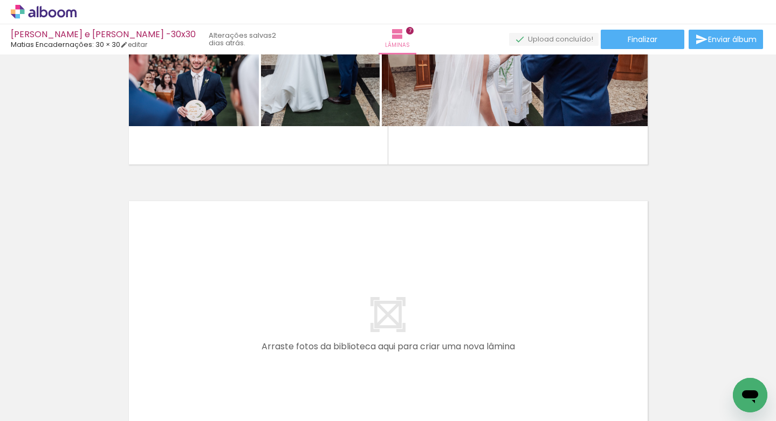
click at [353, 277] on quentale-workspace at bounding box center [388, 210] width 776 height 421
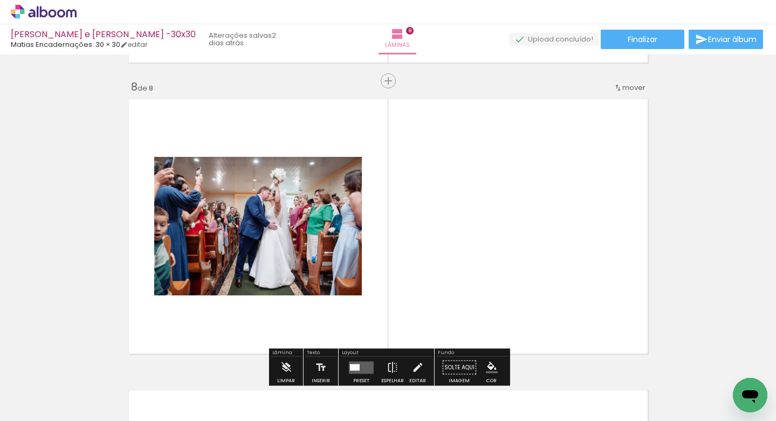
scroll to position [2052, 0]
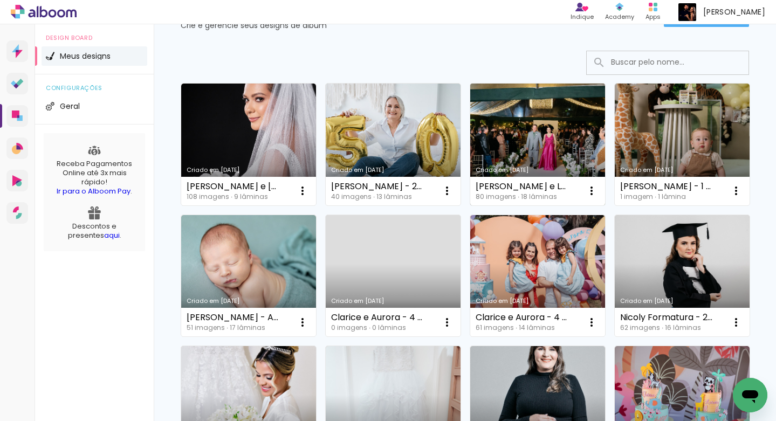
scroll to position [57, 0]
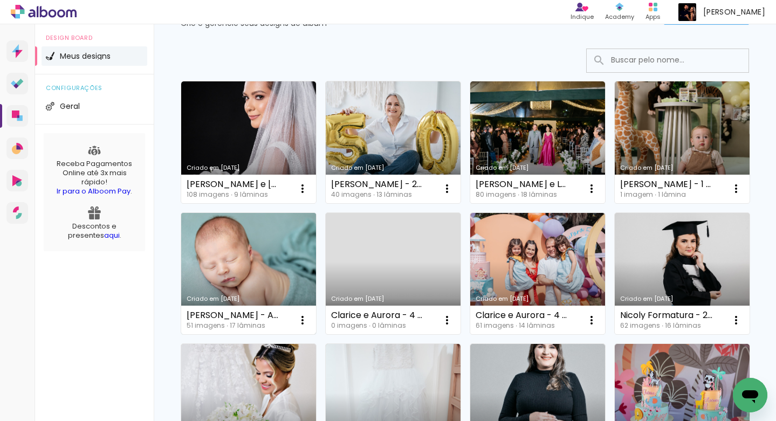
click at [250, 263] on link "Criado em [DATE]" at bounding box center [248, 274] width 135 height 122
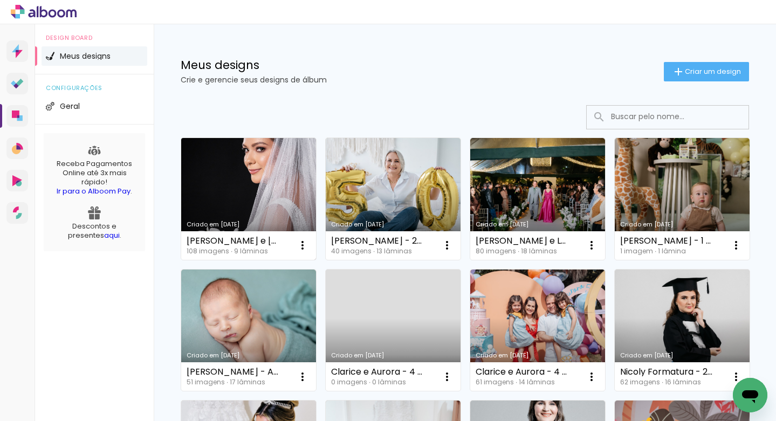
click at [265, 170] on link "Criado em [DATE]" at bounding box center [248, 199] width 135 height 122
